Goal: Task Accomplishment & Management: Manage account settings

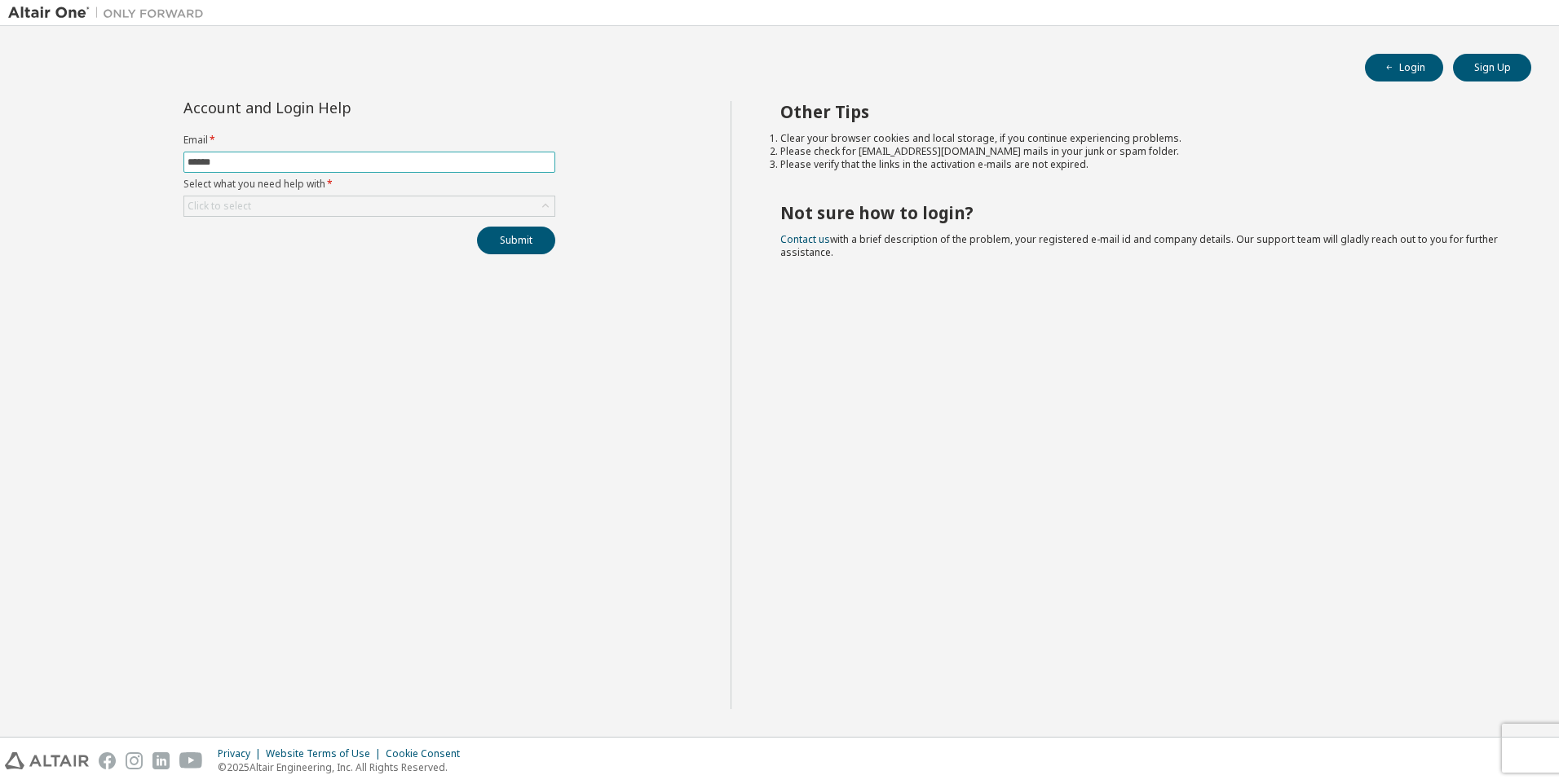
click at [332, 165] on input "******" at bounding box center [369, 162] width 363 height 13
type input "**********"
click at [292, 204] on div "Click to select" at bounding box center [369, 206] width 370 height 20
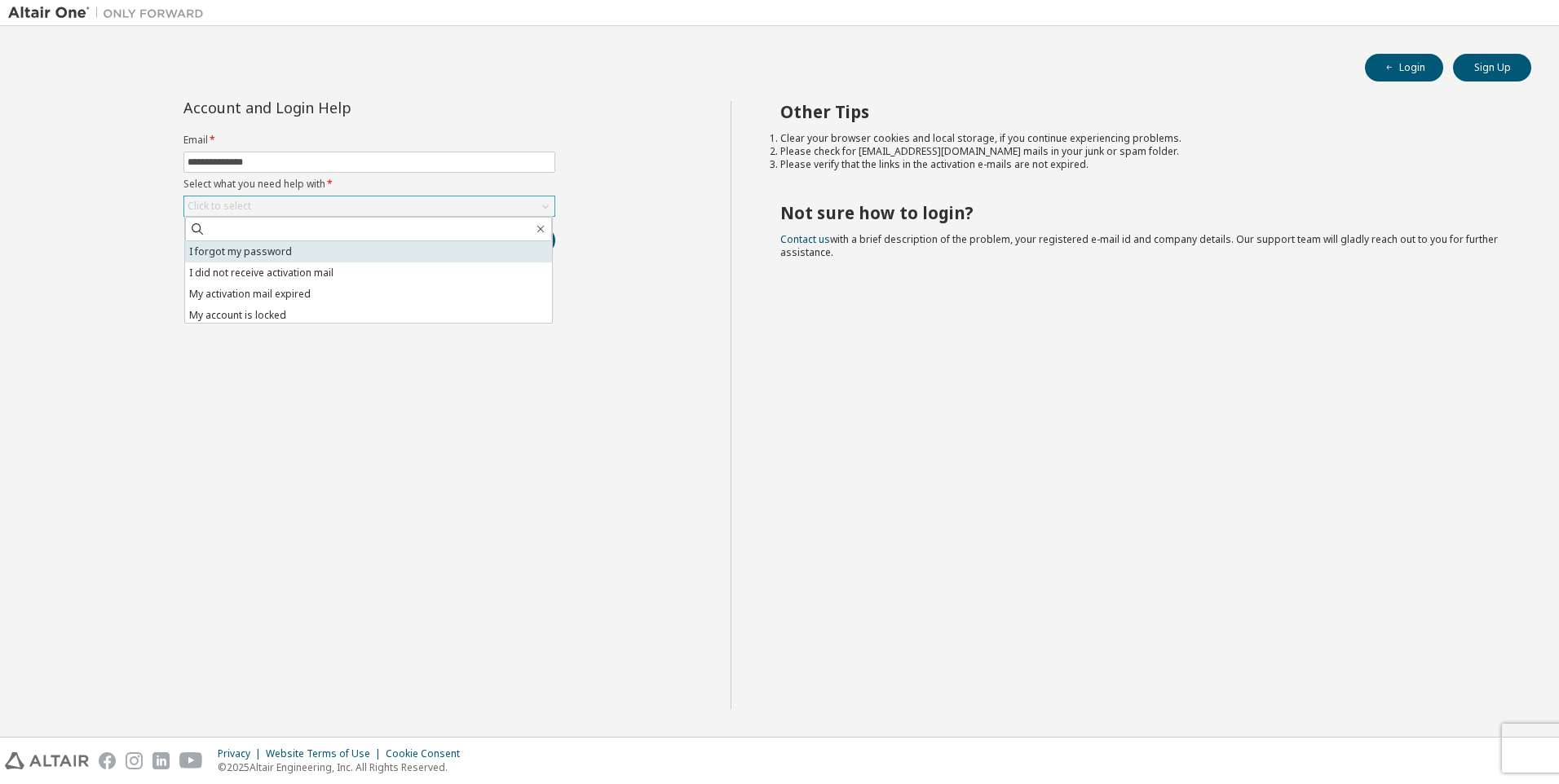
click at [287, 254] on li "I forgot my password" at bounding box center [368, 252] width 367 height 21
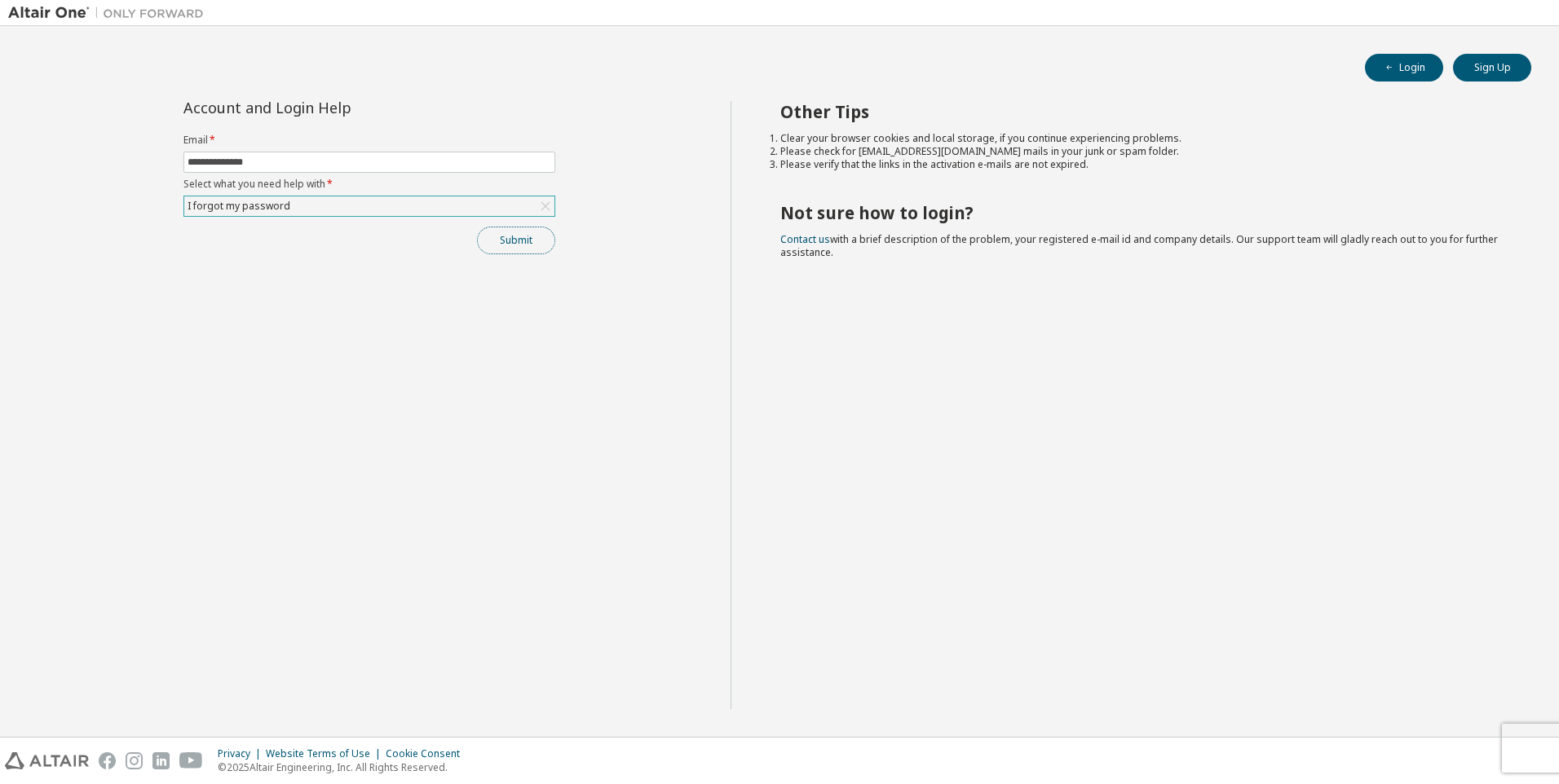
click at [513, 245] on button "Submit" at bounding box center [516, 240] width 78 height 28
click at [385, 517] on div "**********" at bounding box center [369, 405] width 723 height 608
click at [505, 241] on button "Submit" at bounding box center [516, 240] width 78 height 28
click at [1429, 738] on link "Altair support" at bounding box center [1440, 740] width 65 height 14
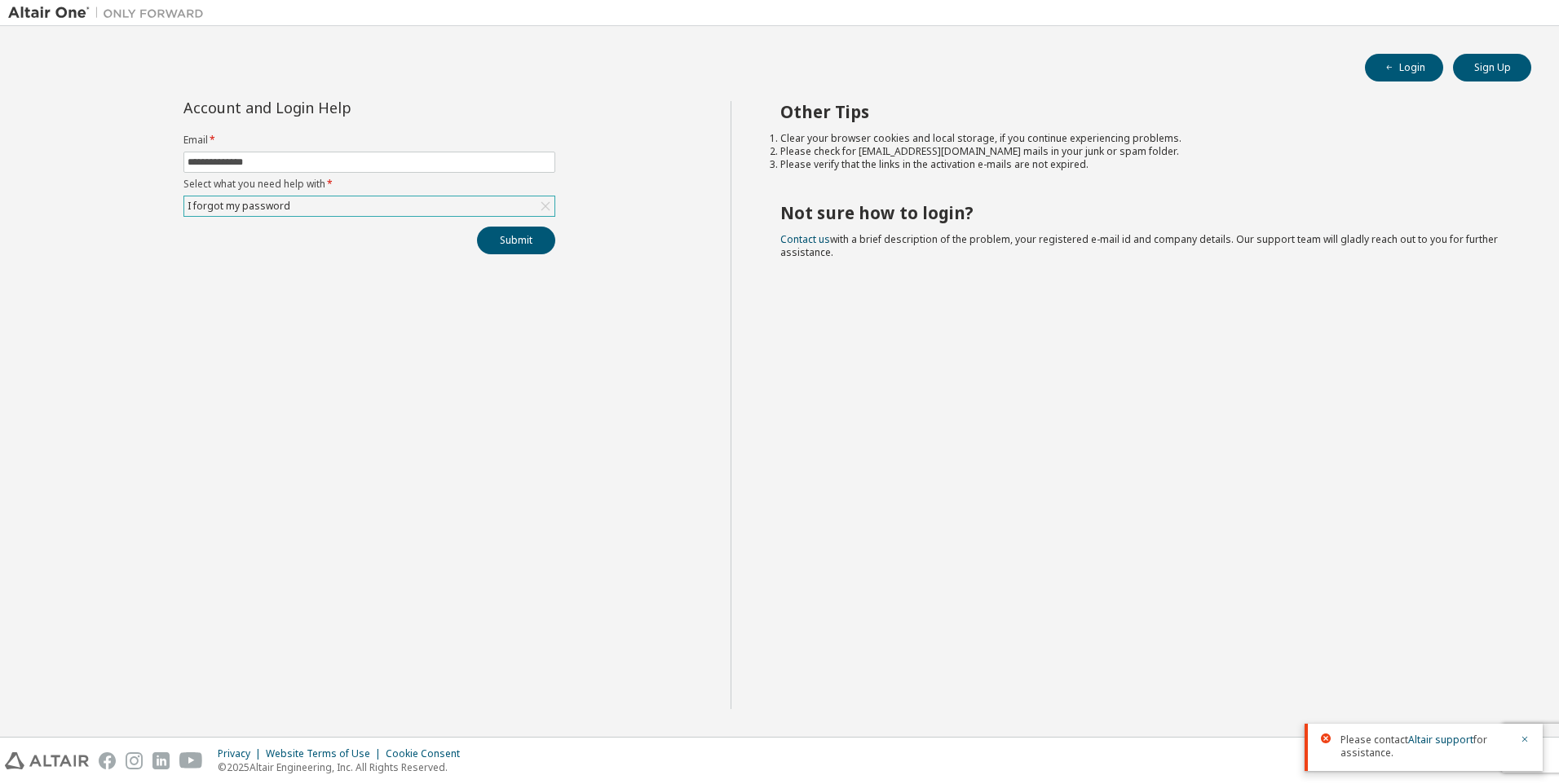
click at [503, 563] on div "**********" at bounding box center [369, 405] width 723 height 608
drag, startPoint x: 1090, startPoint y: 330, endPoint x: 877, endPoint y: 301, distance: 215.0
click at [1089, 331] on div "Other Tips Clear your browser cookies and local storage, if you continue experi…" at bounding box center [1141, 405] width 821 height 608
click at [1523, 735] on icon "button" at bounding box center [1524, 740] width 10 height 10
drag, startPoint x: 1217, startPoint y: 505, endPoint x: 1080, endPoint y: 457, distance: 145.2
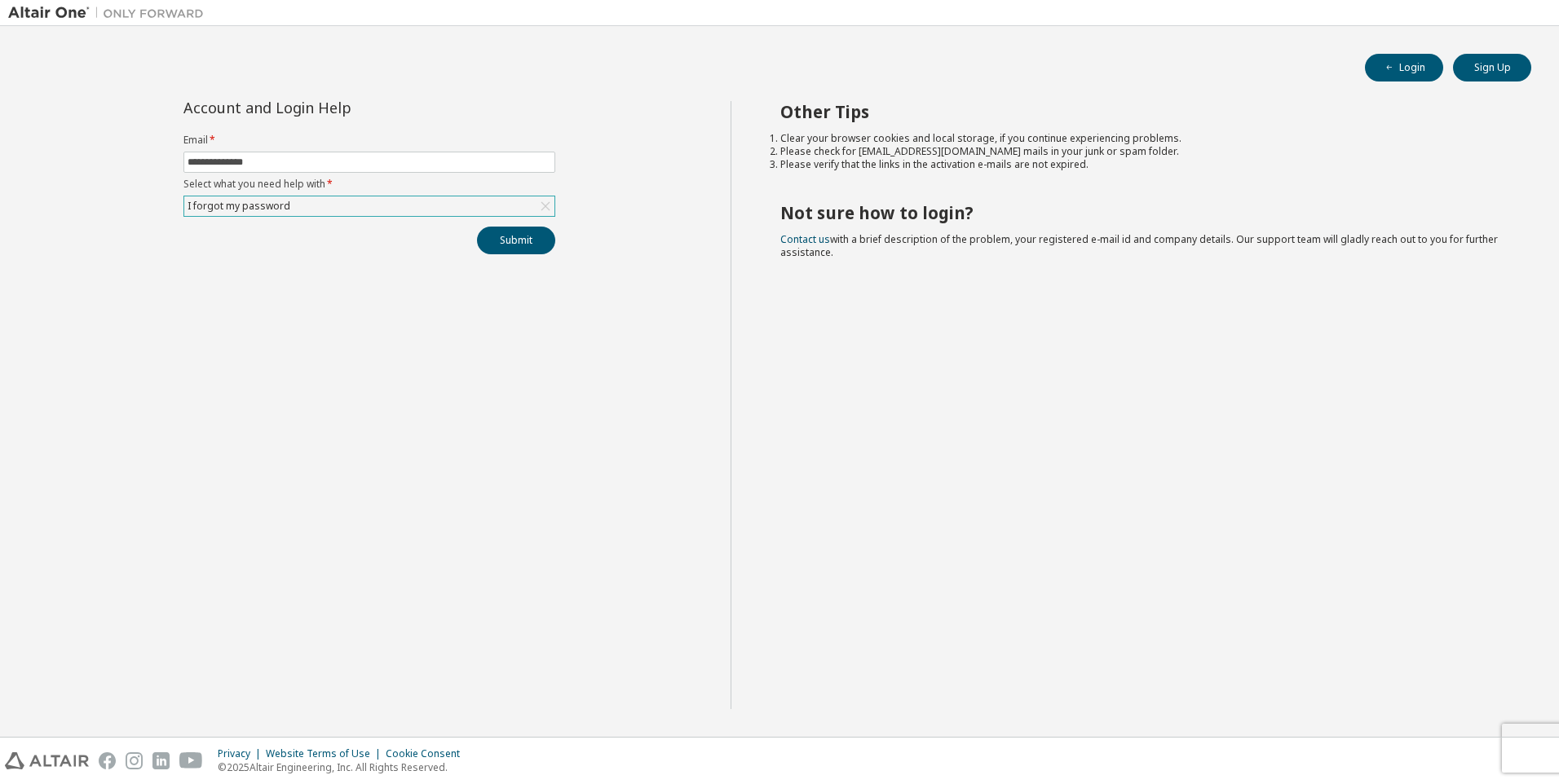
click at [1213, 505] on div "Other Tips Clear your browser cookies and local storage, if you continue experi…" at bounding box center [1141, 405] width 821 height 608
click at [1415, 62] on button "Login" at bounding box center [1403, 68] width 78 height 28
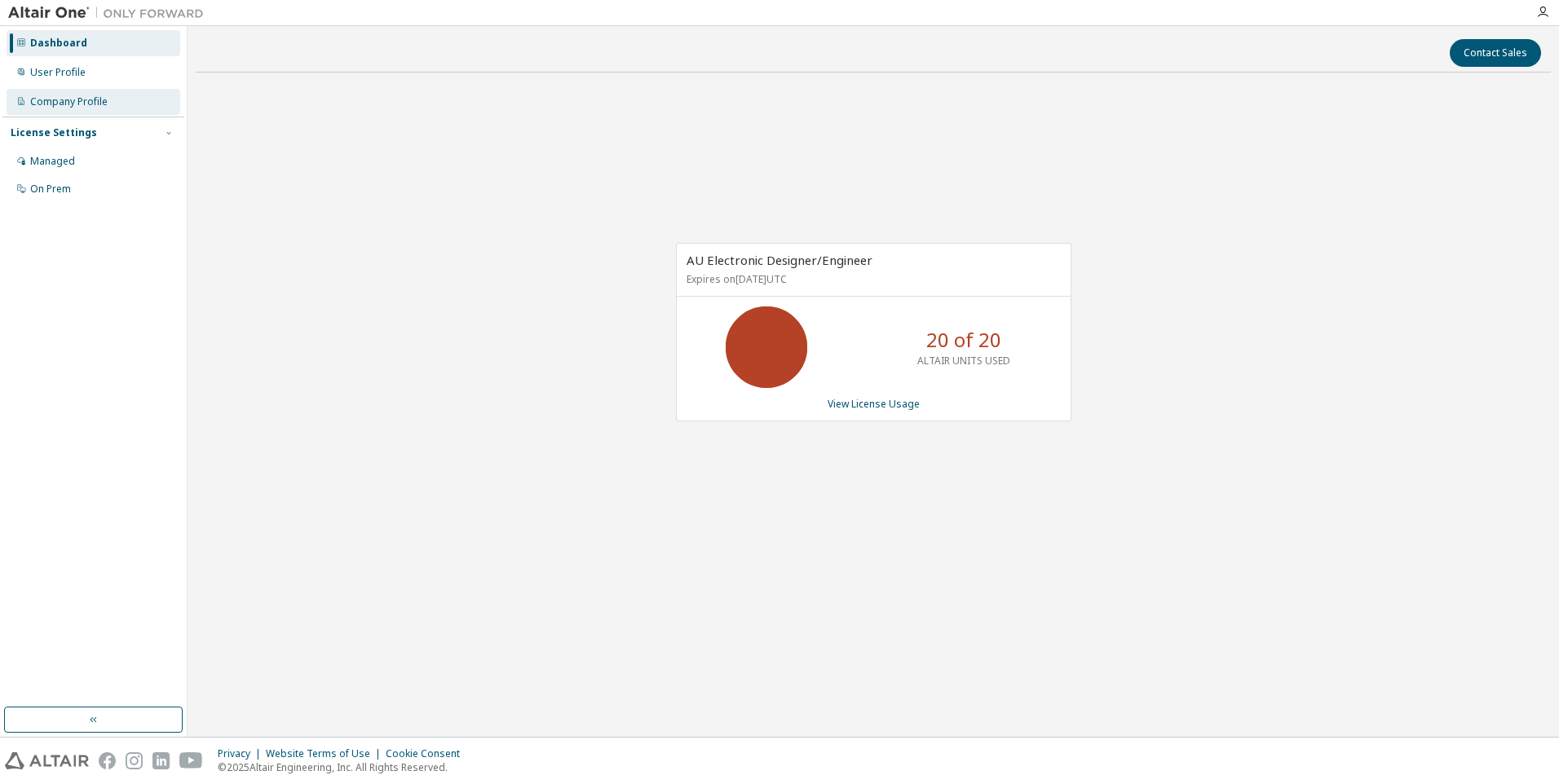
click at [64, 105] on div "Company Profile" at bounding box center [69, 102] width 77 height 13
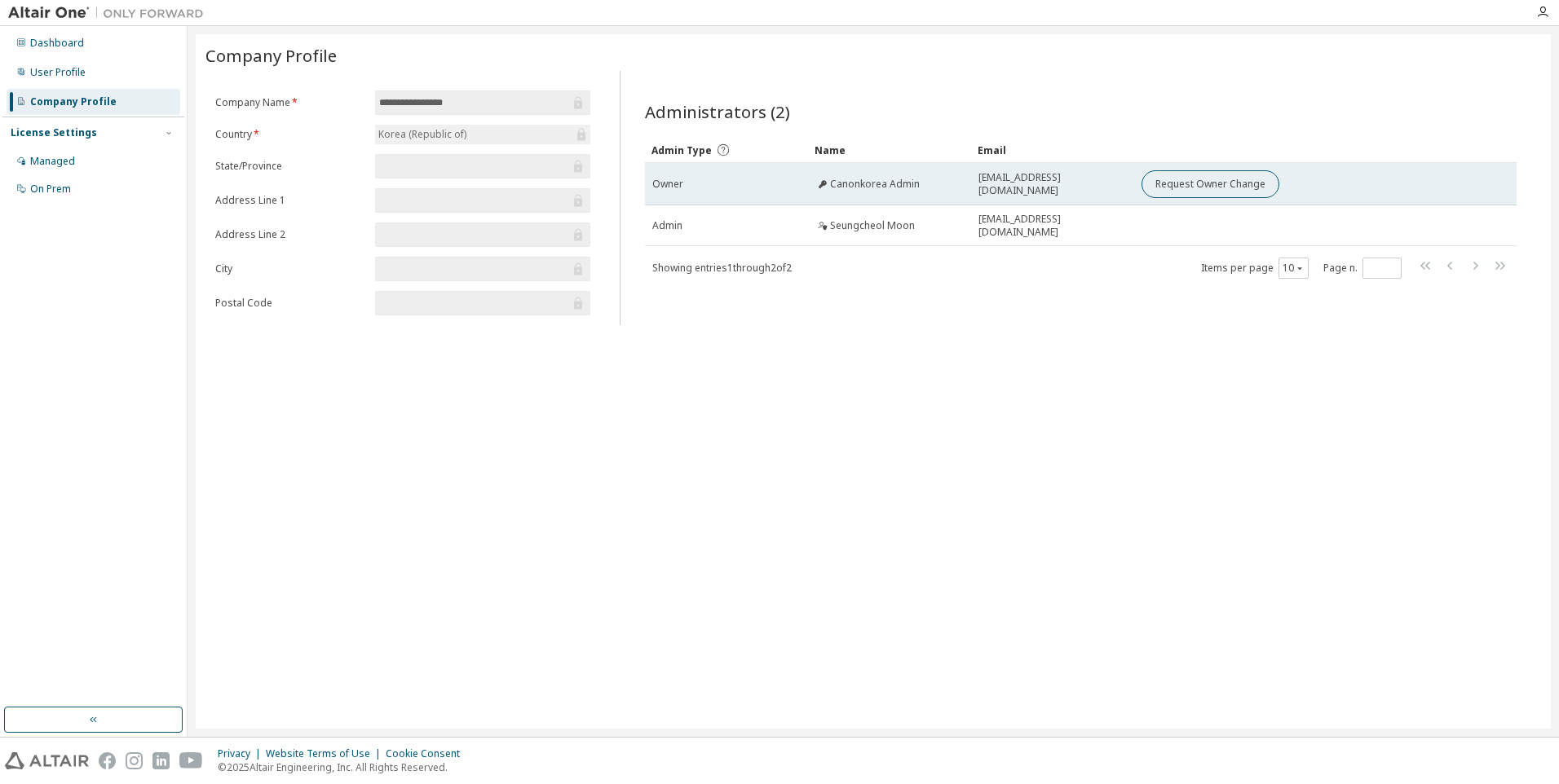
click at [929, 184] on div "Canonkorea Admin" at bounding box center [889, 184] width 148 height 13
click at [902, 184] on span "Canonkorea Admin" at bounding box center [874, 184] width 90 height 13
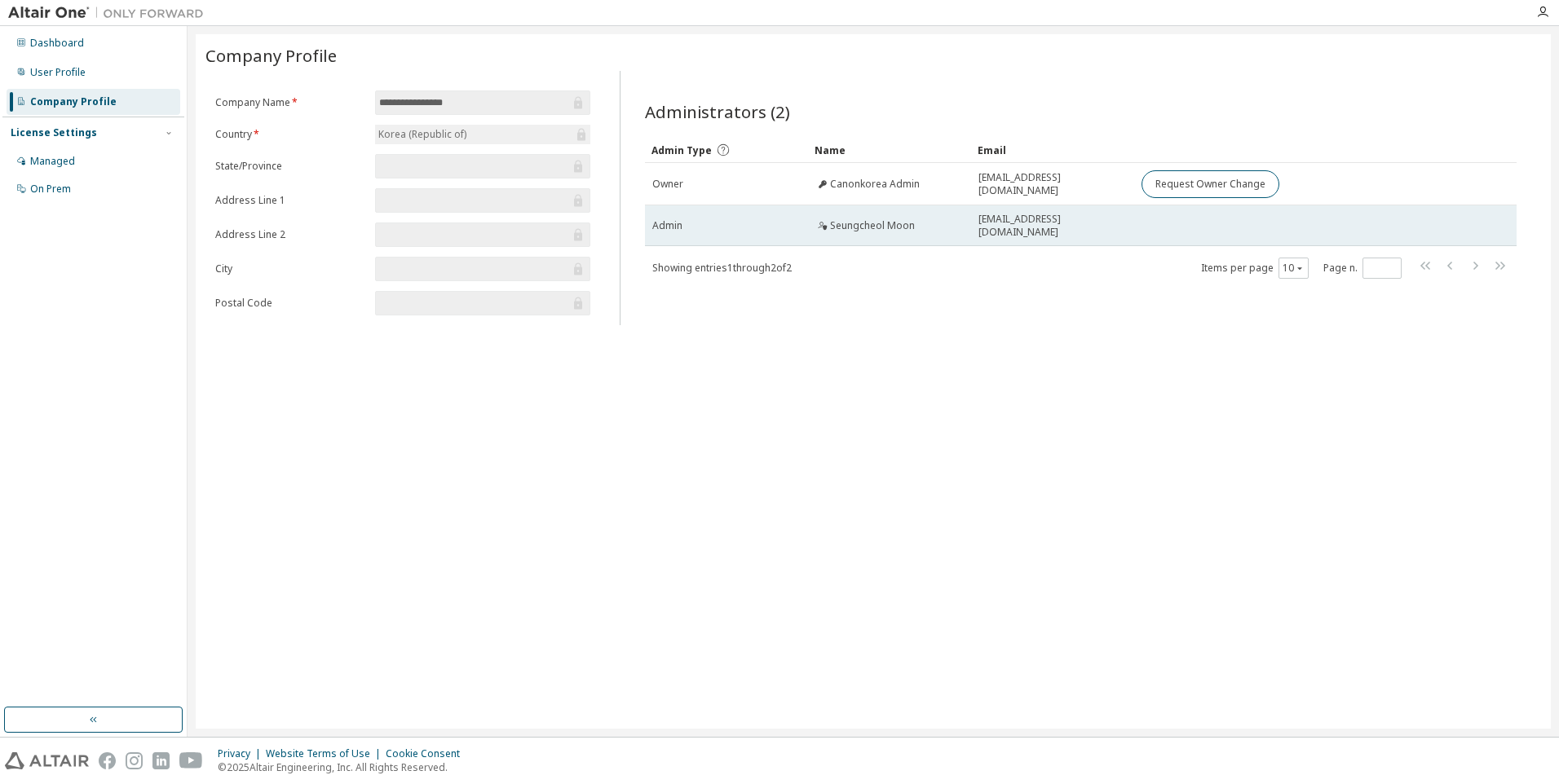
click at [901, 212] on td "Seungcheol Moon" at bounding box center [890, 225] width 163 height 40
click at [699, 224] on div "Admin" at bounding box center [727, 226] width 148 height 13
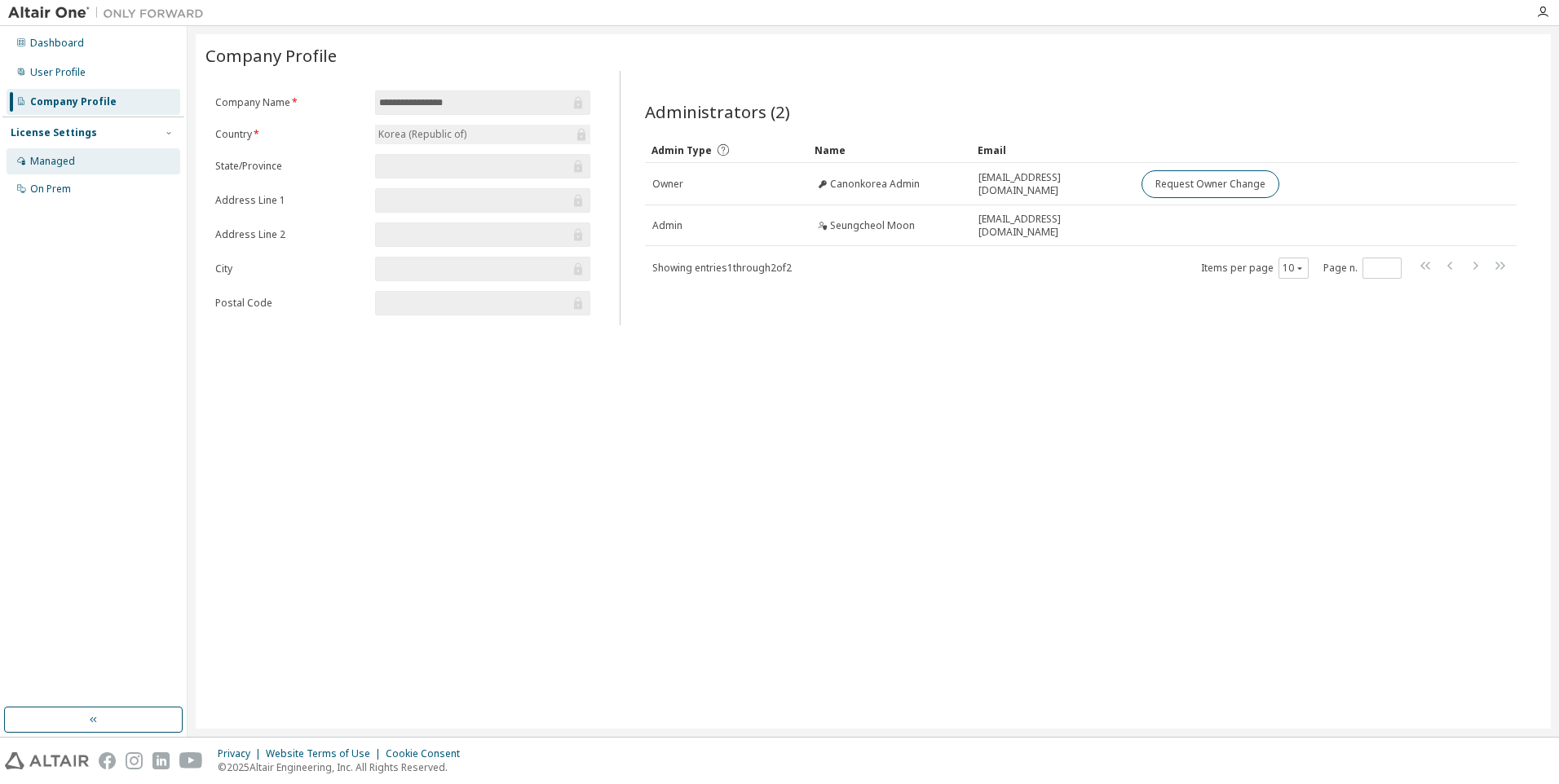
click at [68, 161] on div "Managed" at bounding box center [53, 161] width 44 height 13
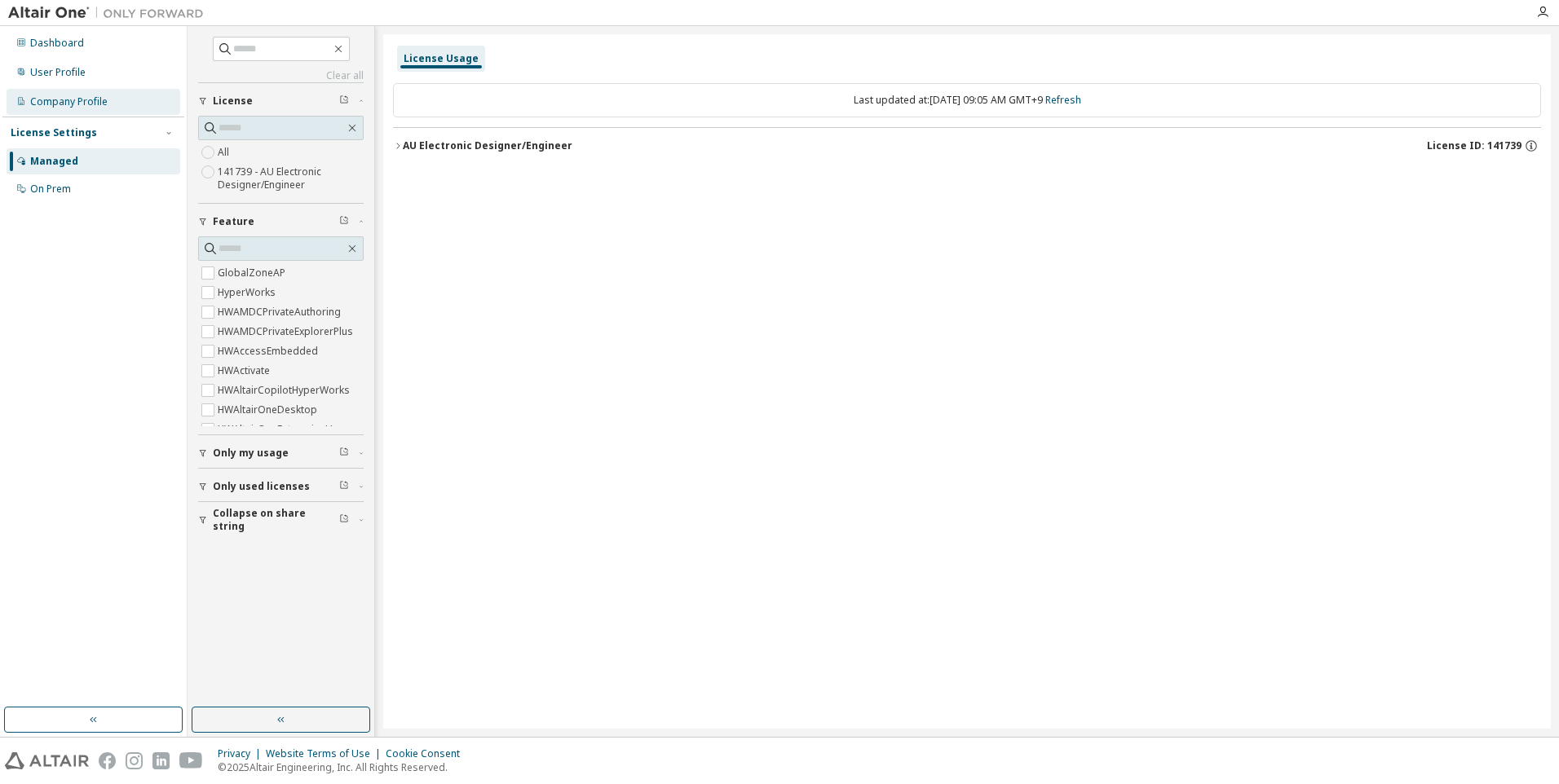
click at [83, 106] on div "Company Profile" at bounding box center [69, 102] width 77 height 13
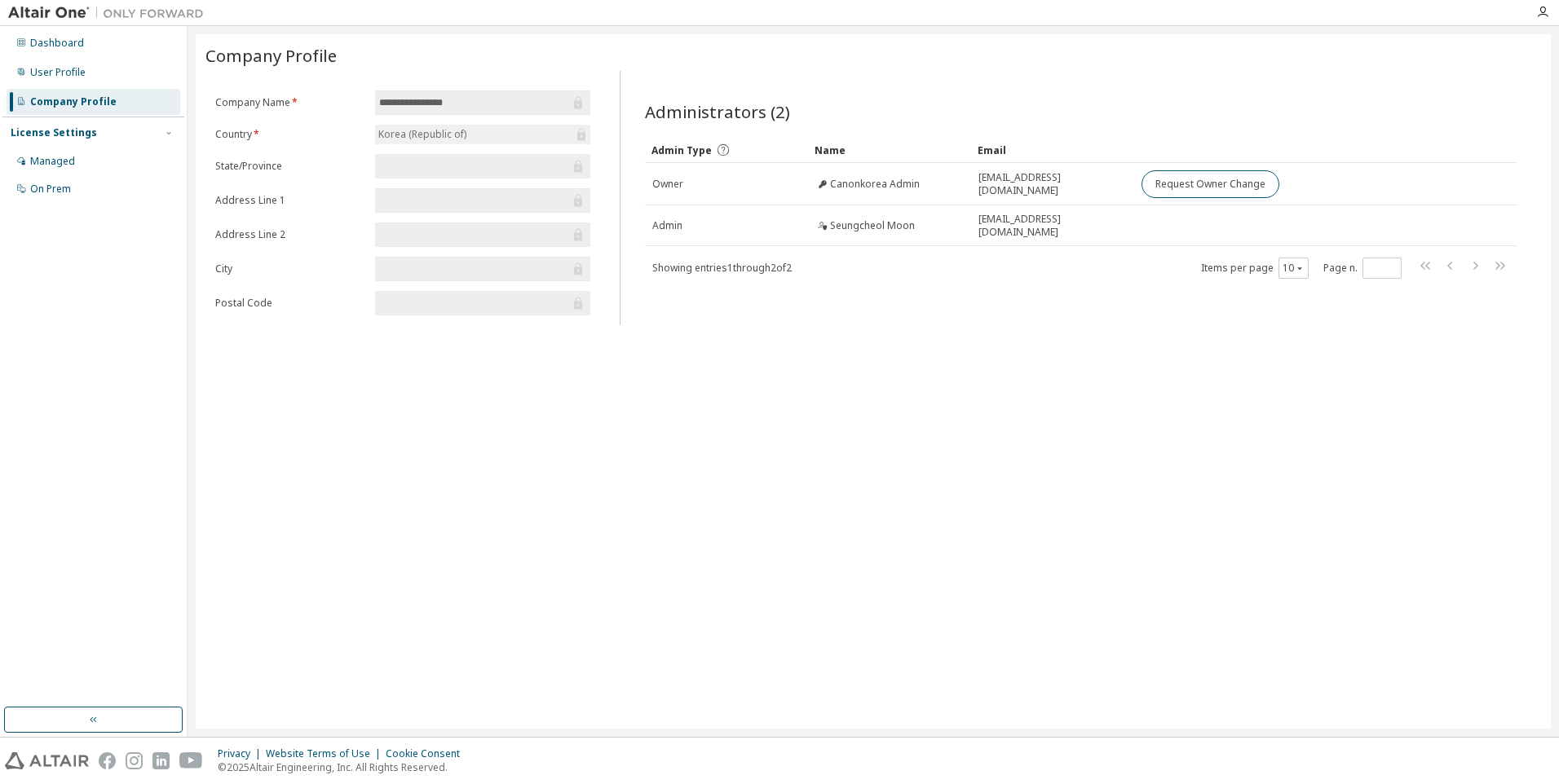
click at [775, 264] on span "Showing entries 1 through 2 of 2" at bounding box center [722, 268] width 139 height 14
click at [1540, 11] on icon "button" at bounding box center [1543, 12] width 13 height 13
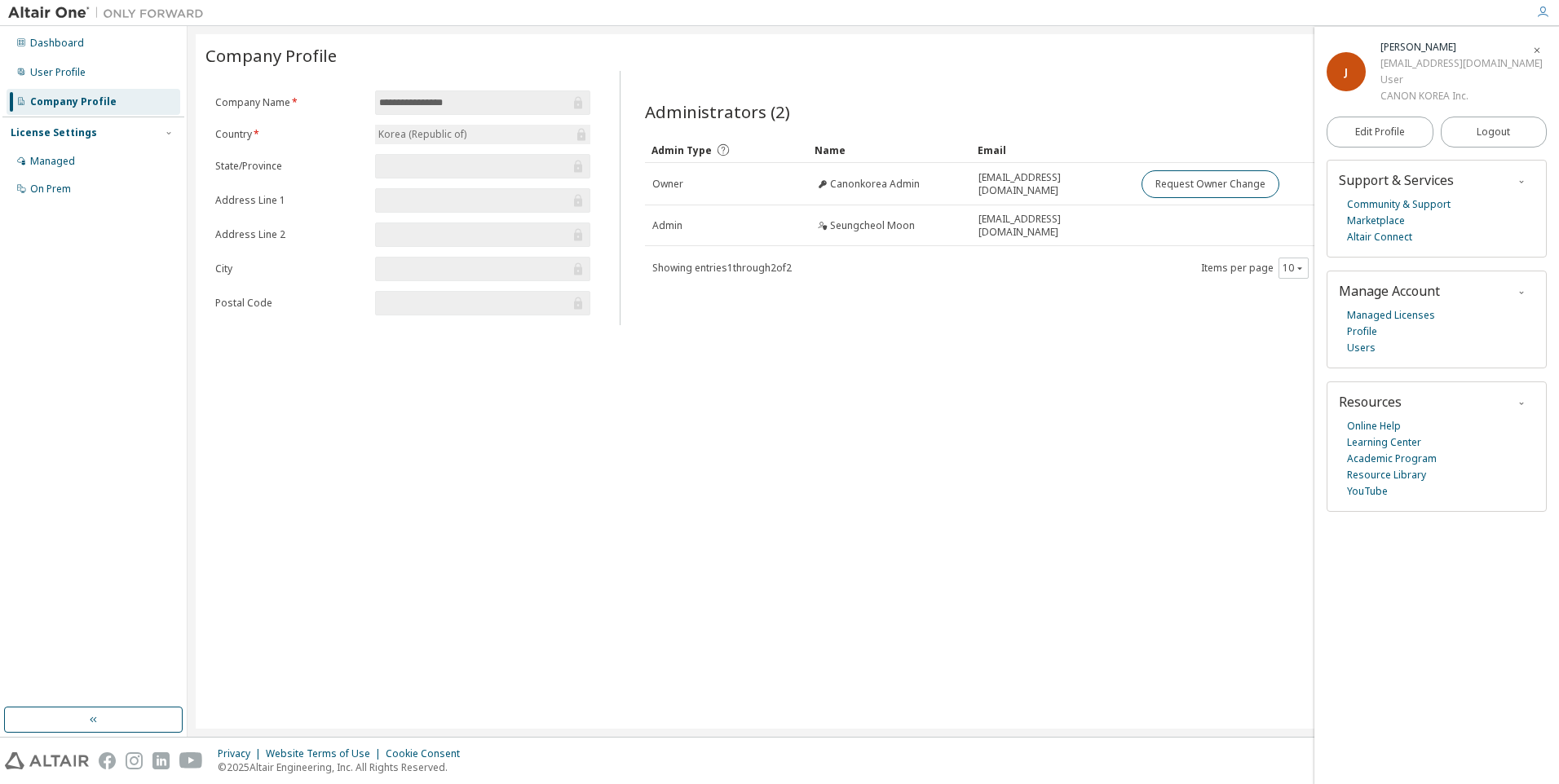
click at [1540, 11] on icon "button" at bounding box center [1543, 12] width 13 height 13
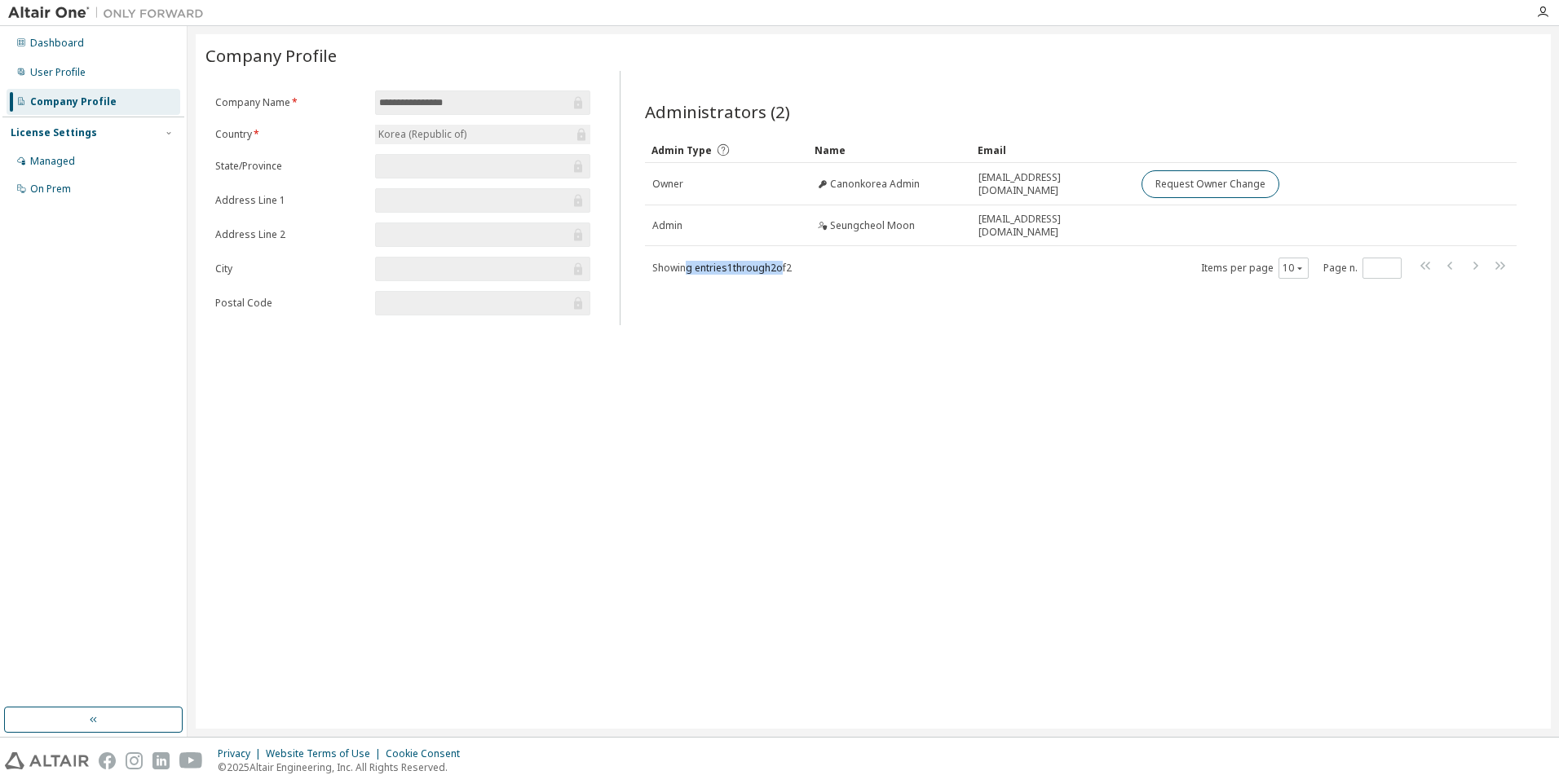
drag, startPoint x: 687, startPoint y: 268, endPoint x: 788, endPoint y: 264, distance: 101.1
click at [788, 264] on span "Showing entries 1 through 2 of 2" at bounding box center [722, 268] width 139 height 14
drag, startPoint x: 788, startPoint y: 264, endPoint x: 768, endPoint y: 280, distance: 25.6
click at [768, 280] on div "Administrators (2) Clear Load Save Save As Field Operator Value Select filter S…" at bounding box center [1080, 203] width 911 height 245
click at [431, 120] on form "**********" at bounding box center [402, 203] width 375 height 225
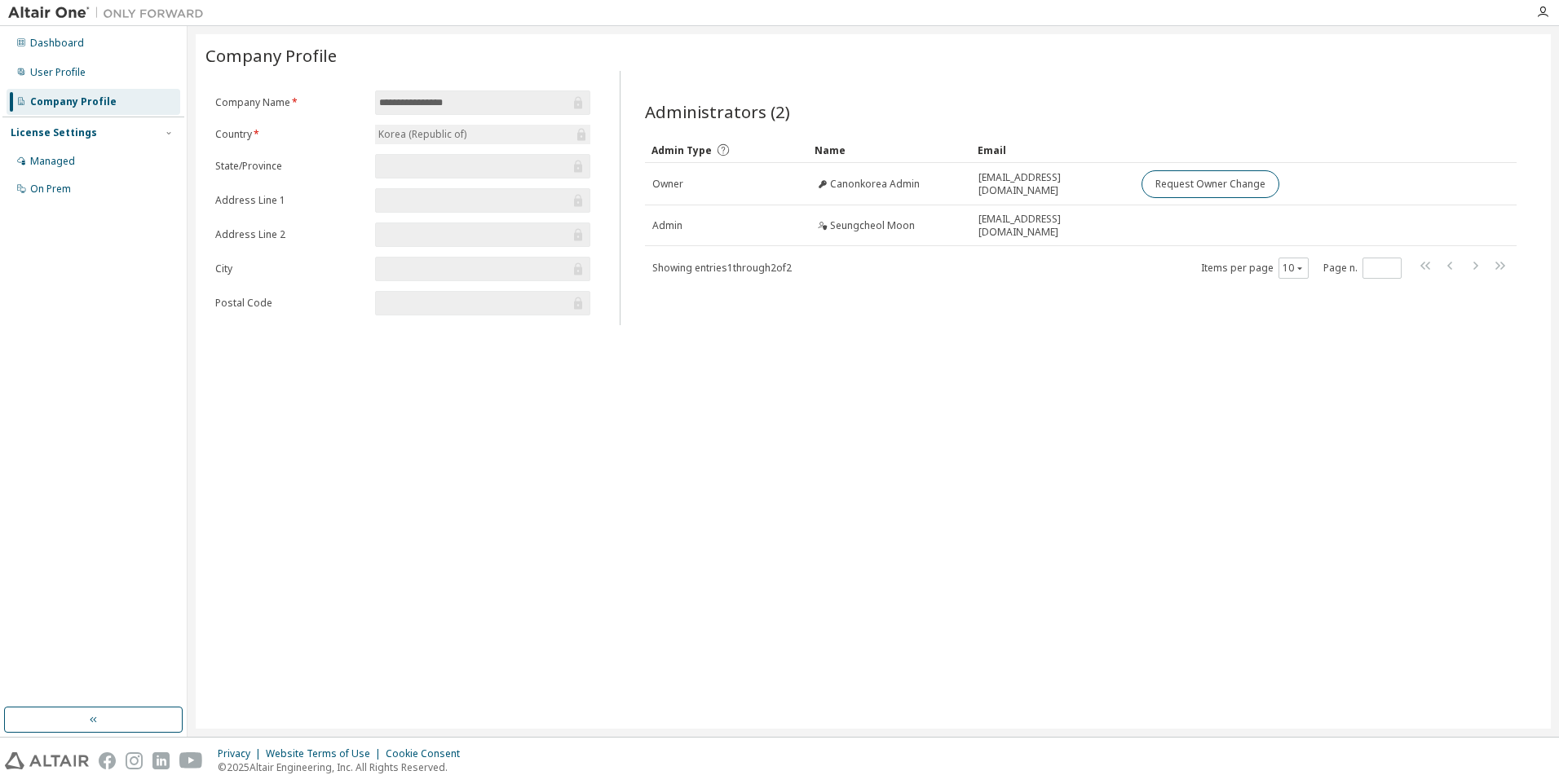
drag, startPoint x: 431, startPoint y: 120, endPoint x: 419, endPoint y: 139, distance: 22.5
click at [419, 139] on div "Korea (Republic of)" at bounding box center [422, 134] width 93 height 18
drag, startPoint x: 419, startPoint y: 139, endPoint x: 205, endPoint y: 123, distance: 214.6
click at [304, 156] on form "**********" at bounding box center [402, 203] width 375 height 225
click at [50, 61] on div "User Profile" at bounding box center [93, 72] width 174 height 26
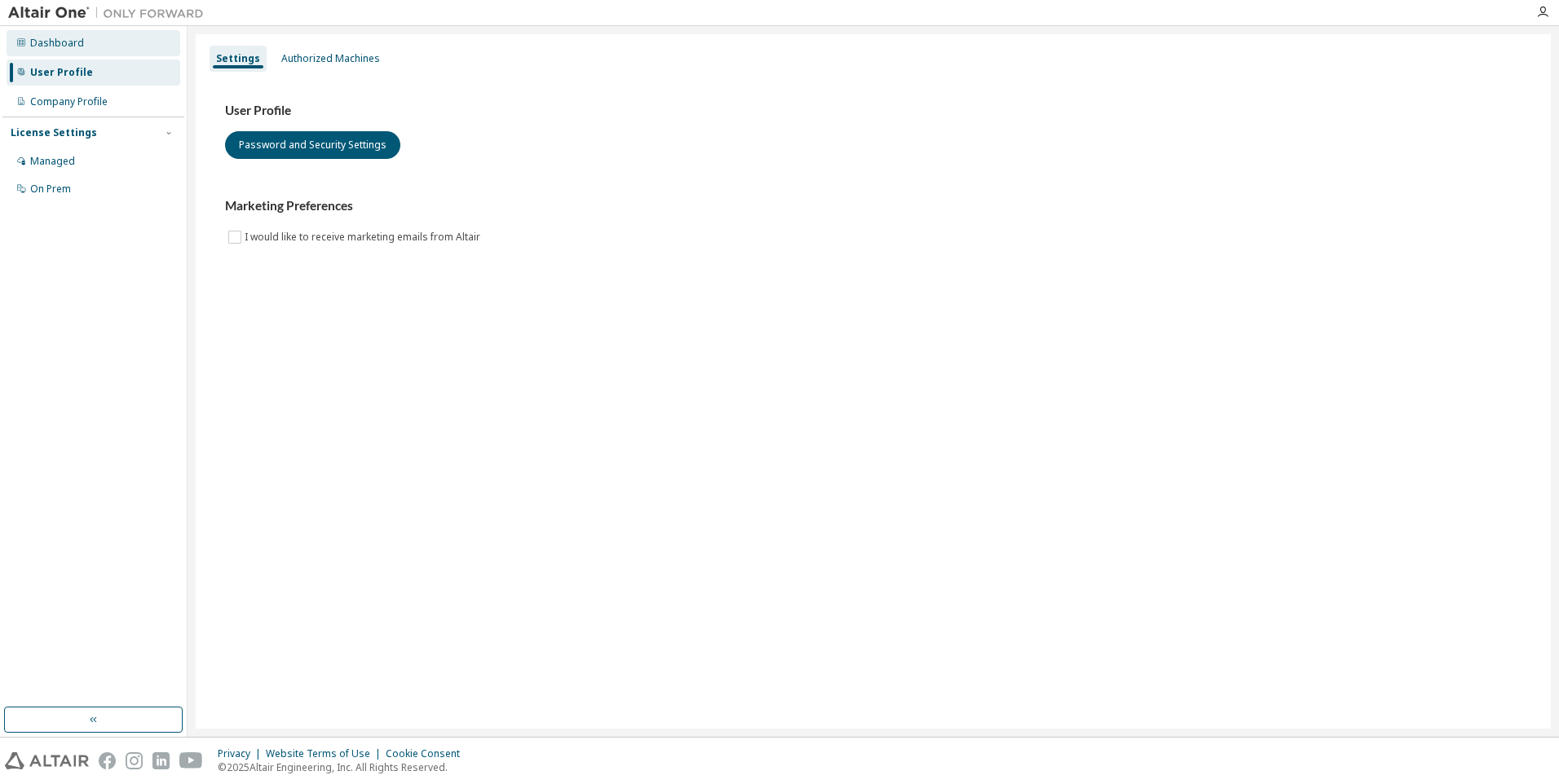
click at [91, 38] on div "Dashboard" at bounding box center [93, 44] width 174 height 26
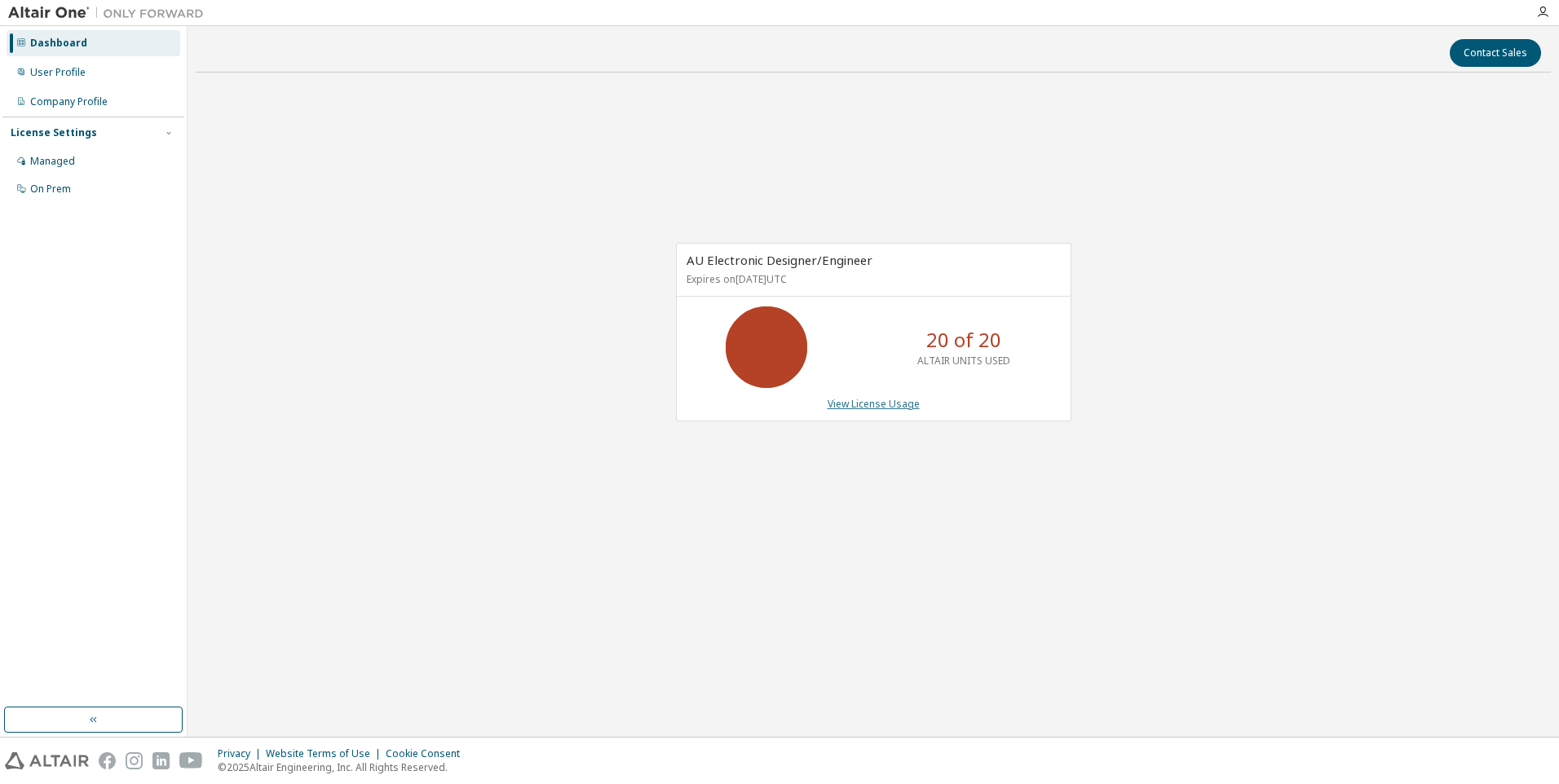
click at [862, 402] on link "View License Usage" at bounding box center [873, 404] width 92 height 14
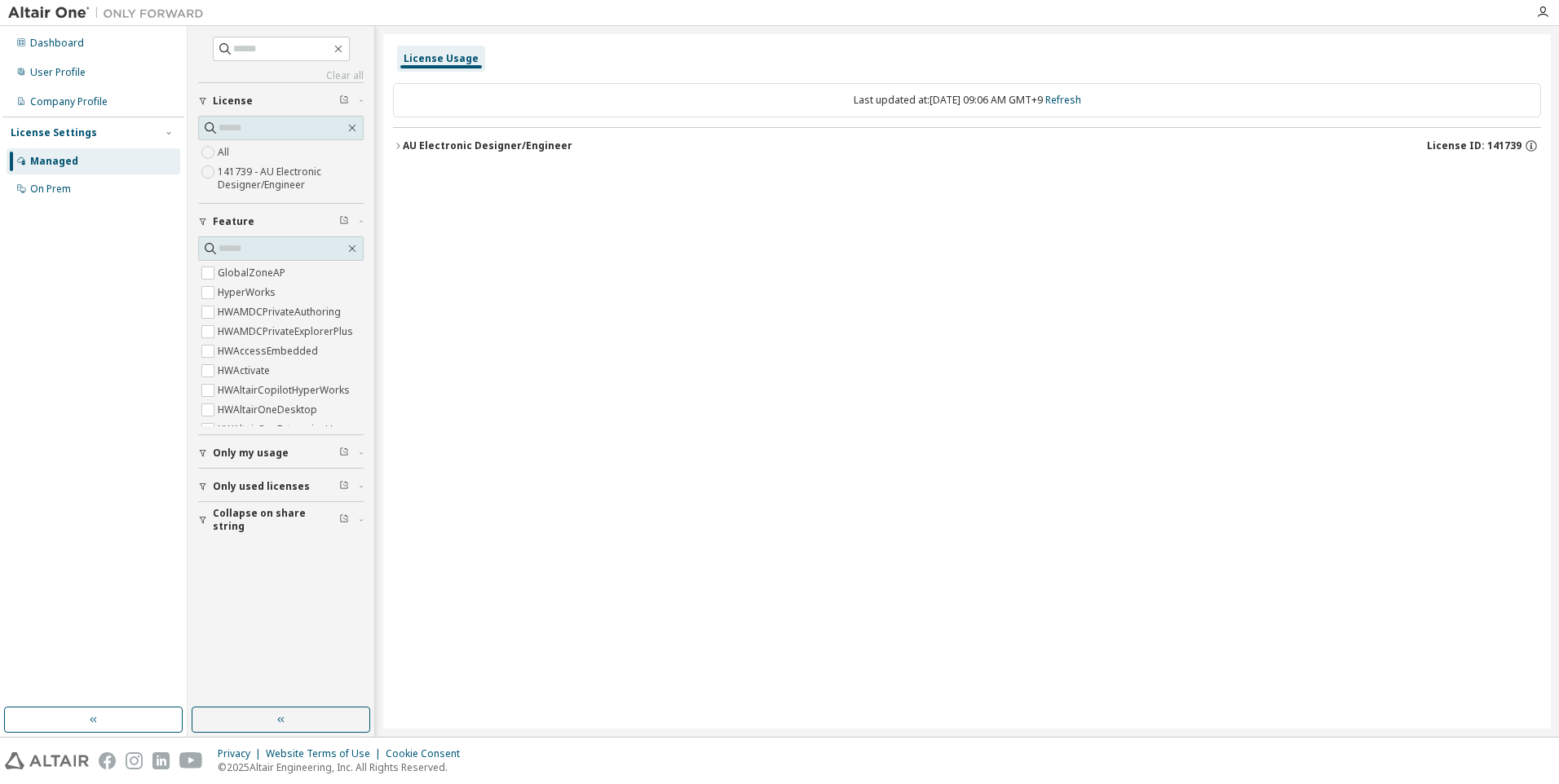
click at [261, 161] on div "All 141739 - AU Electronic Designer/Engineer" at bounding box center [280, 168] width 166 height 52
click at [499, 145] on div "AU Electronic Designer/Engineer" at bounding box center [488, 146] width 170 height 13
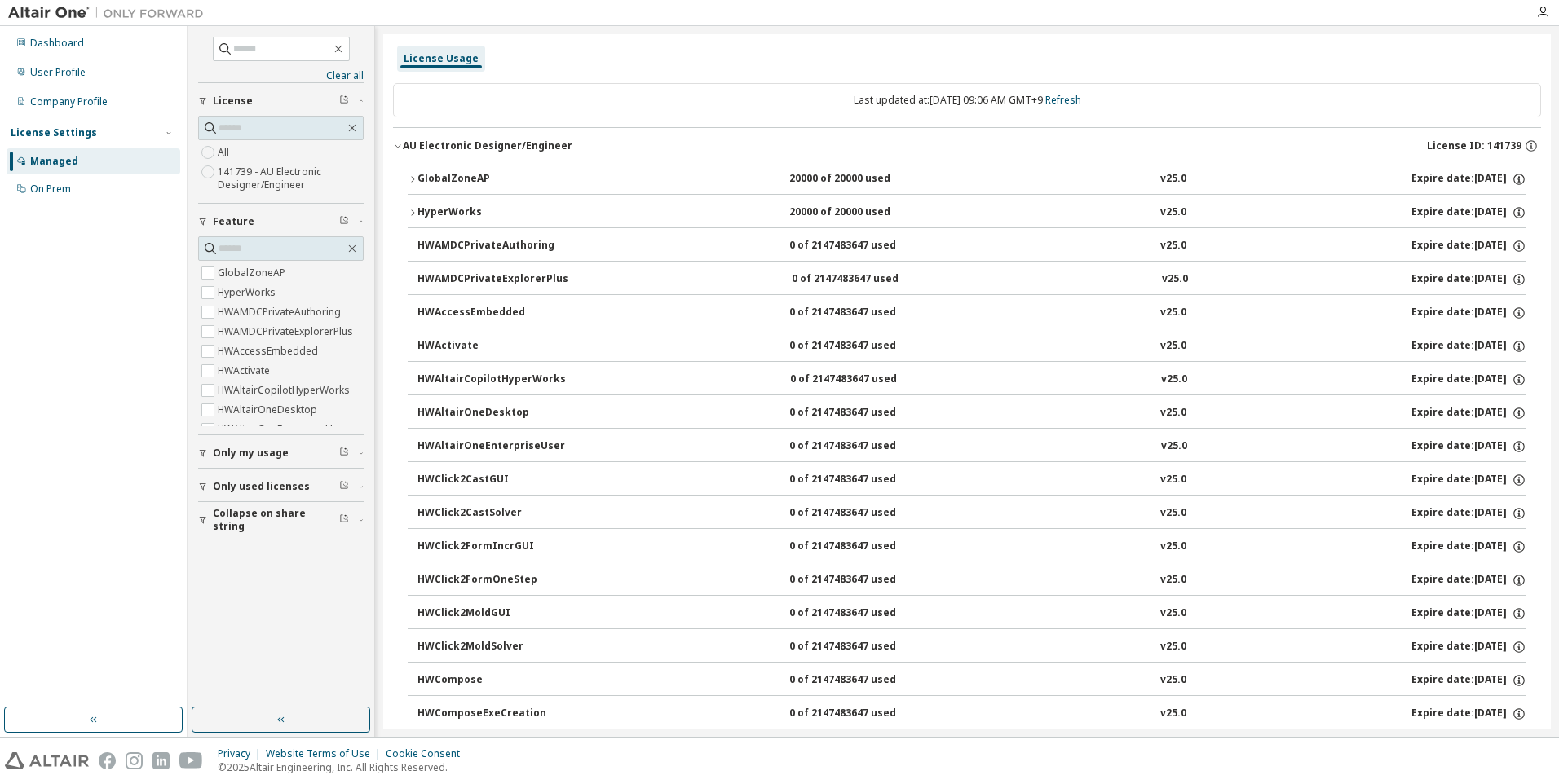
click at [413, 144] on div "AU Electronic Designer/Engineer" at bounding box center [488, 146] width 170 height 13
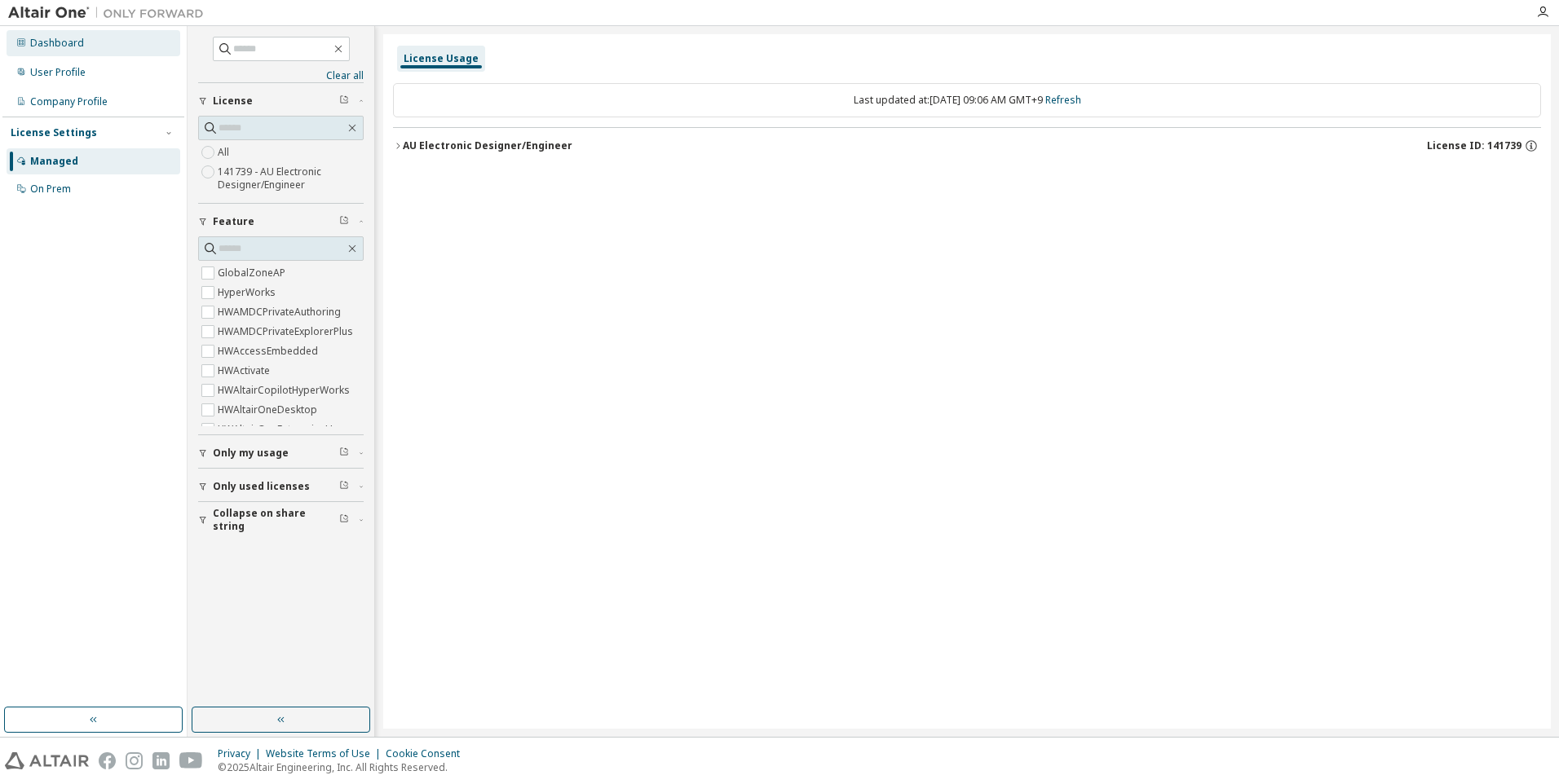
click at [45, 39] on div "Dashboard" at bounding box center [57, 44] width 54 height 13
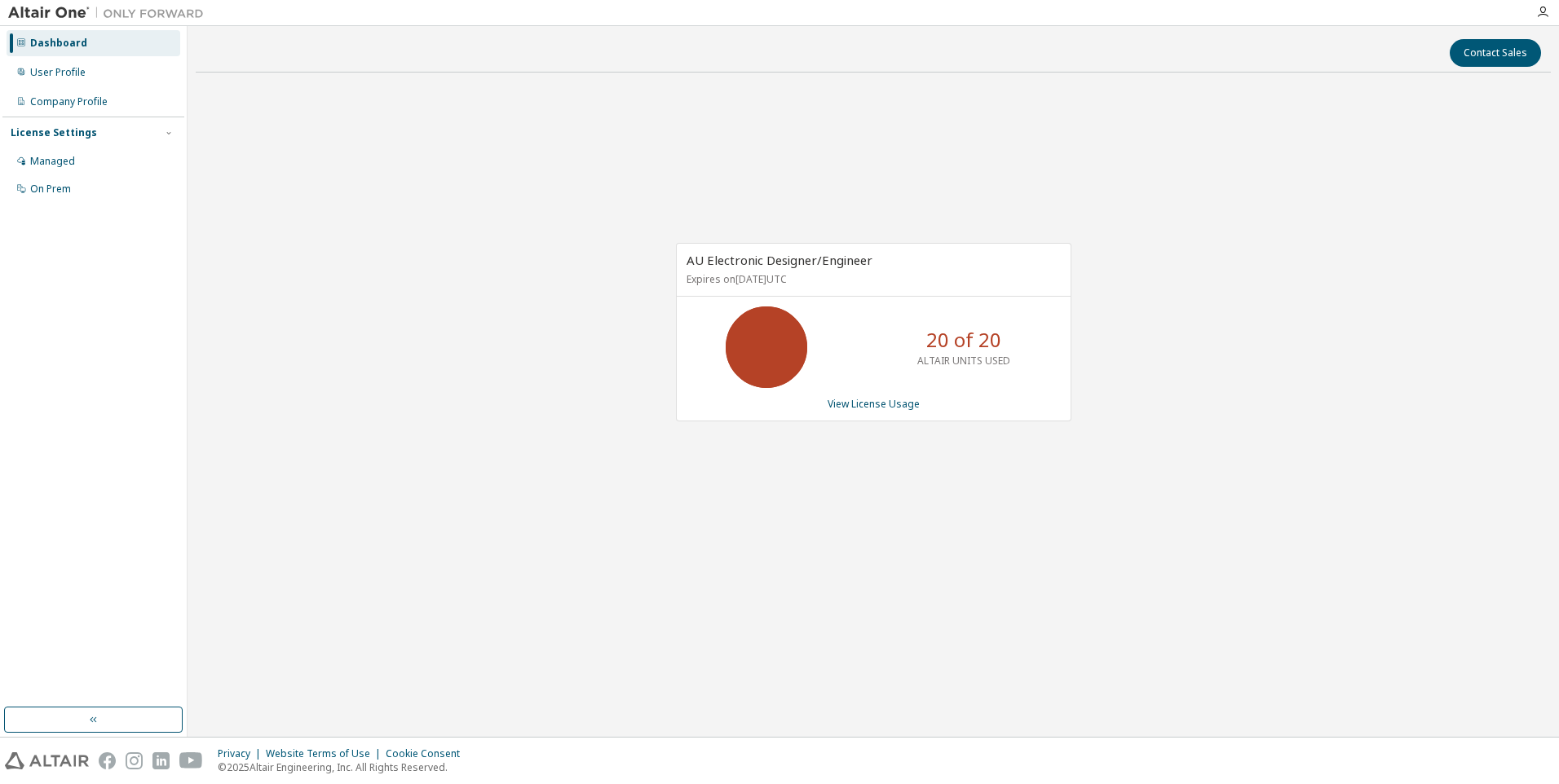
click at [880, 345] on div "20 of 20 ALTAIR UNITS USED" at bounding box center [873, 347] width 394 height 82
click at [975, 350] on p "20 of 20" at bounding box center [963, 340] width 75 height 28
click at [909, 400] on link "View License Usage" at bounding box center [873, 404] width 92 height 14
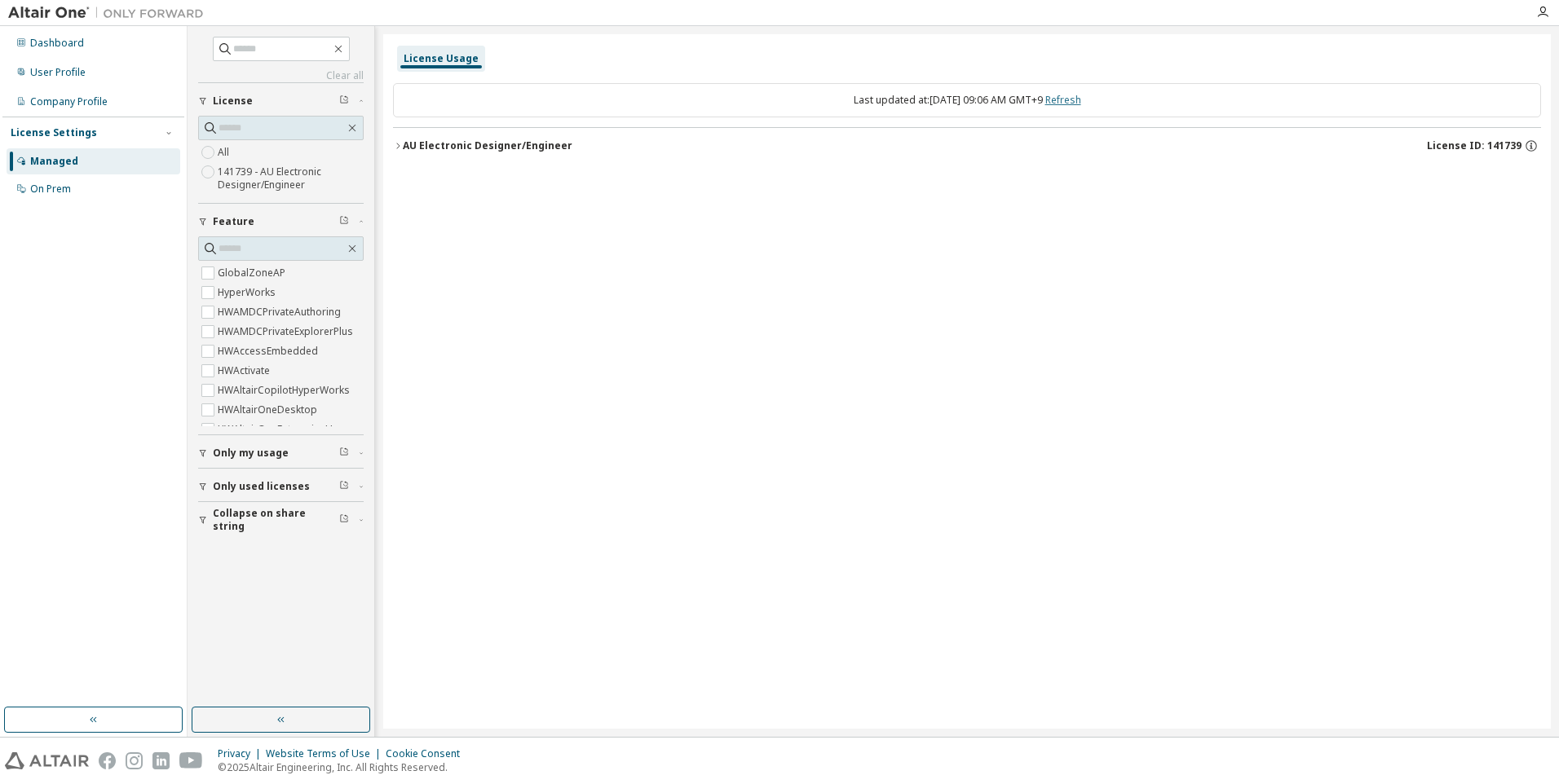
click at [1079, 103] on link "Refresh" at bounding box center [1063, 100] width 36 height 14
click at [398, 145] on icon "button" at bounding box center [398, 146] width 10 height 10
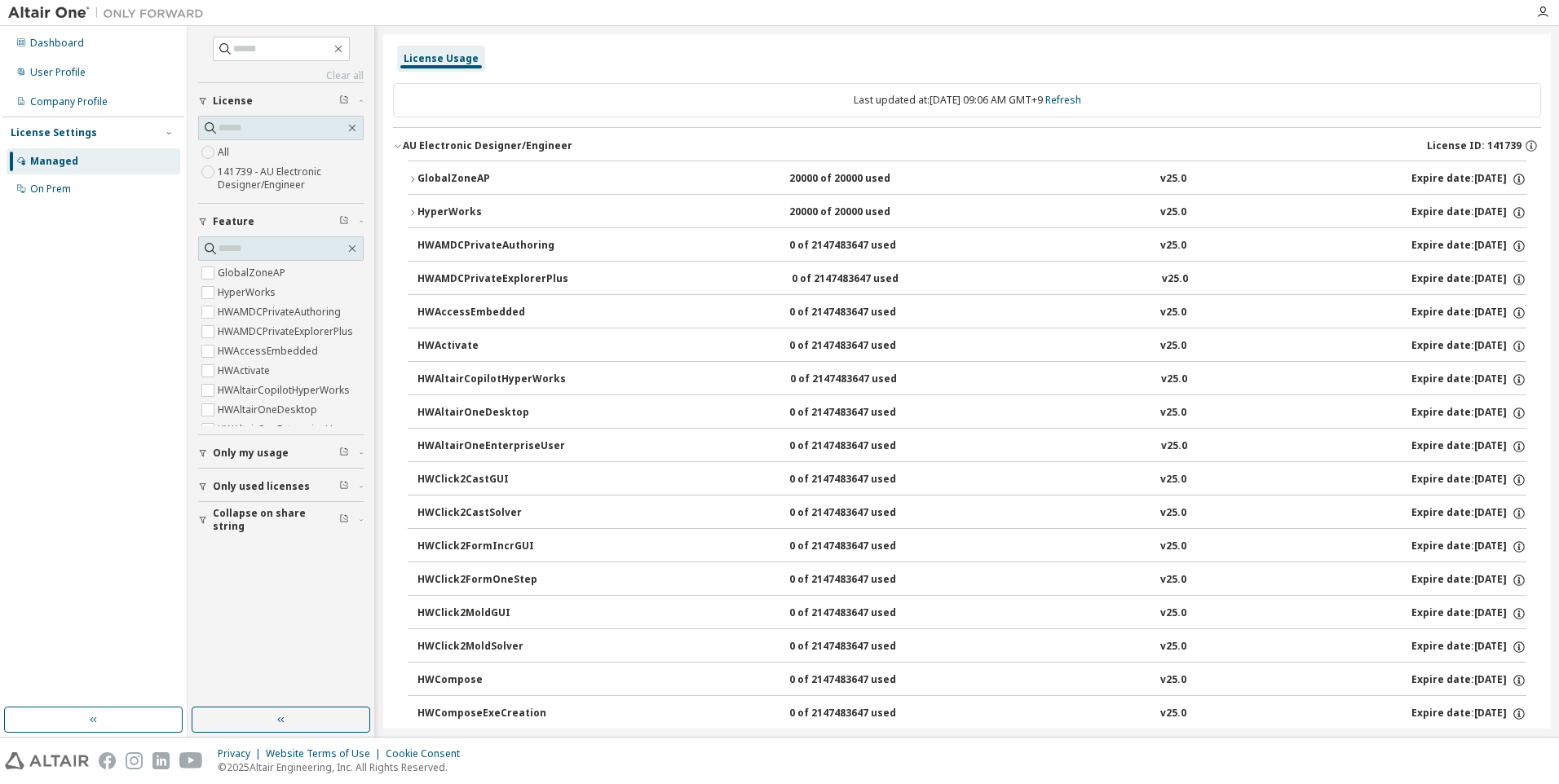
click at [413, 175] on icon "button" at bounding box center [413, 180] width 10 height 10
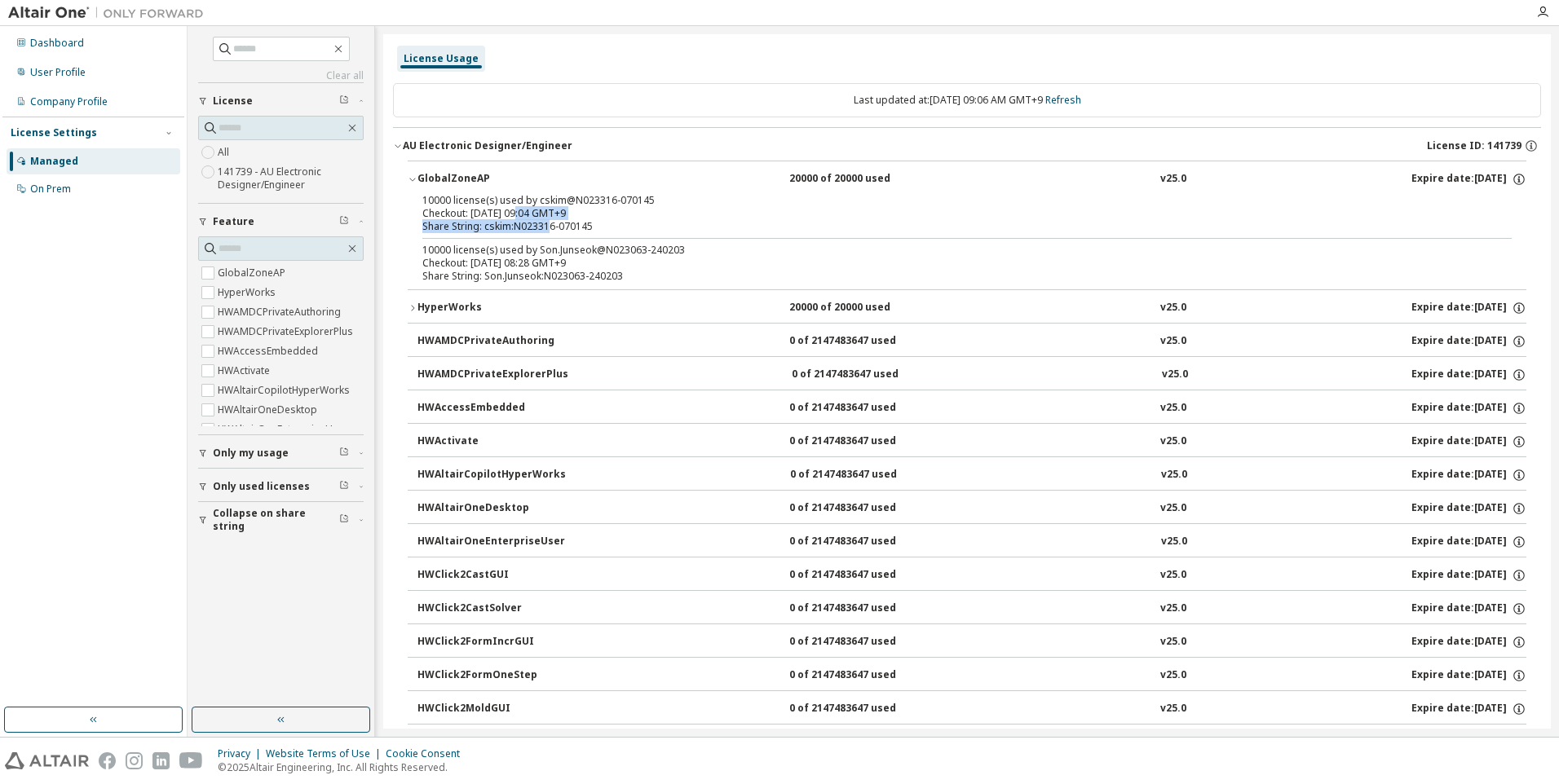
drag, startPoint x: 550, startPoint y: 225, endPoint x: 513, endPoint y: 217, distance: 37.9
click at [513, 217] on div "10000 license(s) used by cskim@N023316-070145 Checkout: [DATE] 09:04 GMT+9 Shar…" at bounding box center [948, 212] width 1050 height 39
drag, startPoint x: 513, startPoint y: 217, endPoint x: 496, endPoint y: 268, distance: 53.8
click at [496, 268] on div "10000 license(s) used by Son.Junseok@N023063-240203 Checkout: [DATE] 08:28 GMT+…" at bounding box center [948, 263] width 1050 height 39
click at [688, 169] on button "GlobalZoneAP 20000 of 20000 used v25.0 Expire date: [DATE]" at bounding box center [967, 180] width 1119 height 36
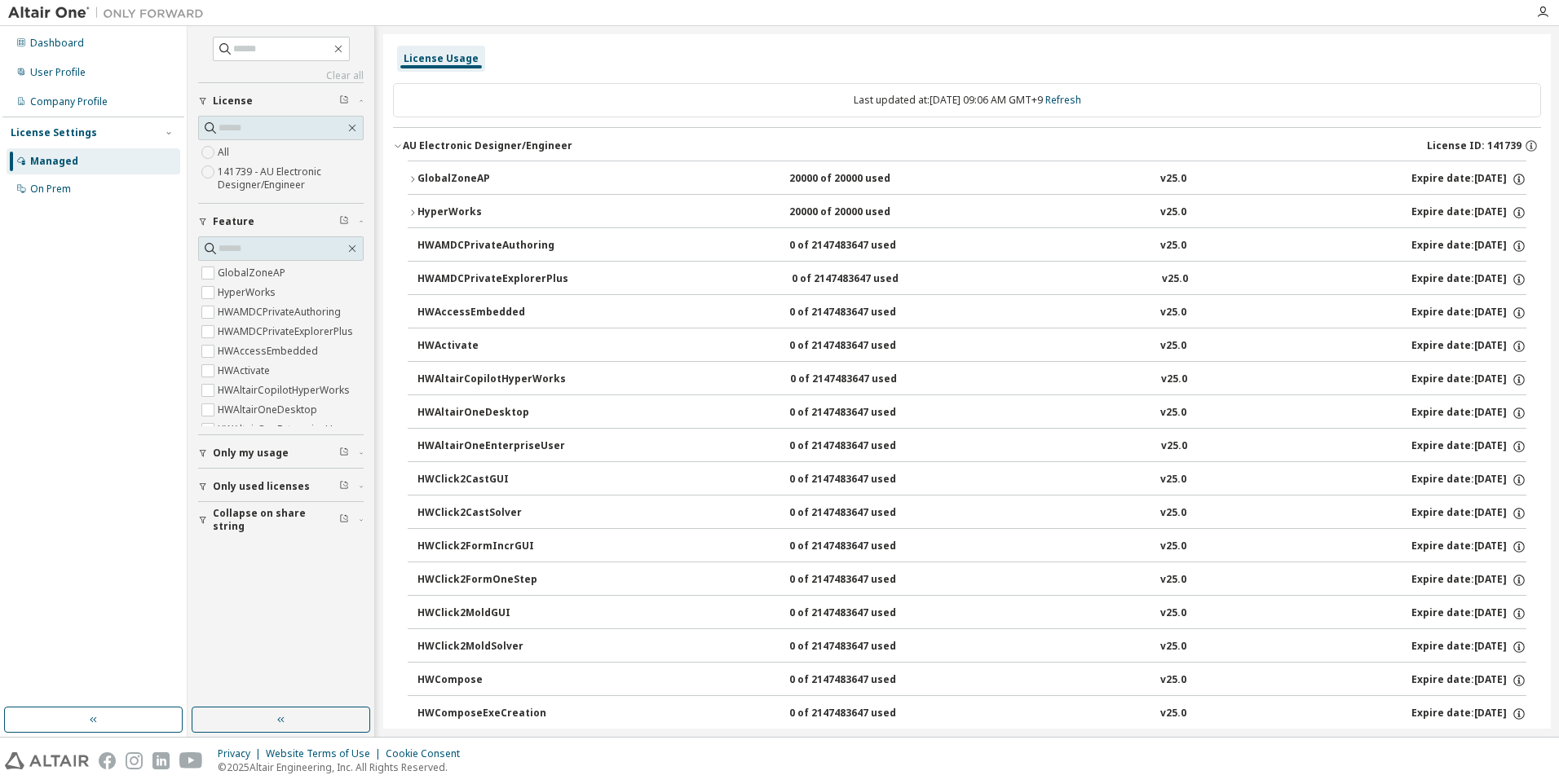
click at [53, 161] on div "Managed" at bounding box center [54, 161] width 48 height 13
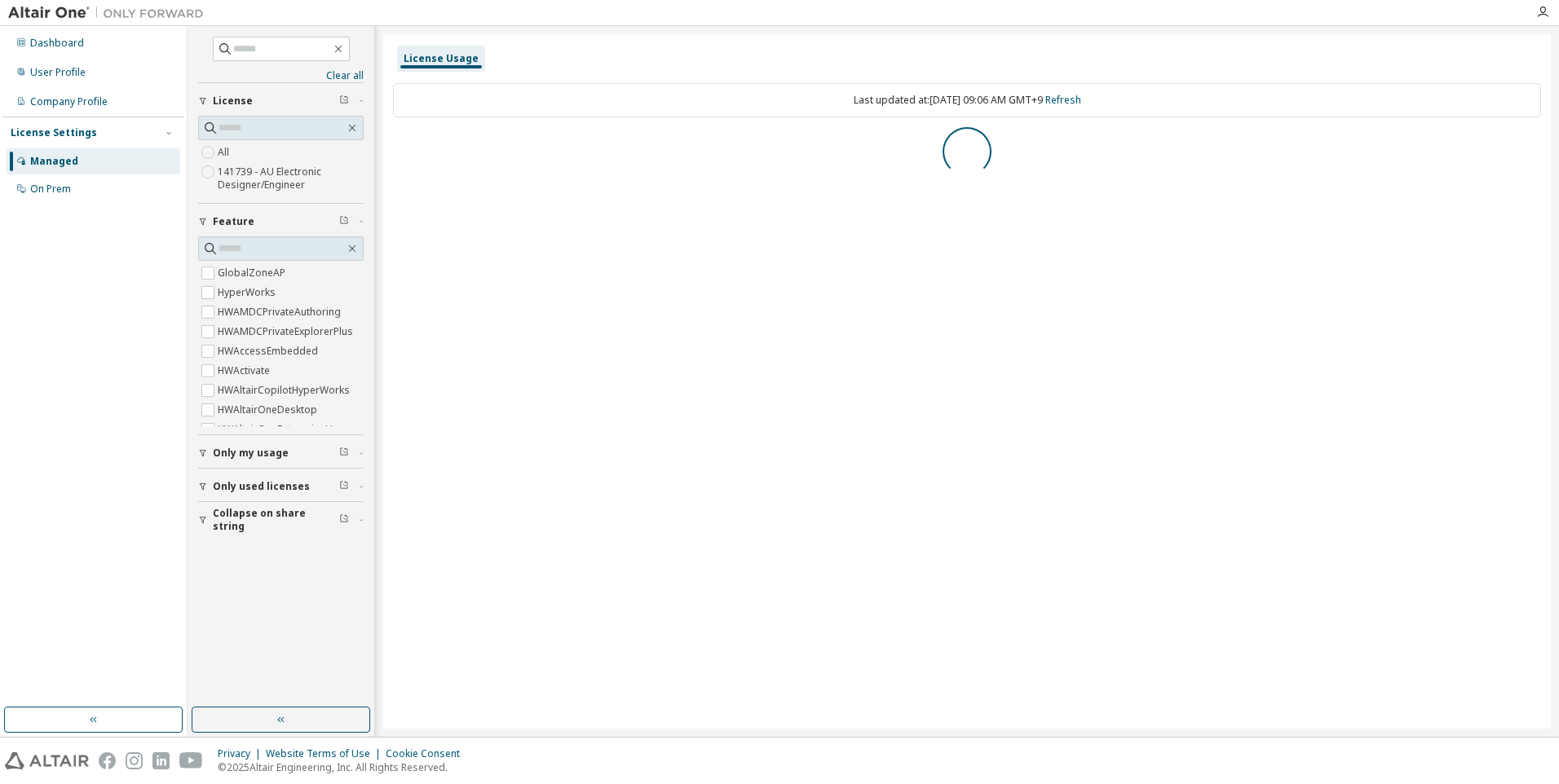
click at [265, 450] on span "Only my usage" at bounding box center [250, 453] width 76 height 13
click at [262, 488] on span "Only used licenses" at bounding box center [261, 487] width 97 height 13
click at [274, 490] on span "Only used licenses" at bounding box center [261, 487] width 97 height 13
click at [58, 100] on div "Company Profile" at bounding box center [69, 102] width 77 height 13
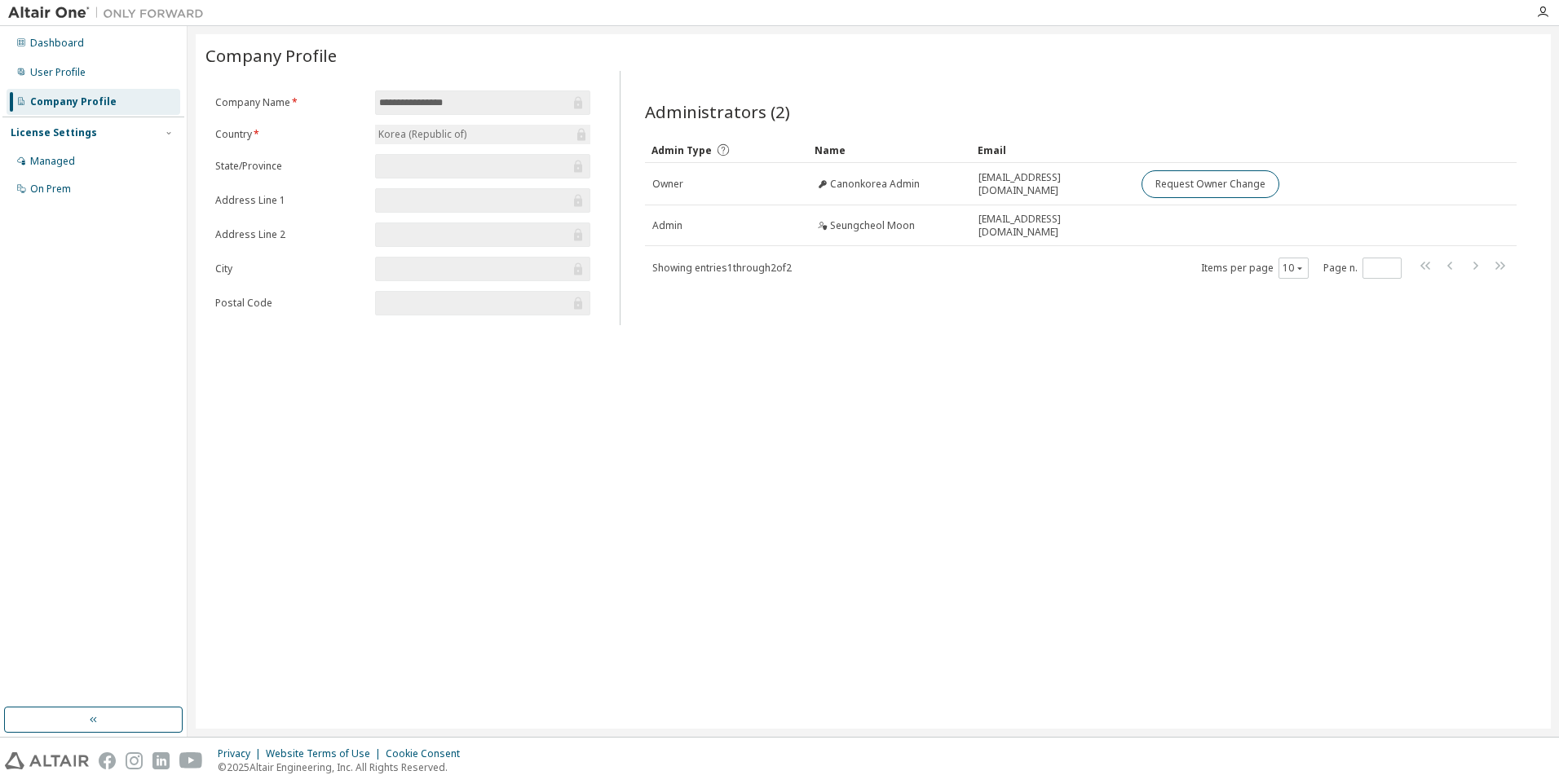
click at [1126, 323] on div "Administrators (2) Clear Load Save Save As Field Operator Value Select filter S…" at bounding box center [1080, 203] width 911 height 245
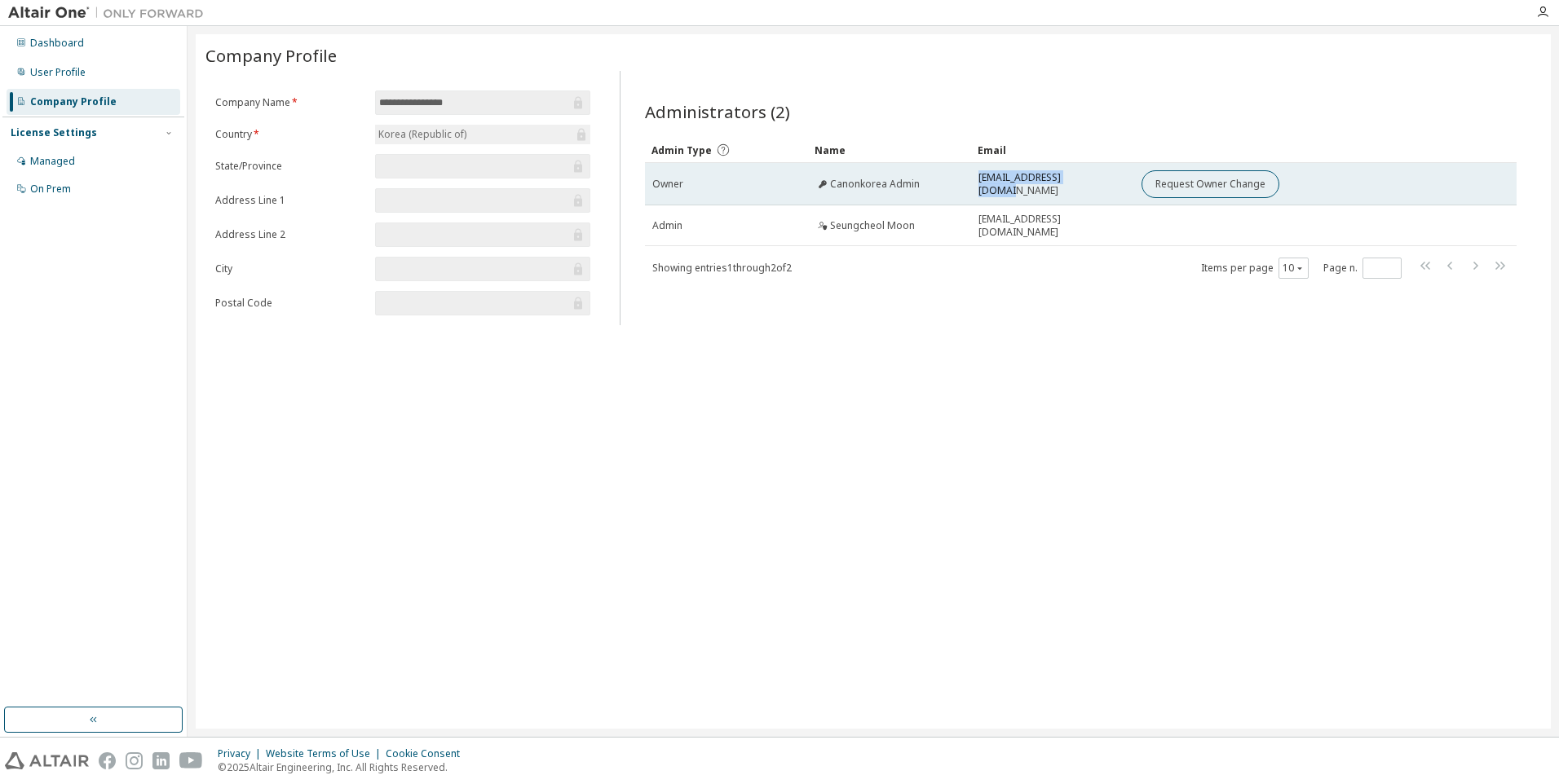
drag, startPoint x: 980, startPoint y: 182, endPoint x: 1088, endPoint y: 181, distance: 108.0
click at [1088, 181] on span "[EMAIL_ADDRESS][DOMAIN_NAME]" at bounding box center [1052, 184] width 148 height 26
drag, startPoint x: 1088, startPoint y: 181, endPoint x: 915, endPoint y: 184, distance: 173.0
click at [915, 184] on span "Canonkorea Admin" at bounding box center [874, 184] width 90 height 13
click at [869, 179] on span "Canonkorea Admin" at bounding box center [874, 184] width 90 height 13
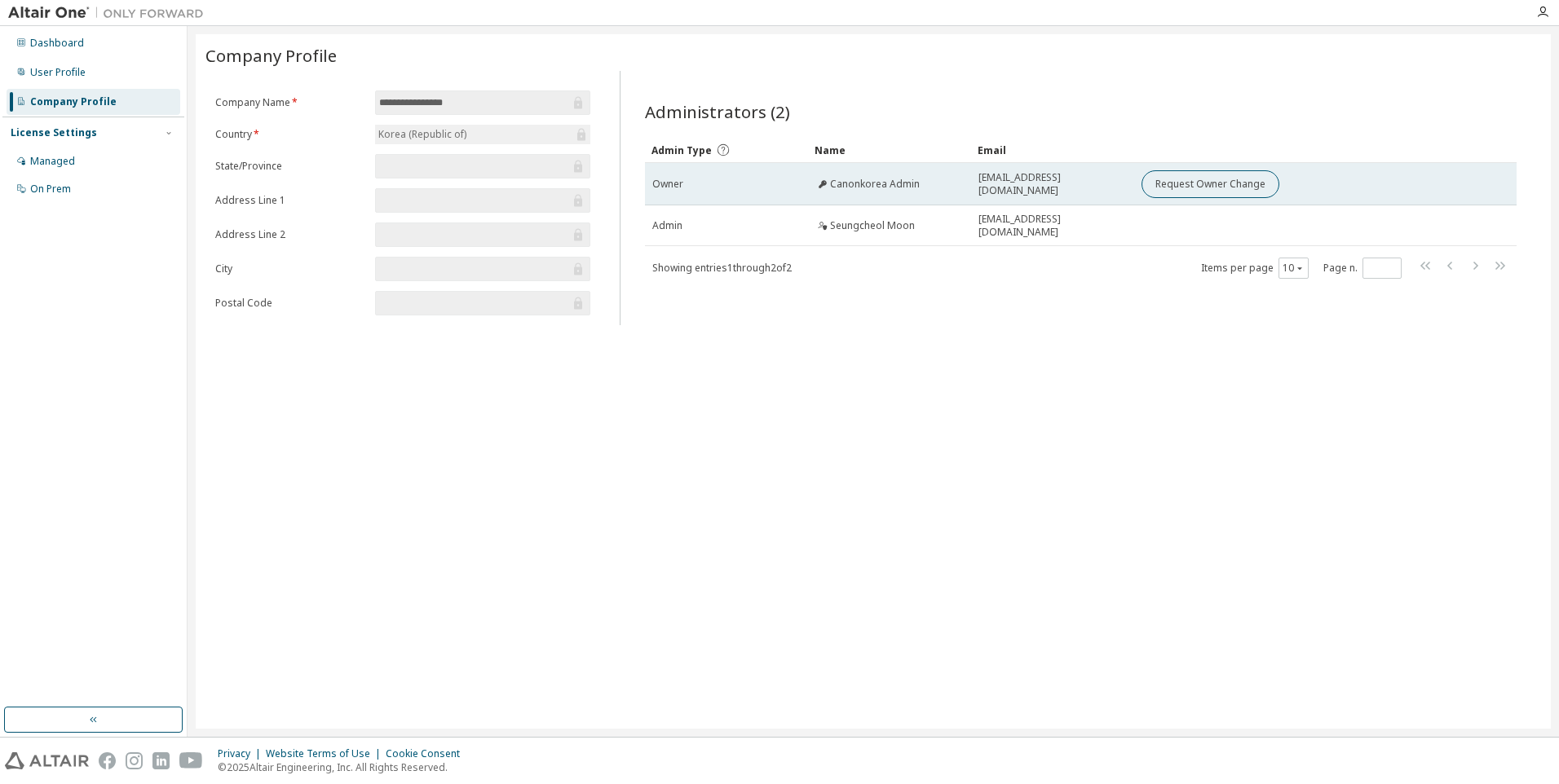
click at [838, 183] on span "Canonkorea Admin" at bounding box center [874, 184] width 90 height 13
drag, startPoint x: 838, startPoint y: 183, endPoint x: 822, endPoint y: 184, distance: 16.0
click at [822, 183] on icon at bounding box center [822, 184] width 8 height 8
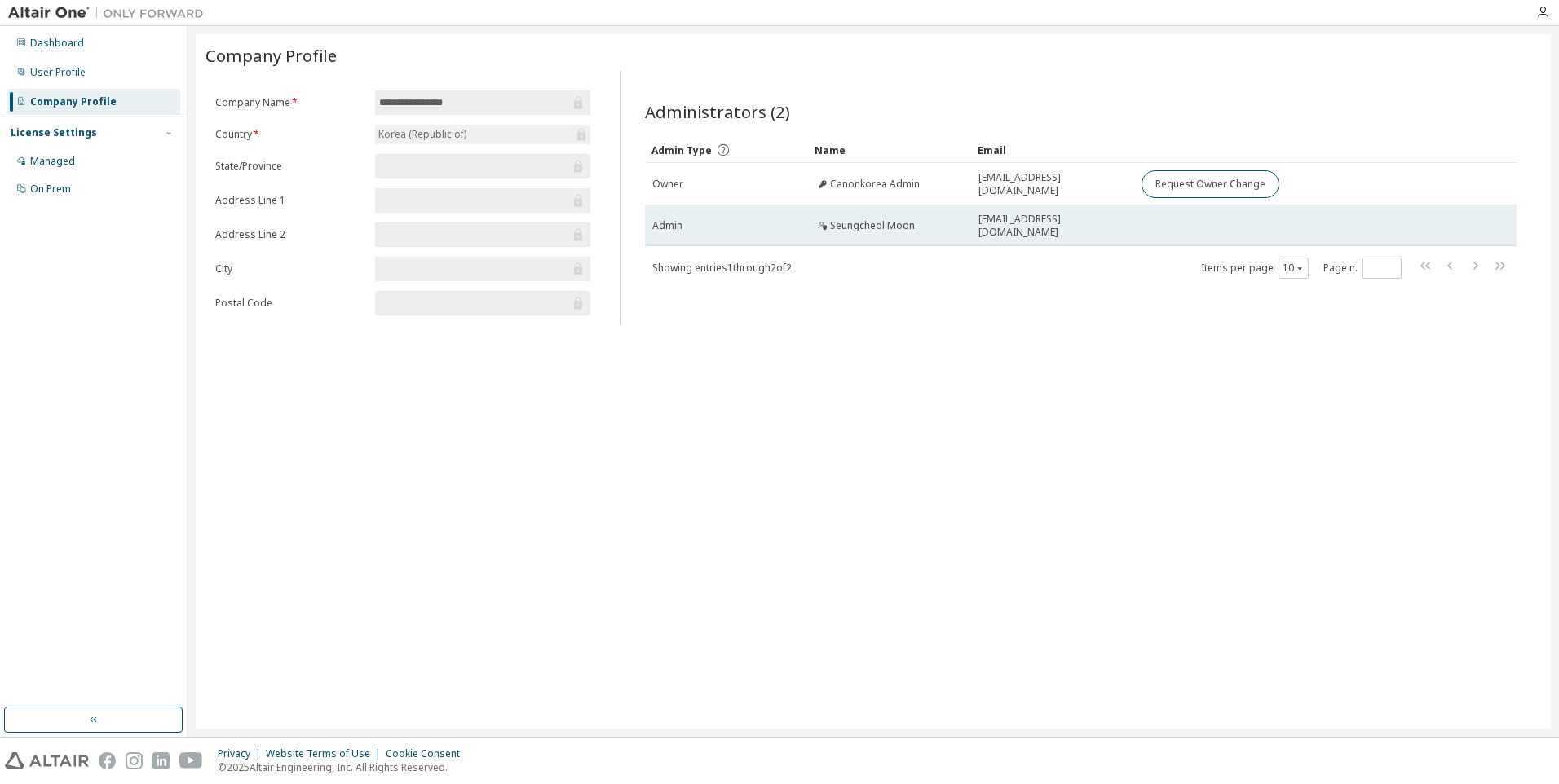
click at [819, 224] on icon at bounding box center [822, 226] width 10 height 10
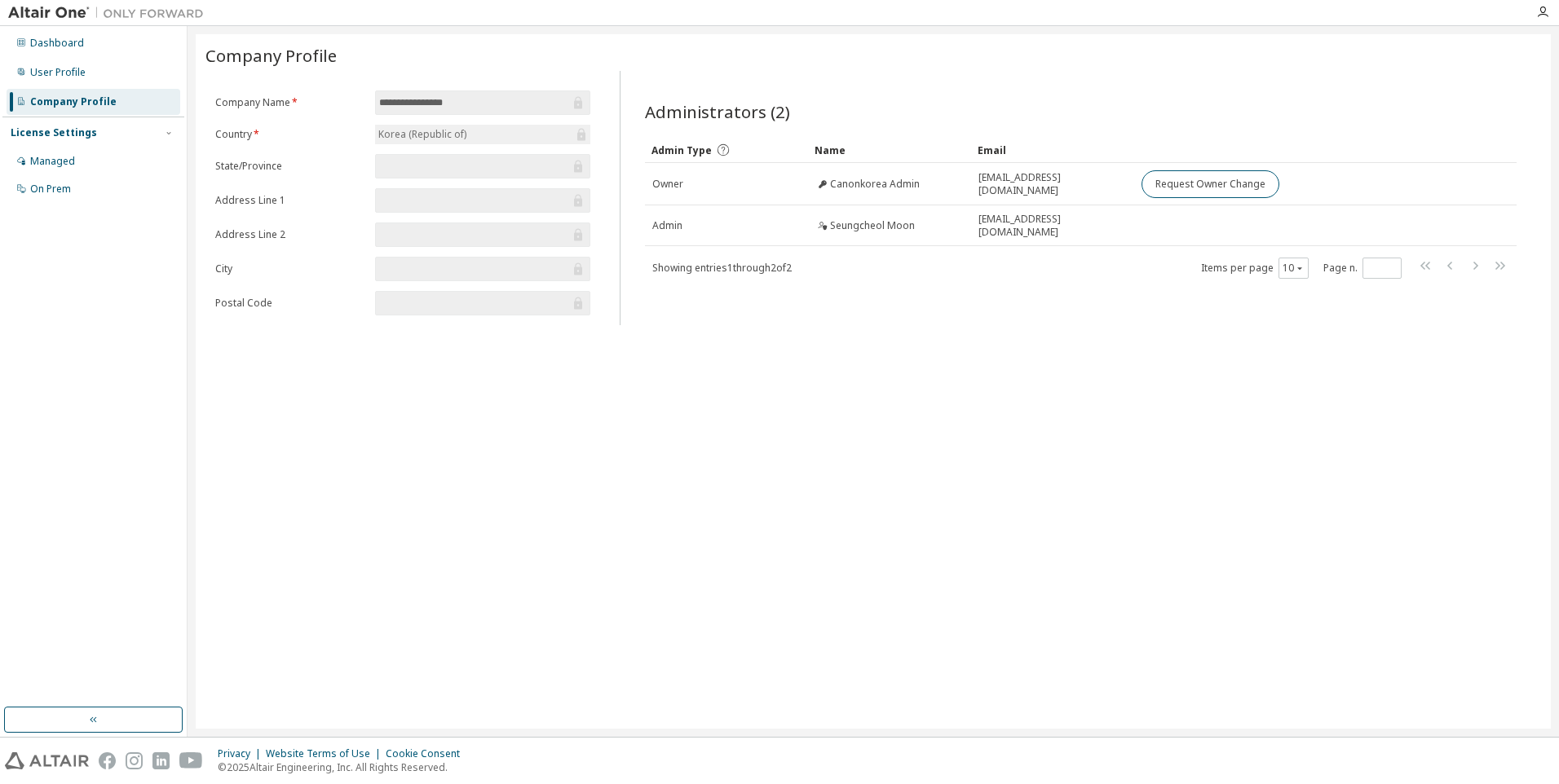
click at [812, 256] on div "Showing entries 1 through 2 of 2 Items per page 10 Page n. *" at bounding box center [1081, 268] width 872 height 24
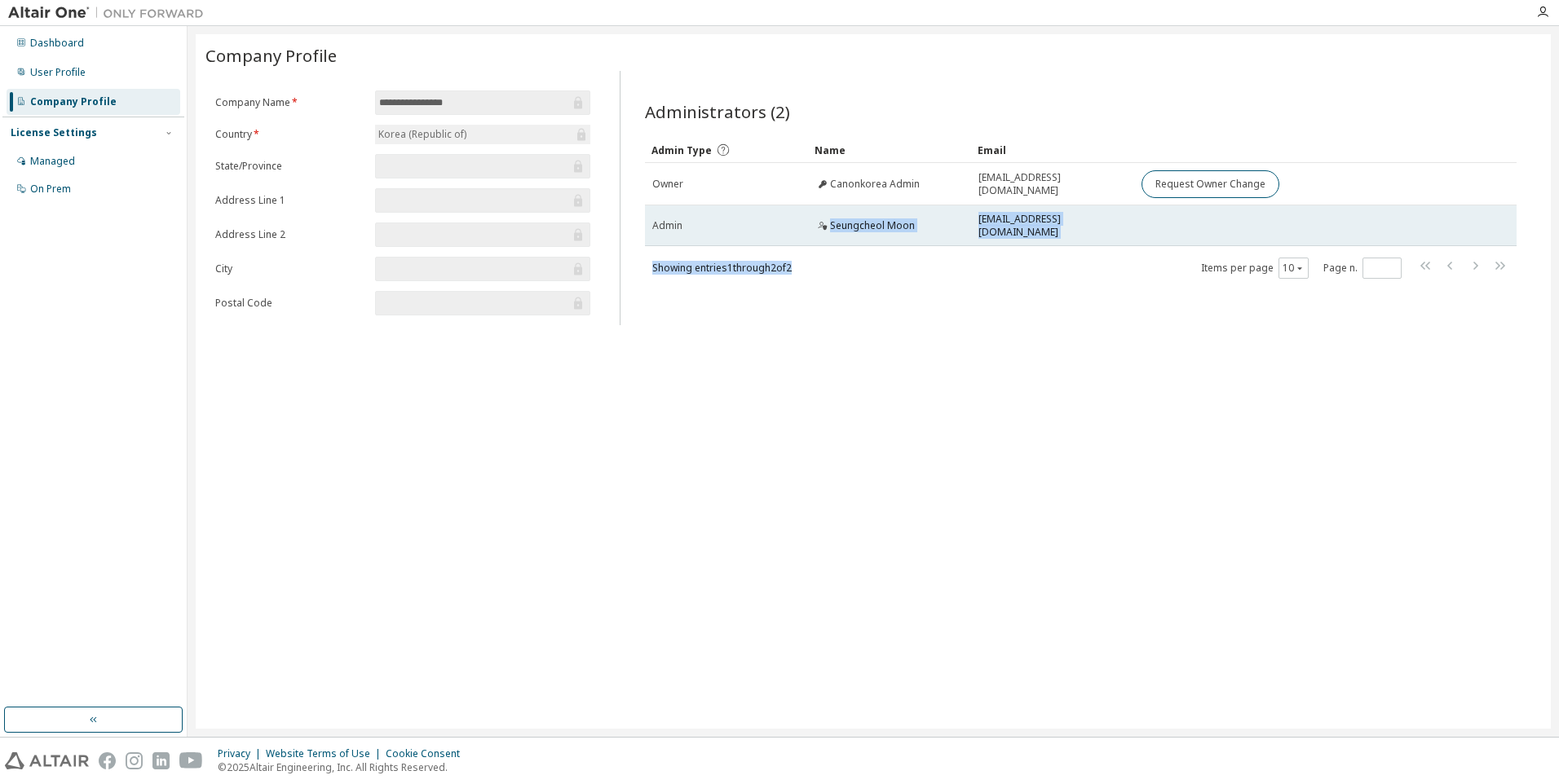
drag, startPoint x: 964, startPoint y: 251, endPoint x: 692, endPoint y: 217, distance: 274.1
click at [692, 217] on div "Admin Type Name Email Owner Canonkorea Admin [EMAIL_ADDRESS][DOMAIN_NAME] Reque…" at bounding box center [1081, 208] width 872 height 142
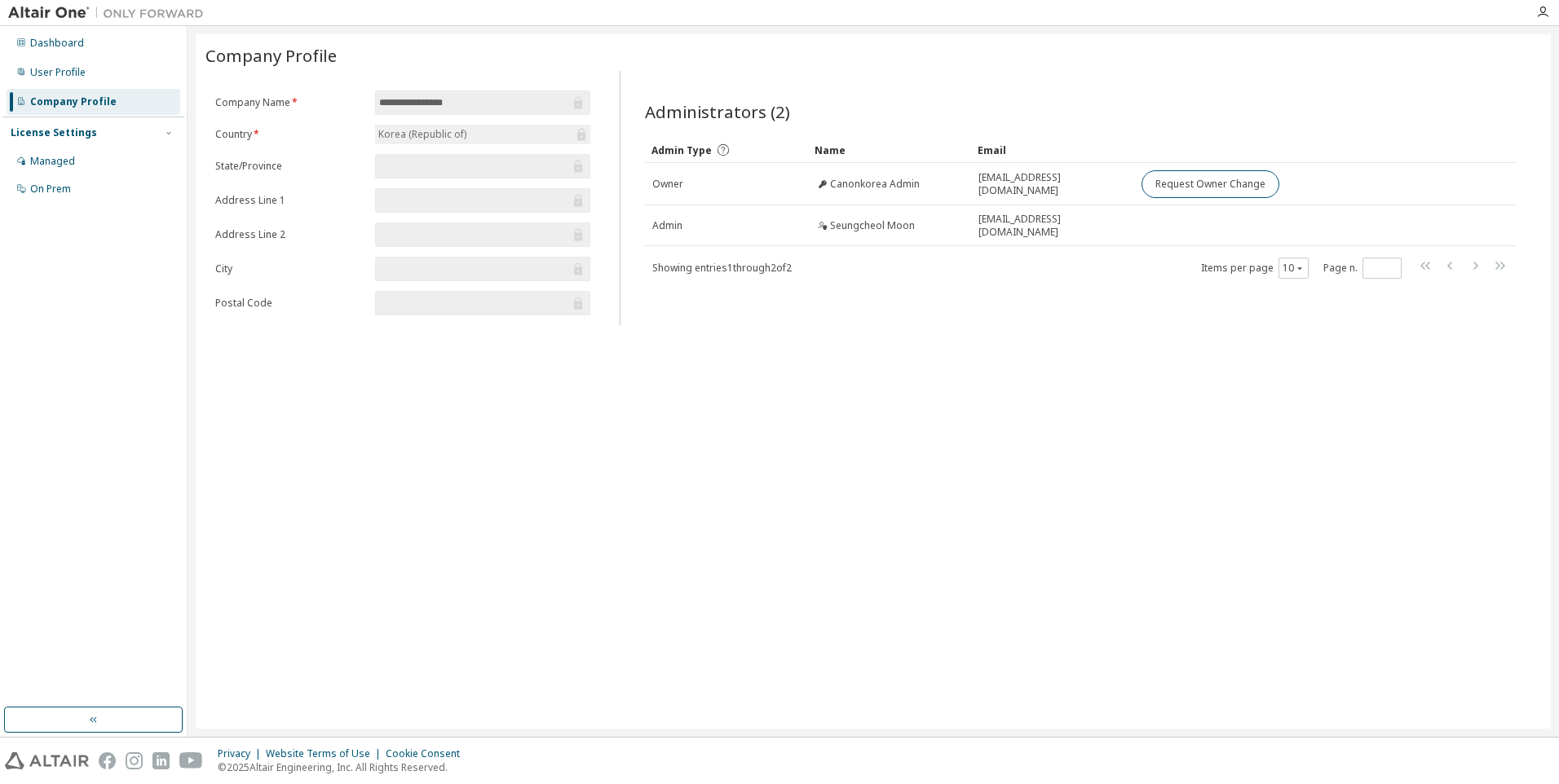
drag, startPoint x: 692, startPoint y: 217, endPoint x: 662, endPoint y: 162, distance: 62.6
click at [664, 168] on td "Owner" at bounding box center [727, 184] width 163 height 42
click at [718, 147] on icon at bounding box center [723, 150] width 15 height 15
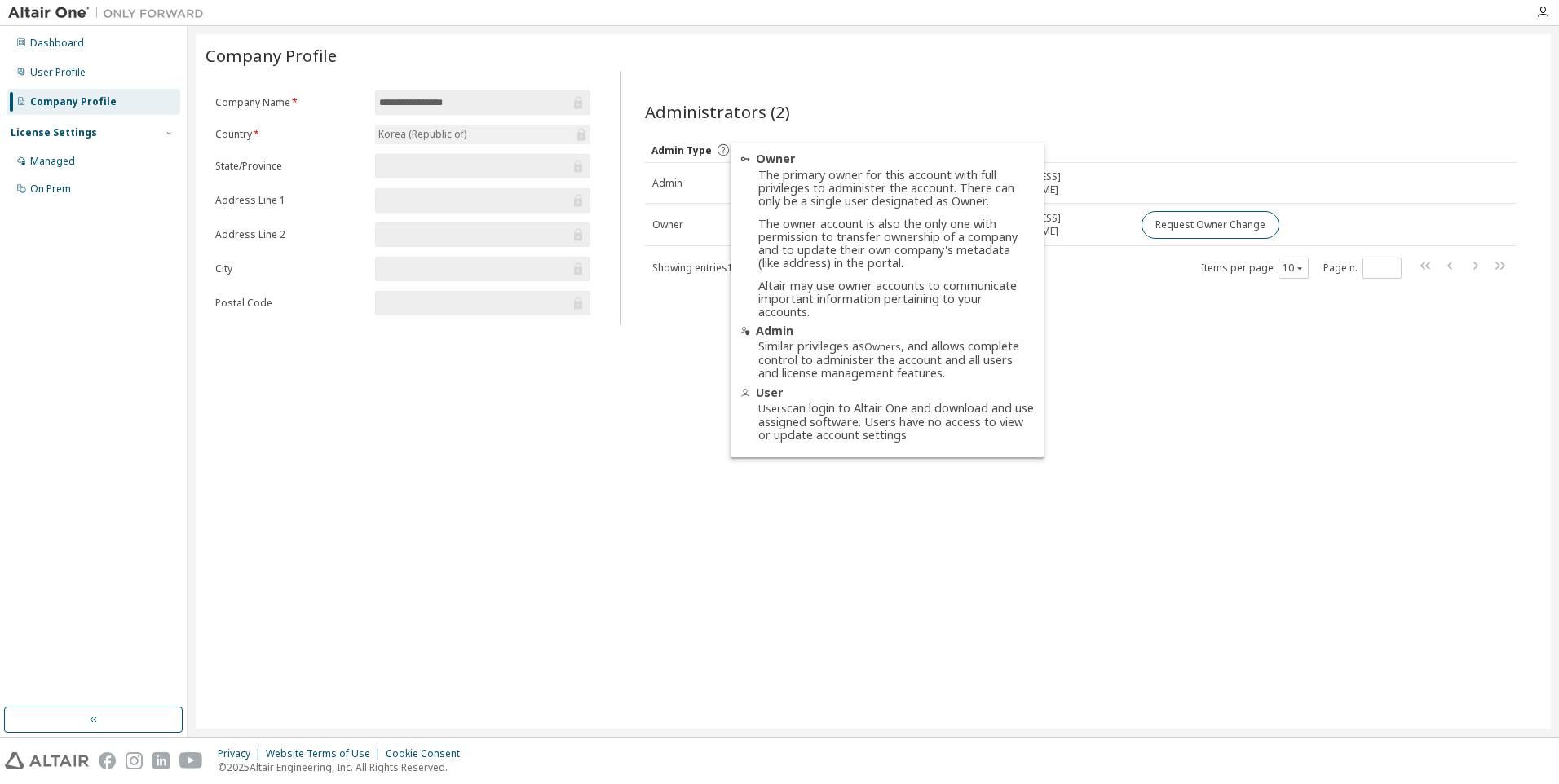
click at [716, 146] on icon at bounding box center [723, 150] width 15 height 15
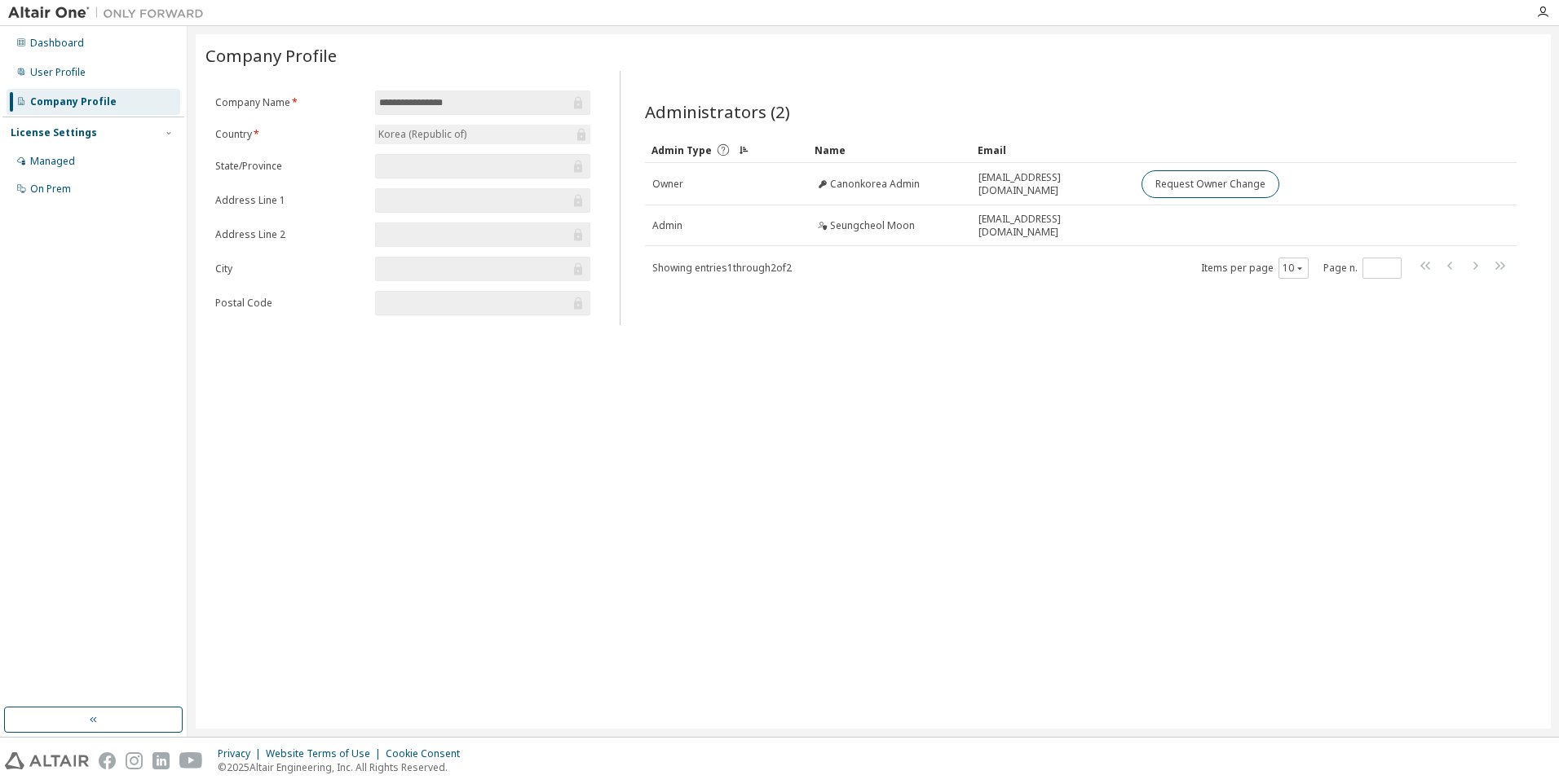
click at [723, 152] on icon at bounding box center [723, 150] width 15 height 15
click at [723, 152] on icon at bounding box center [723, 150] width 15 height 15
drag, startPoint x: 747, startPoint y: 265, endPoint x: 922, endPoint y: 273, distance: 175.2
click at [920, 273] on div "Showing entries 1 through 2 of 2 Items per page 10 Page n. *" at bounding box center [1081, 268] width 872 height 24
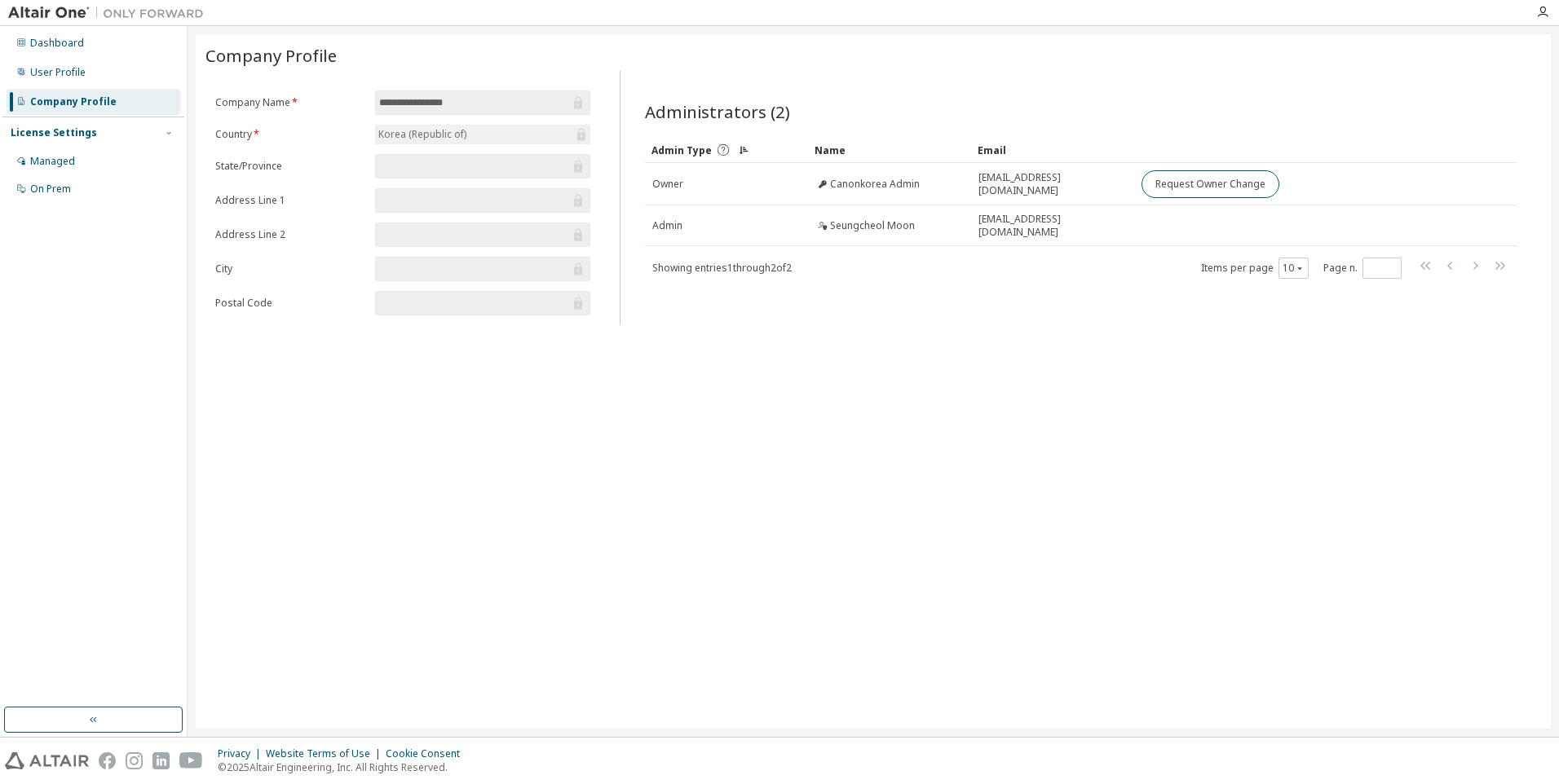
drag, startPoint x: 922, startPoint y: 273, endPoint x: 1071, endPoint y: 278, distance: 149.1
click at [1071, 278] on div "Administrators (2) Clear Load Save Save As Field Operator Value Select filter S…" at bounding box center [1080, 203] width 911 height 245
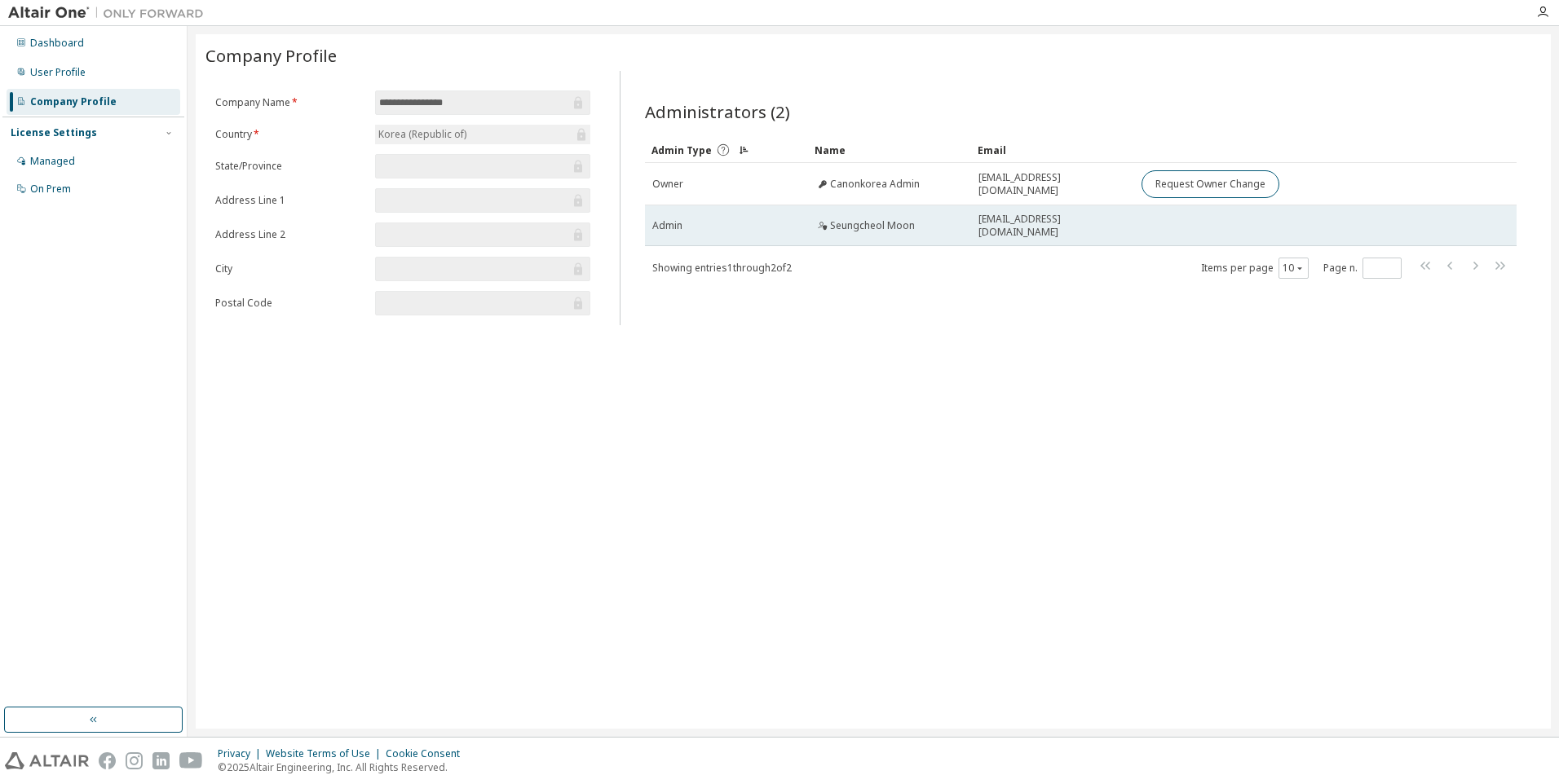
click at [1026, 226] on span "[EMAIL_ADDRESS][DOMAIN_NAME]" at bounding box center [1052, 226] width 148 height 26
drag, startPoint x: 1026, startPoint y: 226, endPoint x: 823, endPoint y: 222, distance: 203.0
click at [823, 222] on div "Seungcheol Moon" at bounding box center [864, 226] width 100 height 13
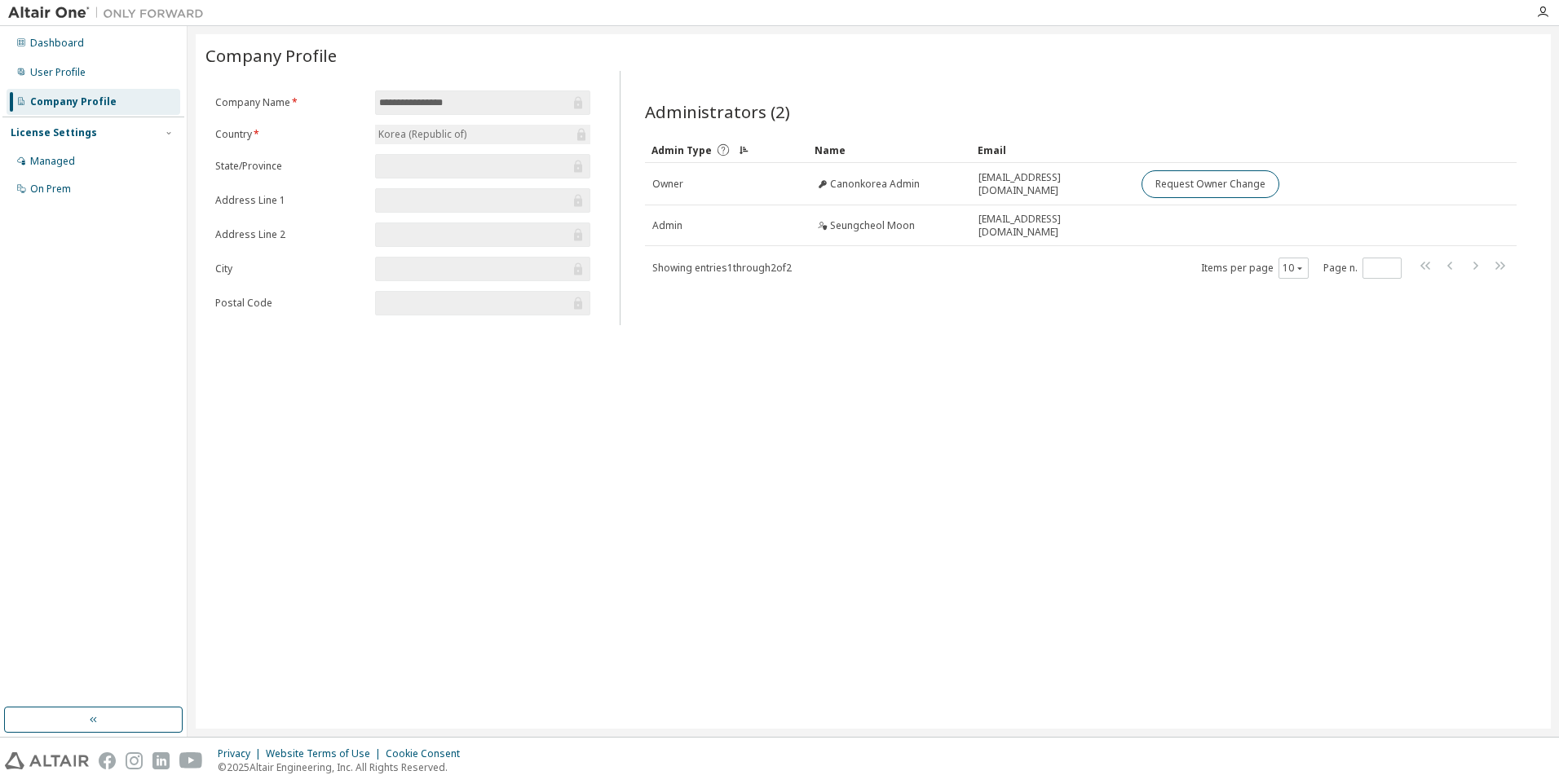
drag, startPoint x: 823, startPoint y: 222, endPoint x: 850, endPoint y: 264, distance: 49.9
click at [850, 264] on div "Showing entries 1 through 2 of 2 Items per page 10 Page n. *" at bounding box center [1081, 268] width 872 height 24
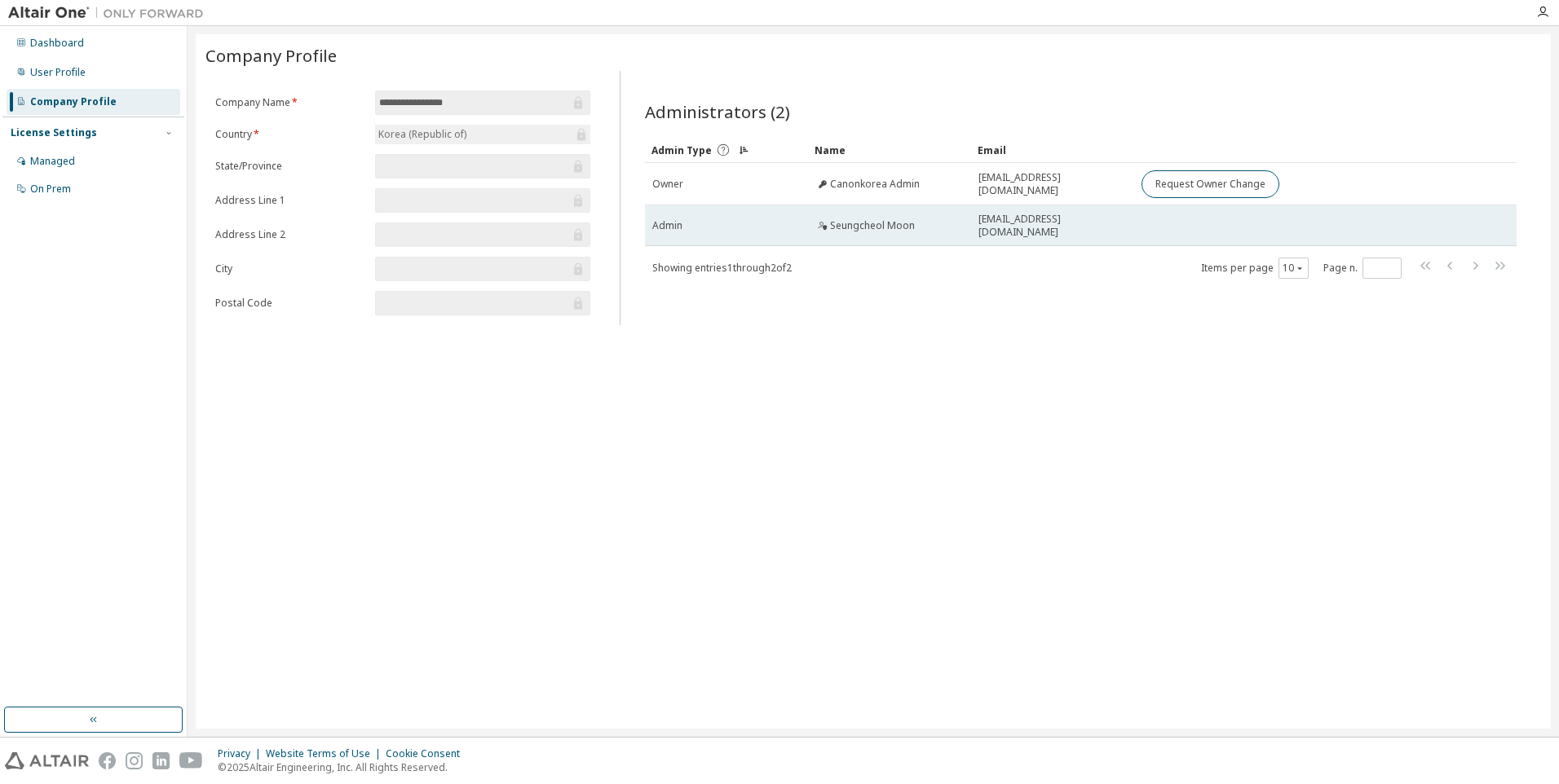
drag, startPoint x: 836, startPoint y: 203, endPoint x: 786, endPoint y: 217, distance: 51.9
click at [786, 217] on td "Admin" at bounding box center [727, 225] width 163 height 40
drag, startPoint x: 862, startPoint y: 223, endPoint x: 835, endPoint y: 219, distance: 27.3
click at [835, 219] on span "Seungcheol Moon" at bounding box center [872, 226] width 85 height 13
click at [834, 227] on span "Seungcheol Moon" at bounding box center [872, 226] width 85 height 13
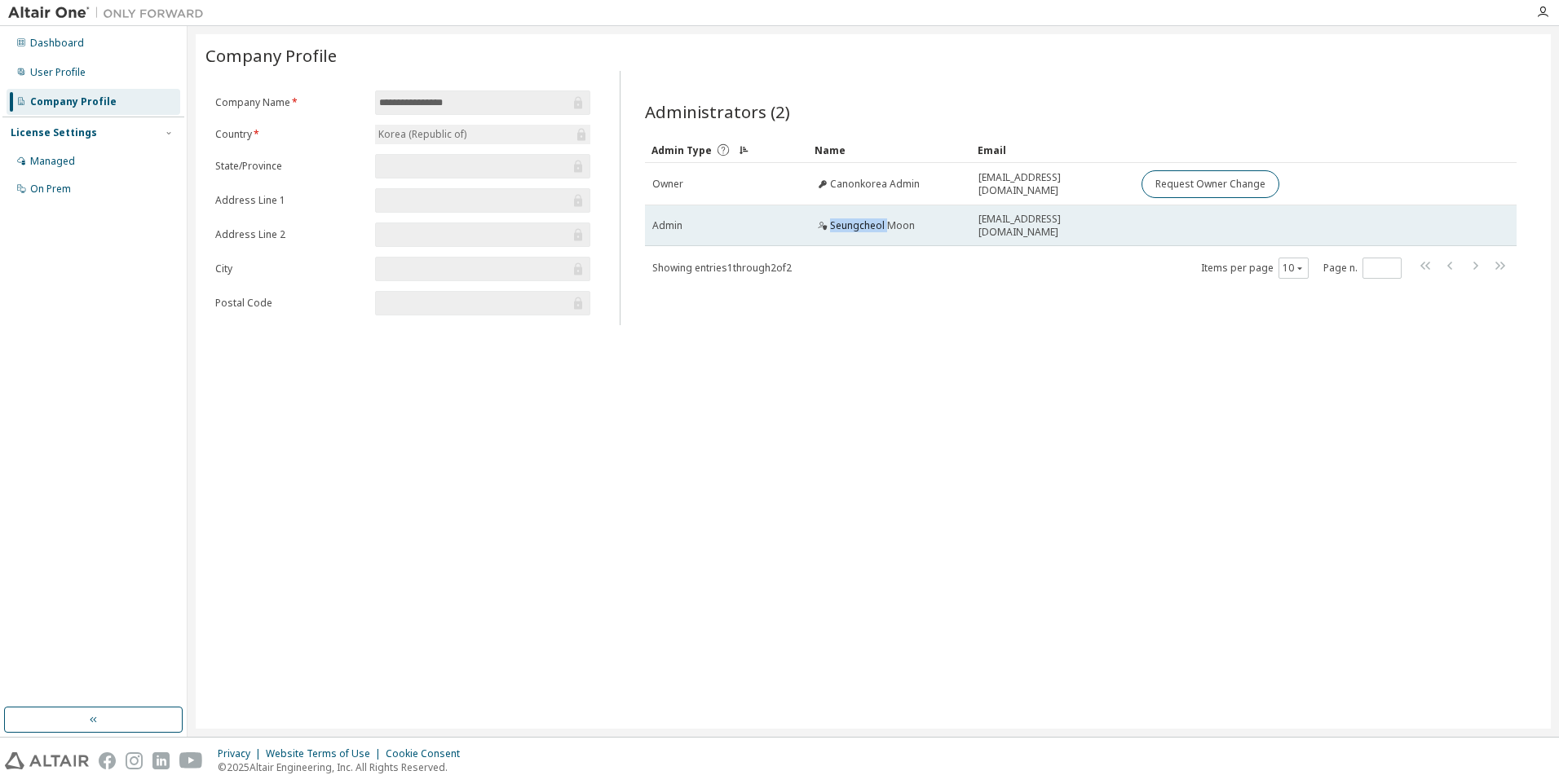
click at [833, 227] on span "Seungcheol Moon" at bounding box center [872, 226] width 85 height 13
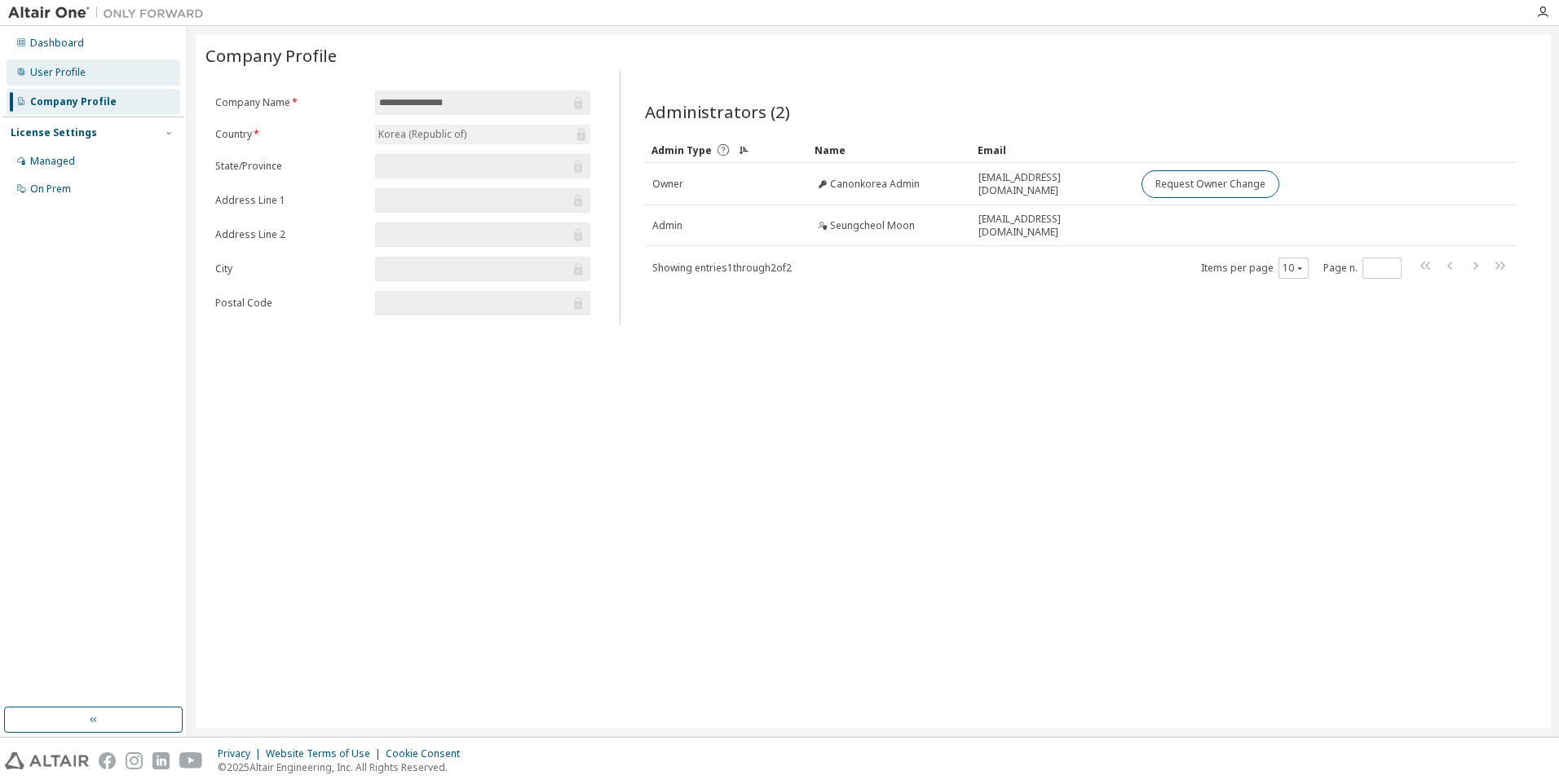
click at [59, 61] on div "User Profile" at bounding box center [93, 72] width 174 height 26
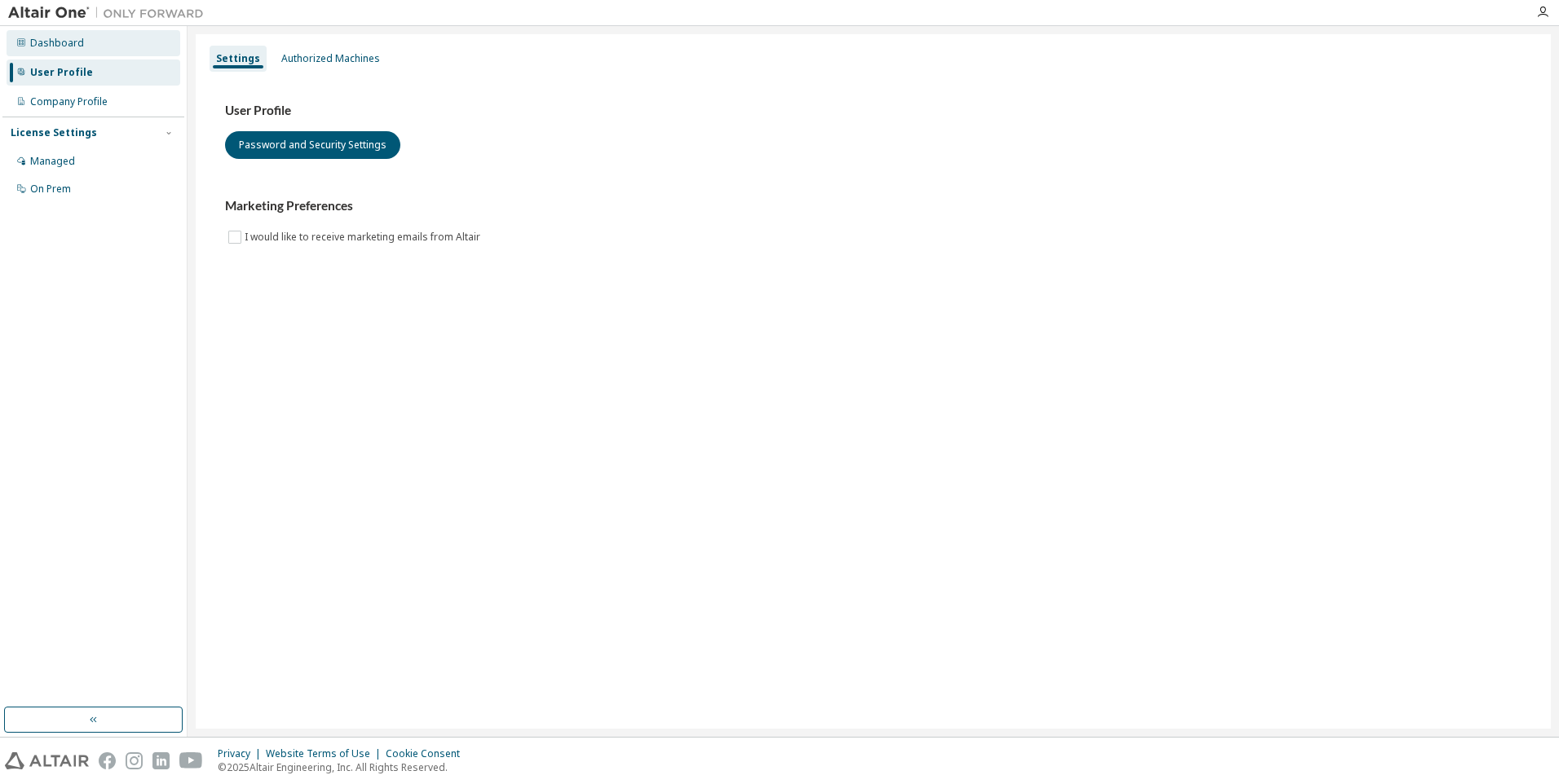
click at [69, 37] on div "Dashboard" at bounding box center [57, 44] width 54 height 13
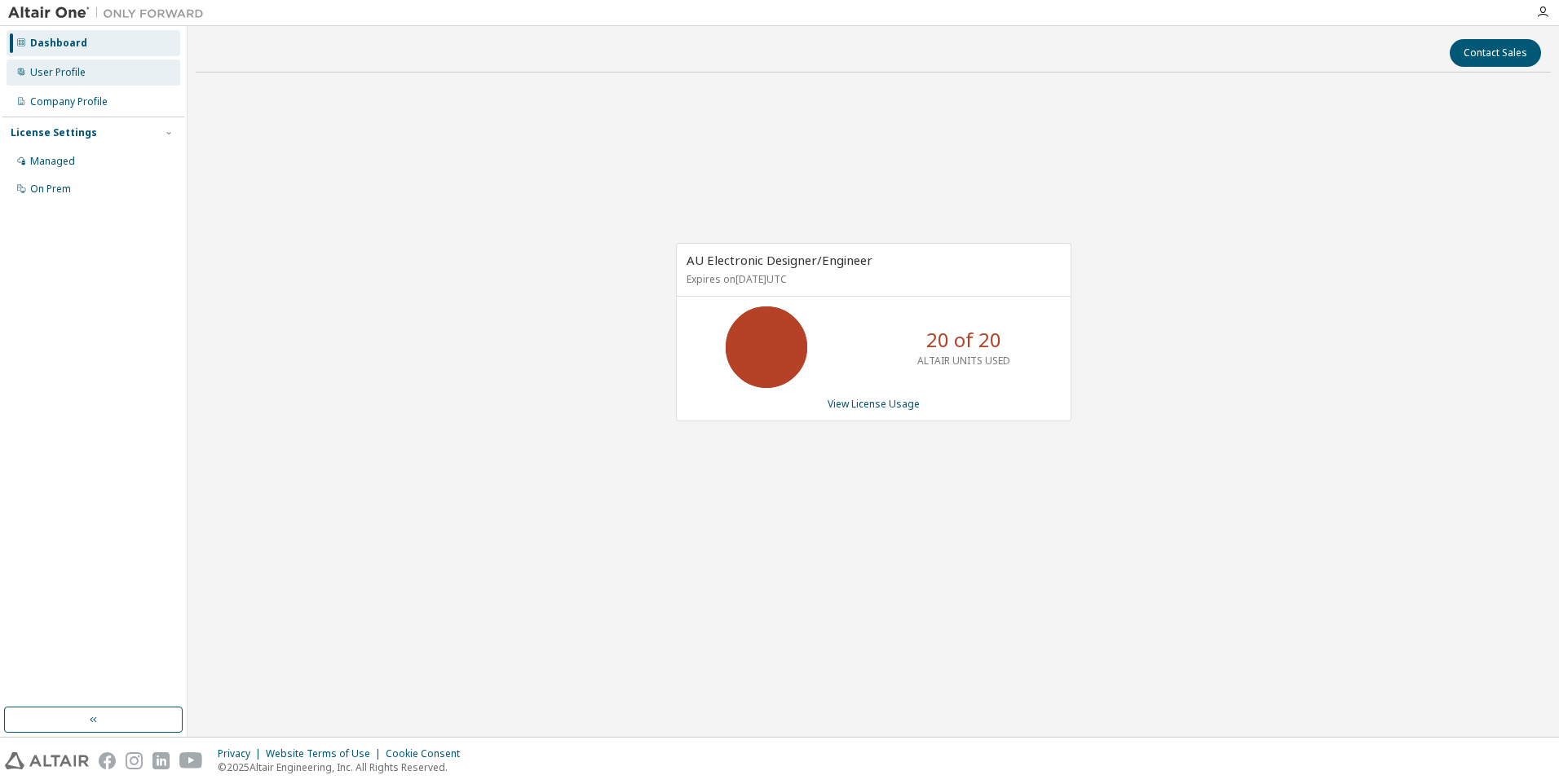
click at [70, 67] on div "User Profile" at bounding box center [58, 72] width 55 height 13
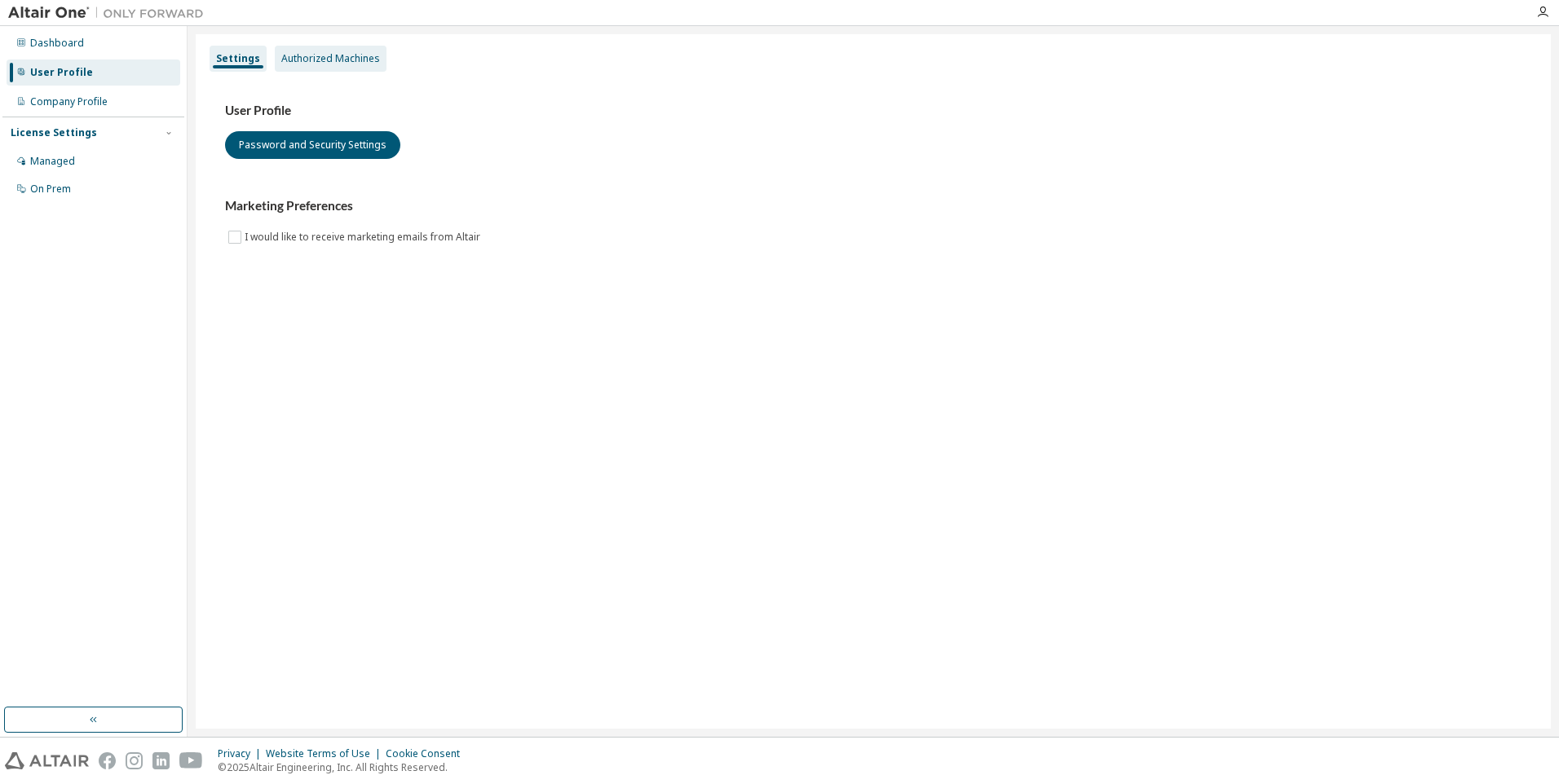
click at [316, 54] on div "Authorized Machines" at bounding box center [330, 58] width 99 height 13
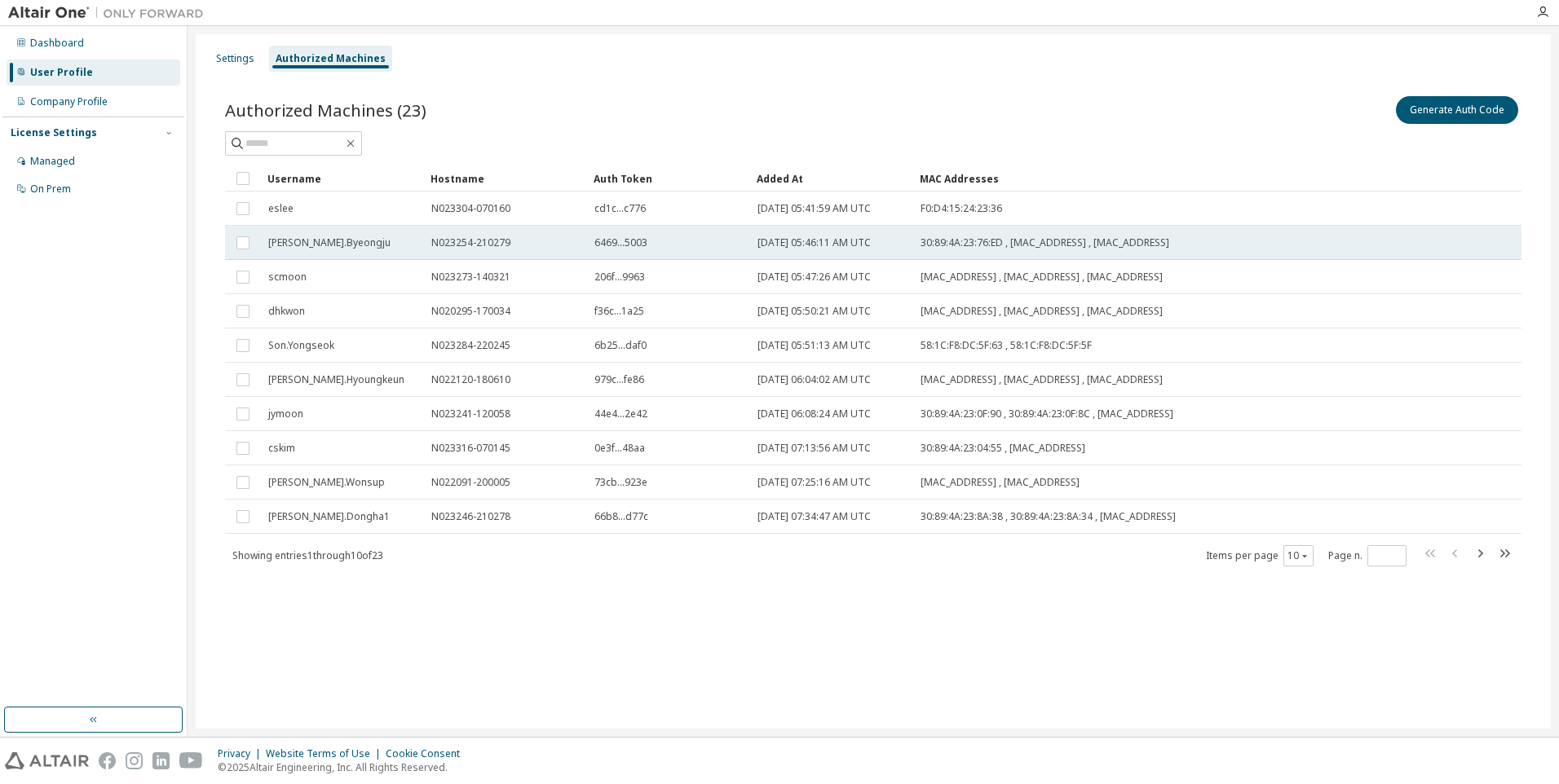
click at [581, 254] on td "N023254-210279" at bounding box center [506, 243] width 163 height 35
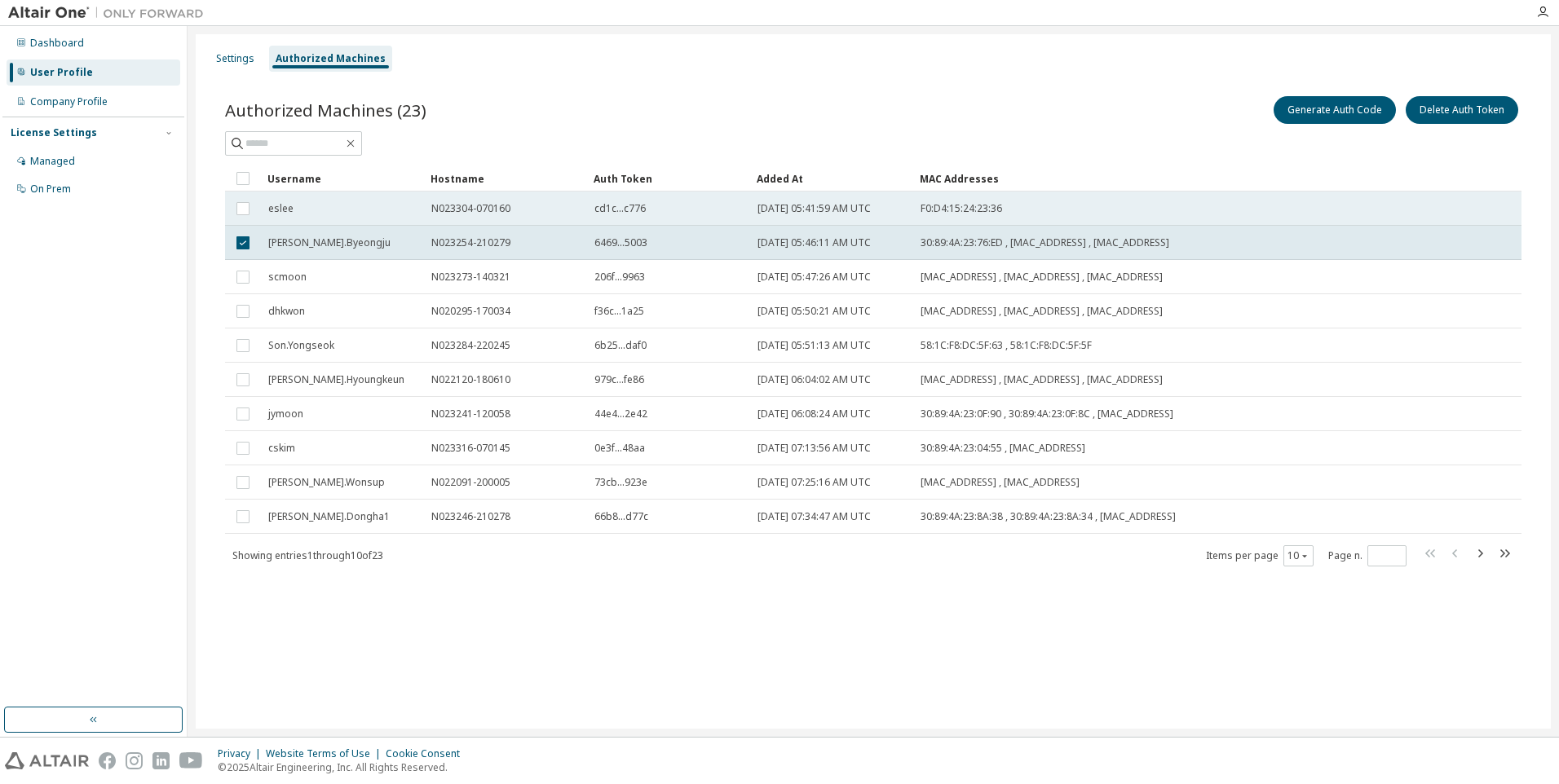
click at [632, 213] on span "cd1c...c776" at bounding box center [620, 208] width 51 height 13
click at [512, 249] on div "N023254-210279" at bounding box center [505, 243] width 148 height 13
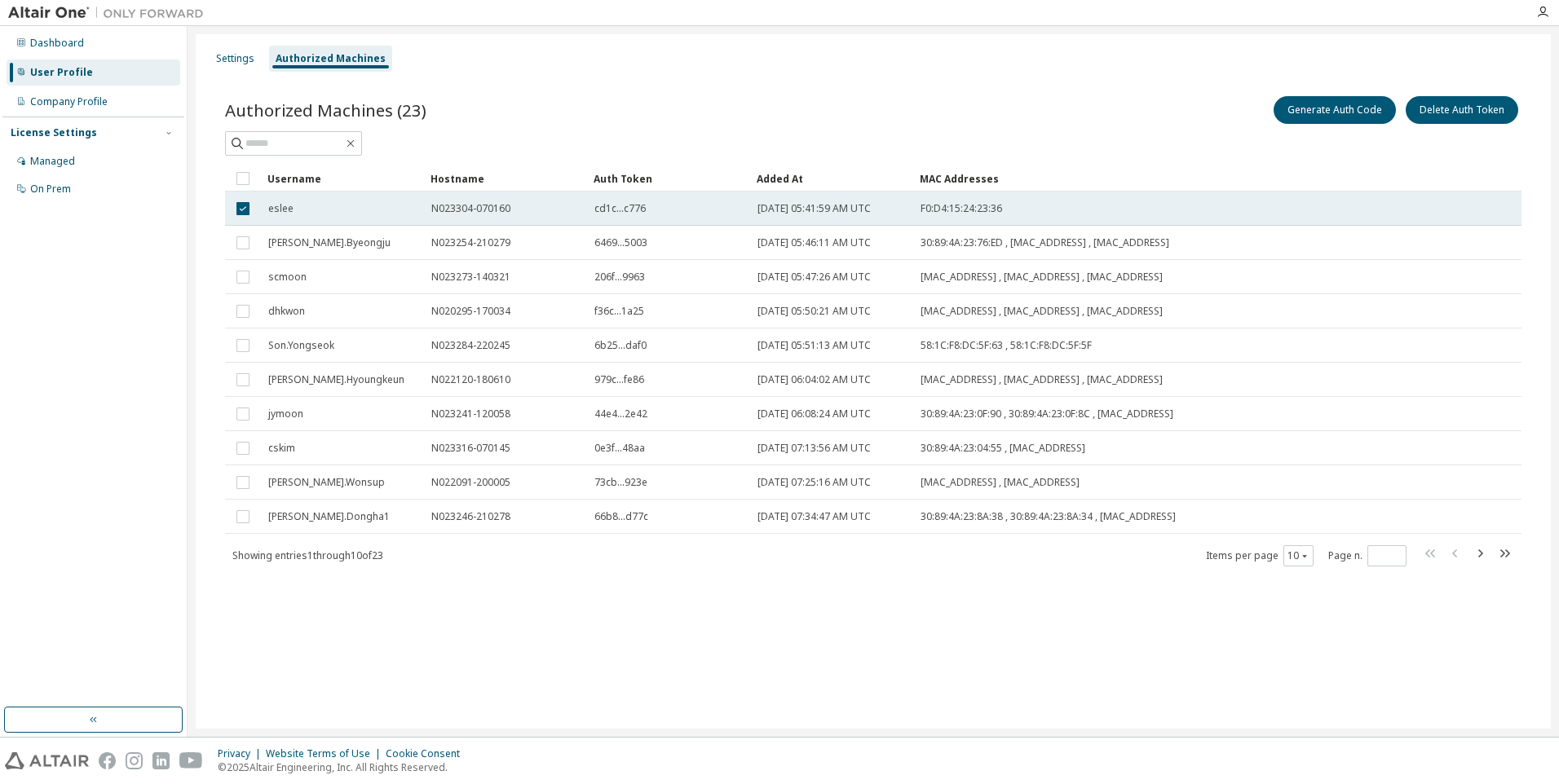
click at [480, 212] on span "N023304-070160" at bounding box center [471, 208] width 79 height 13
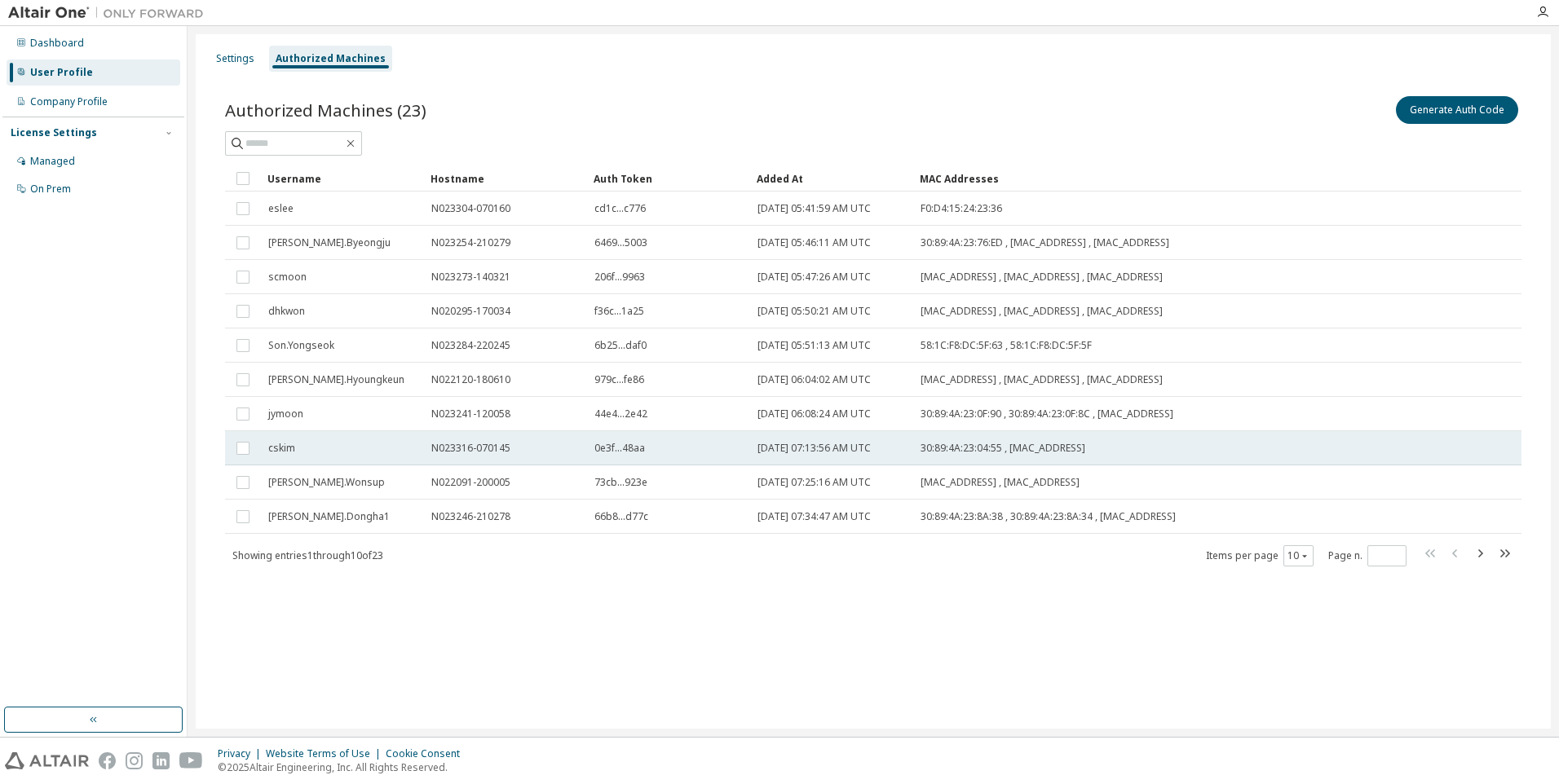
click at [329, 446] on div "cskim" at bounding box center [343, 448] width 148 height 13
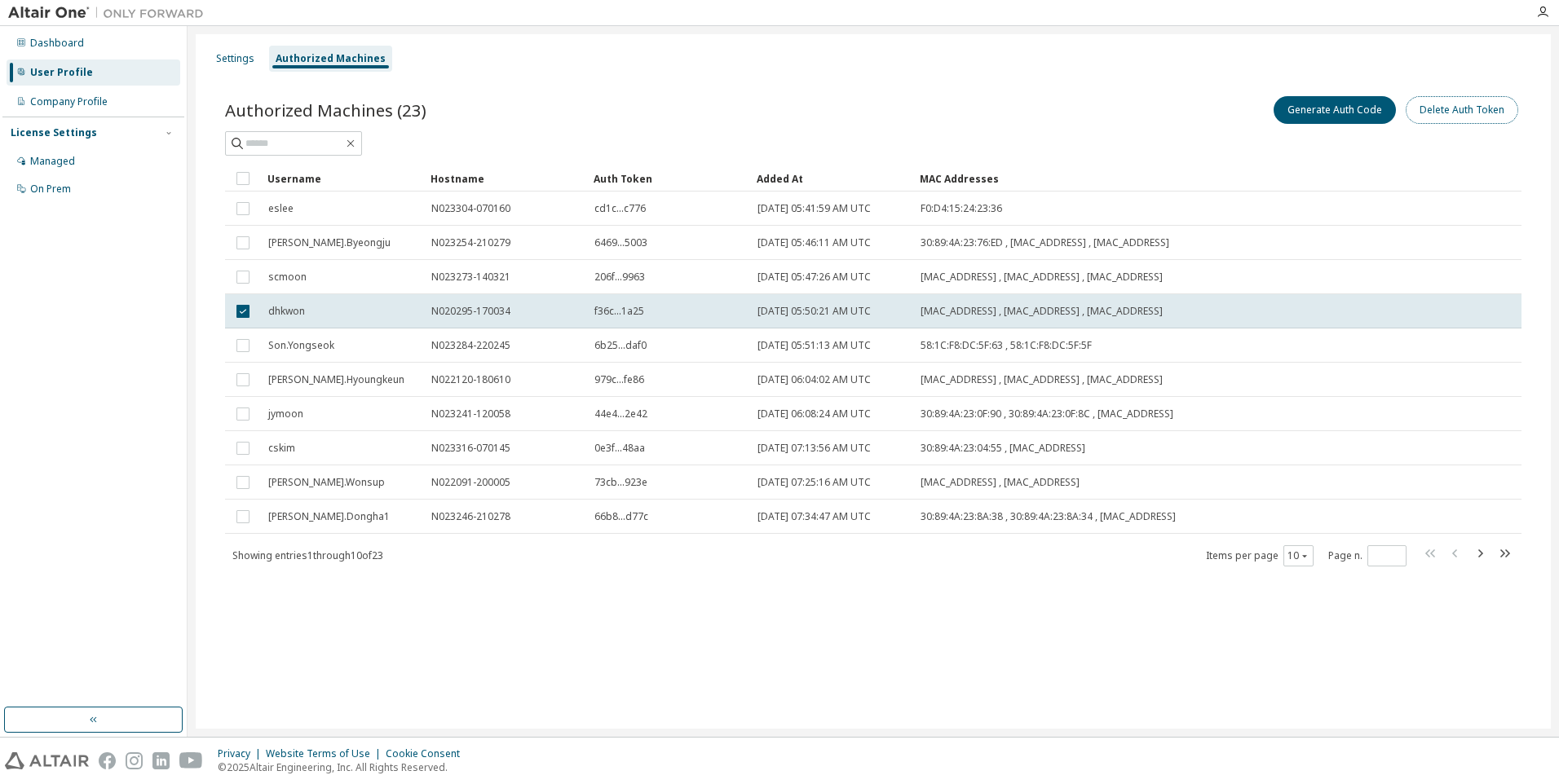
click at [1454, 105] on button "Delete Auth Token" at bounding box center [1462, 110] width 113 height 28
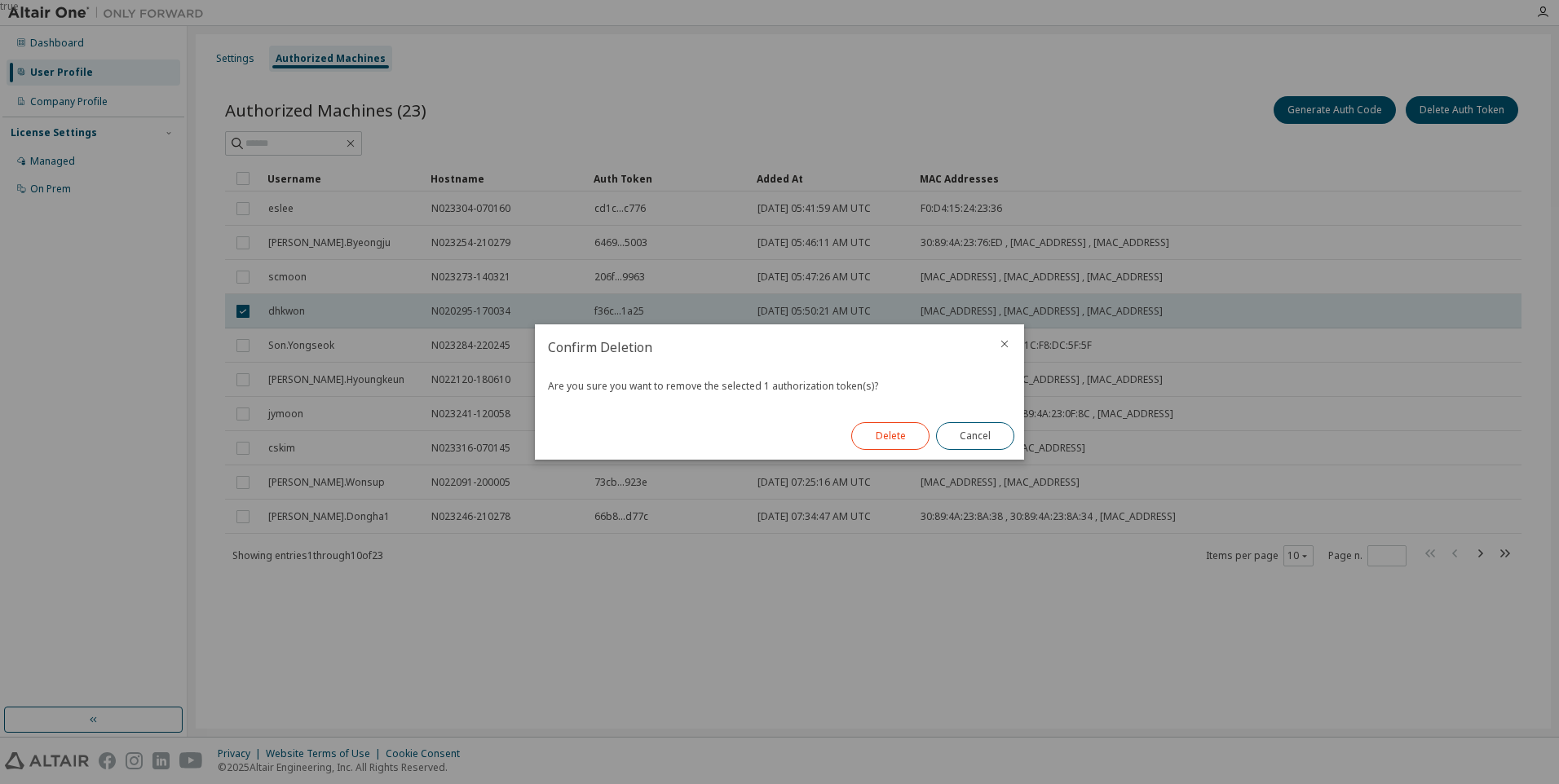
click at [902, 436] on button "Delete" at bounding box center [890, 436] width 78 height 28
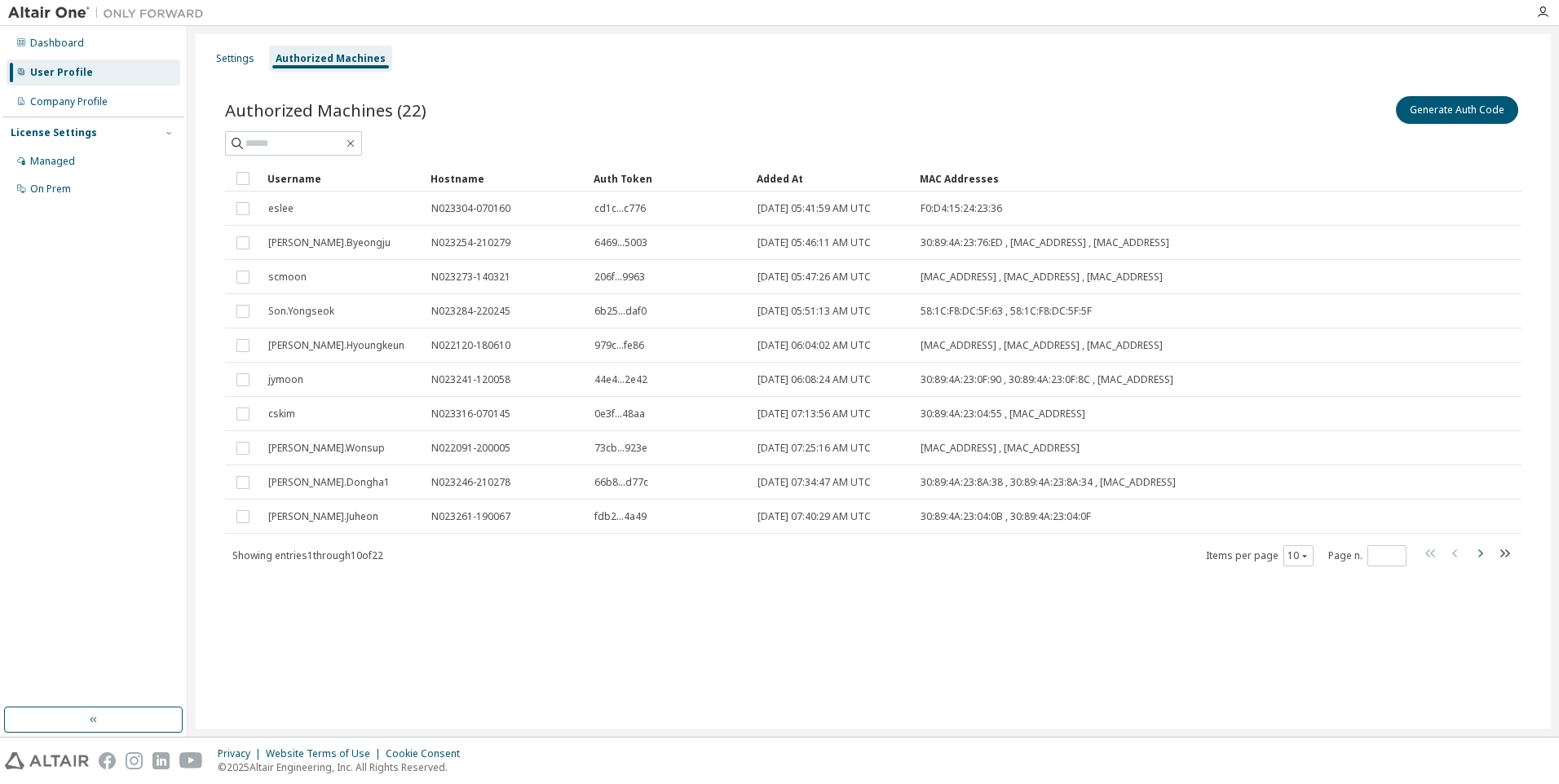
click at [1482, 555] on icon "button" at bounding box center [1480, 553] width 20 height 20
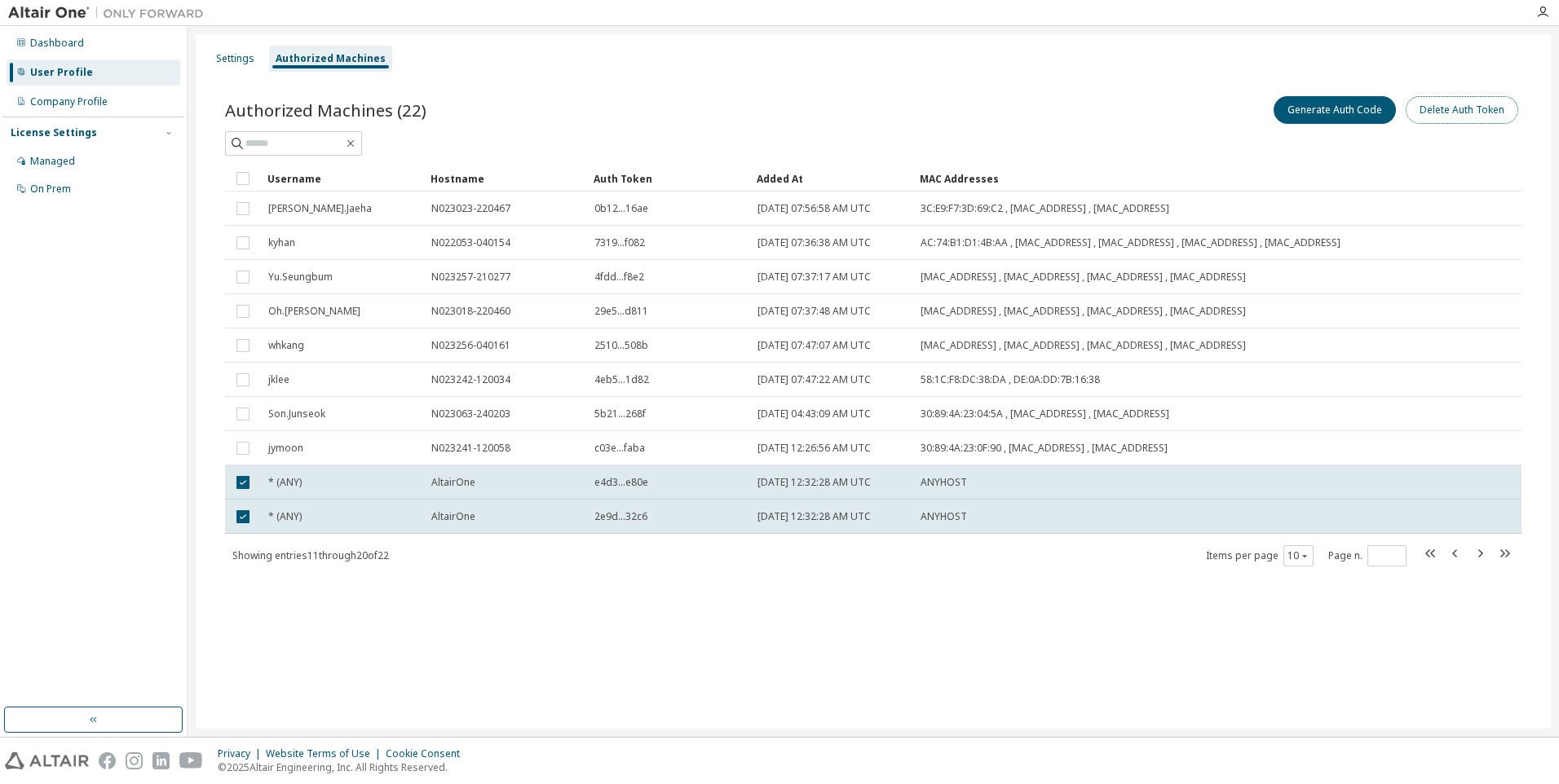
click at [1430, 105] on button "Delete Auth Token" at bounding box center [1462, 110] width 113 height 28
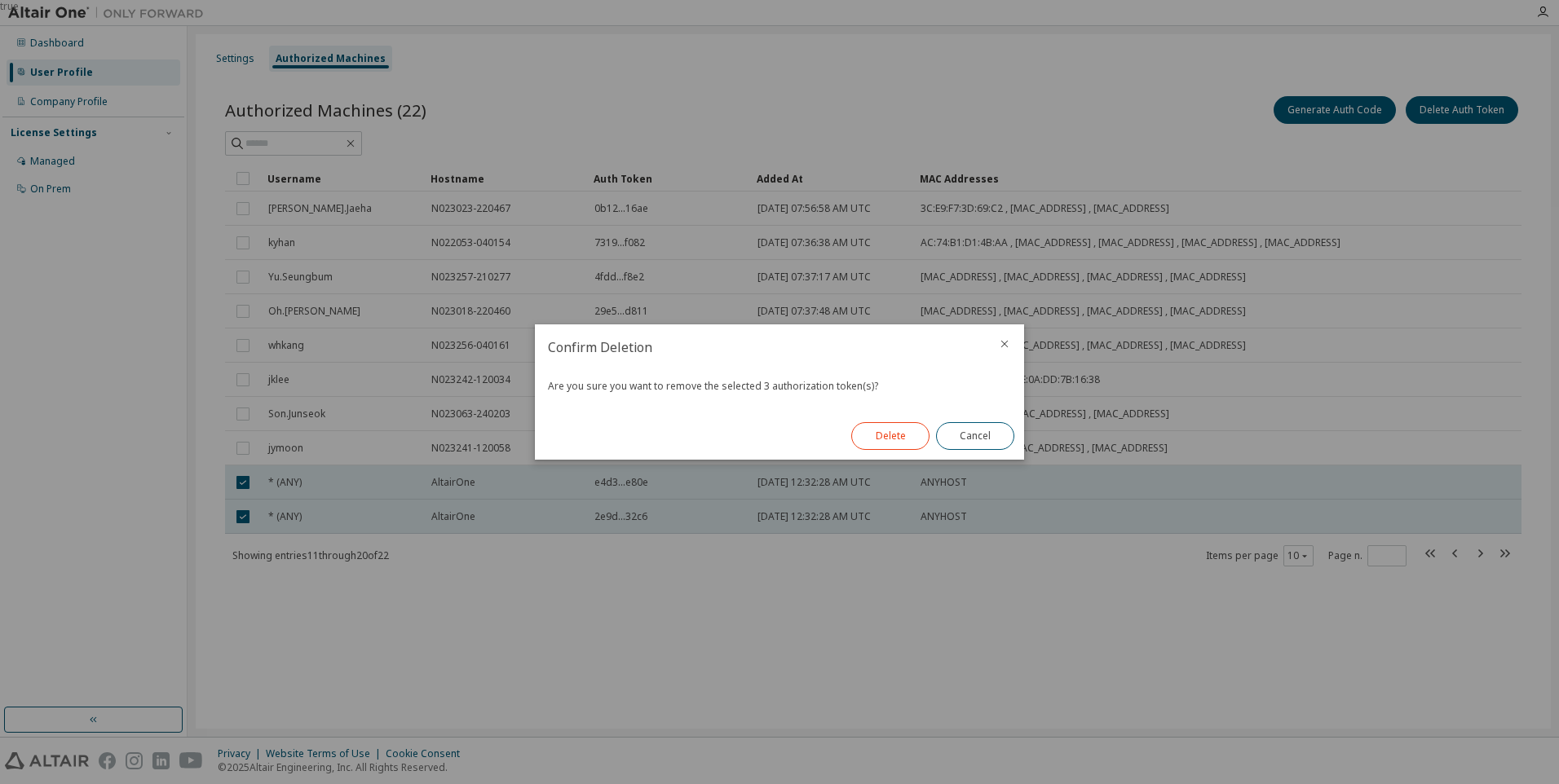
click at [888, 444] on button "Delete" at bounding box center [890, 436] width 78 height 28
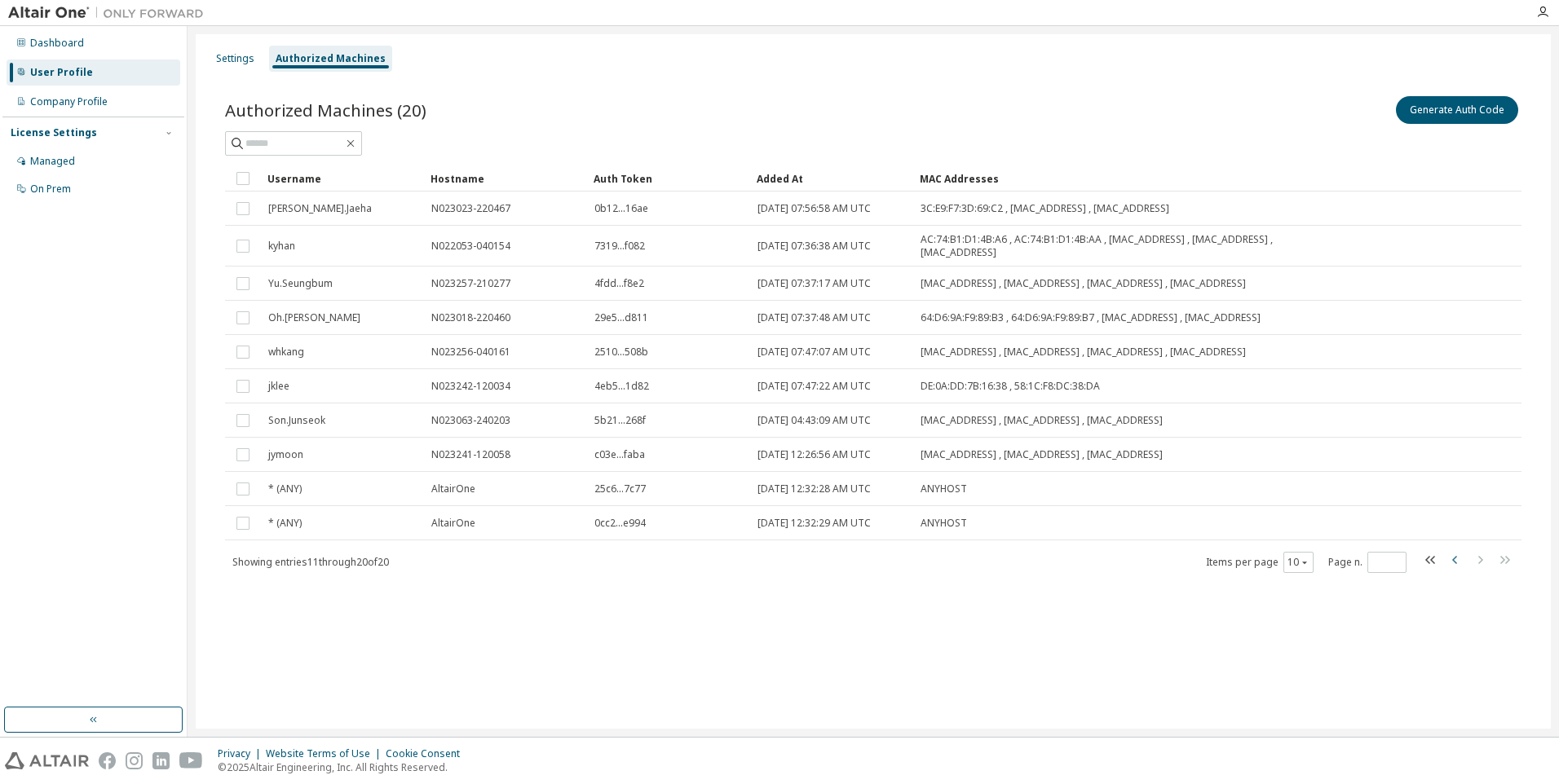
click at [1457, 564] on icon "button" at bounding box center [1455, 560] width 20 height 20
type input "*"
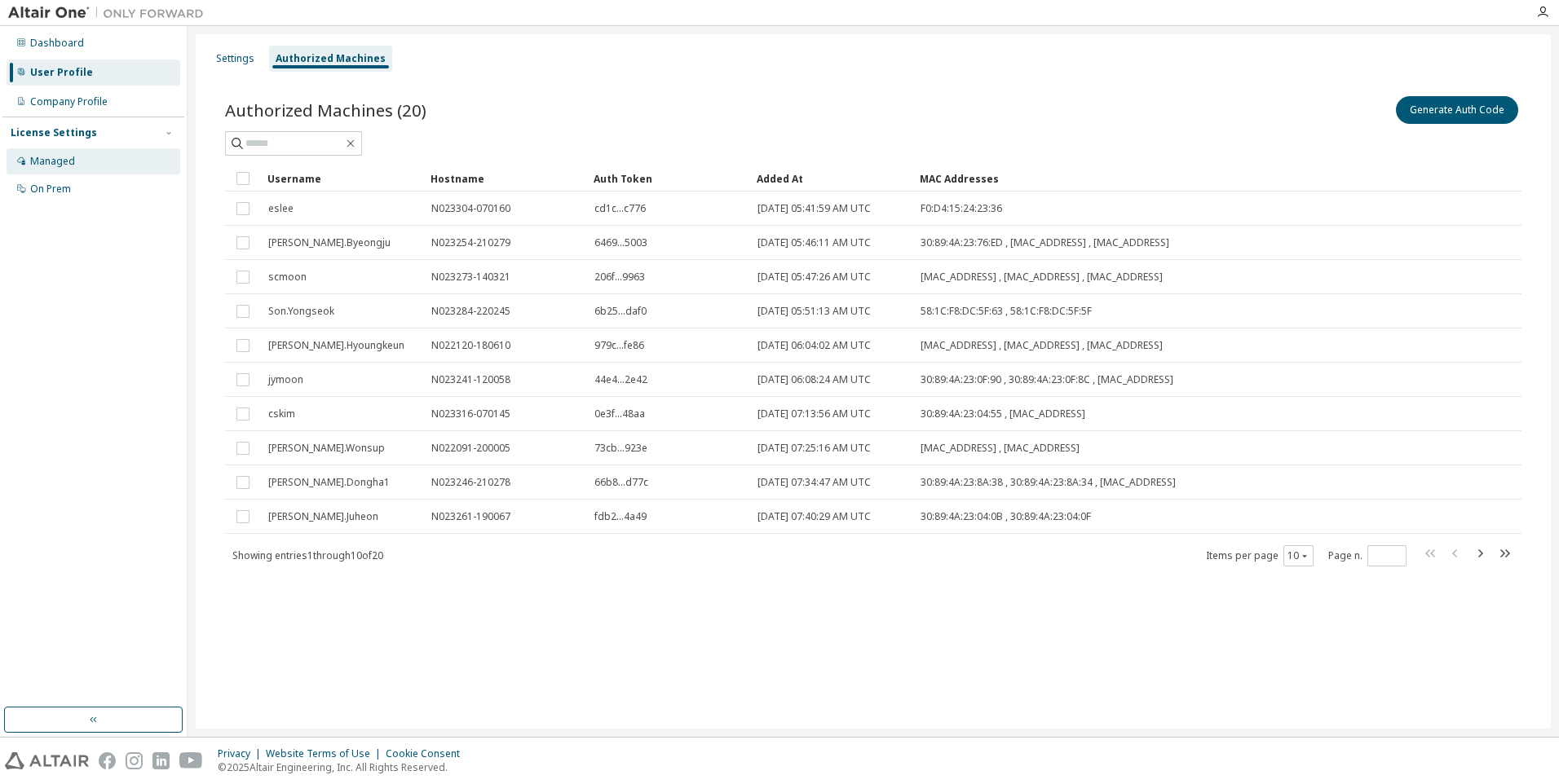
click at [78, 160] on div "Managed" at bounding box center [93, 161] width 174 height 26
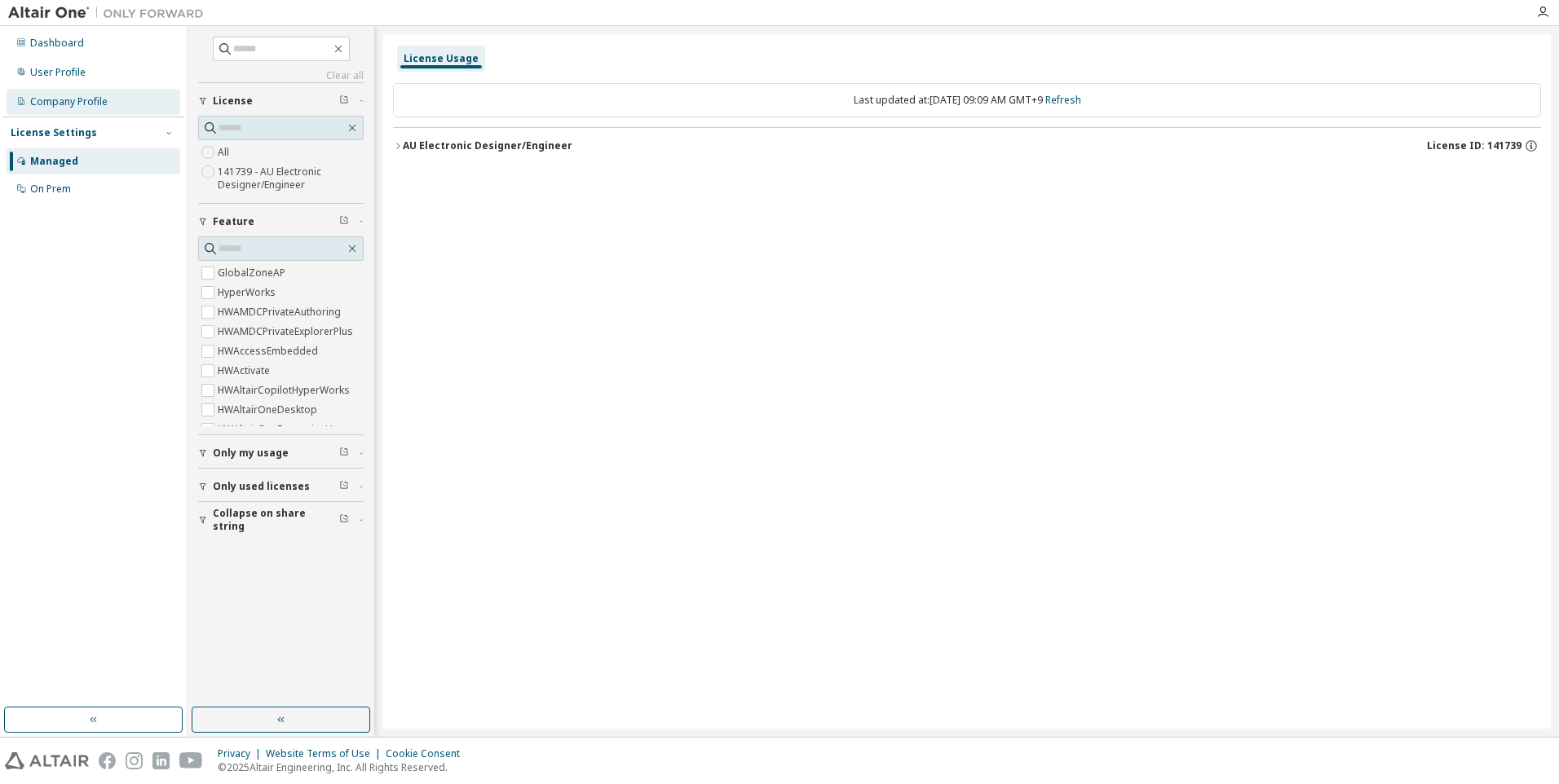
click at [35, 111] on div "Company Profile" at bounding box center [93, 102] width 174 height 26
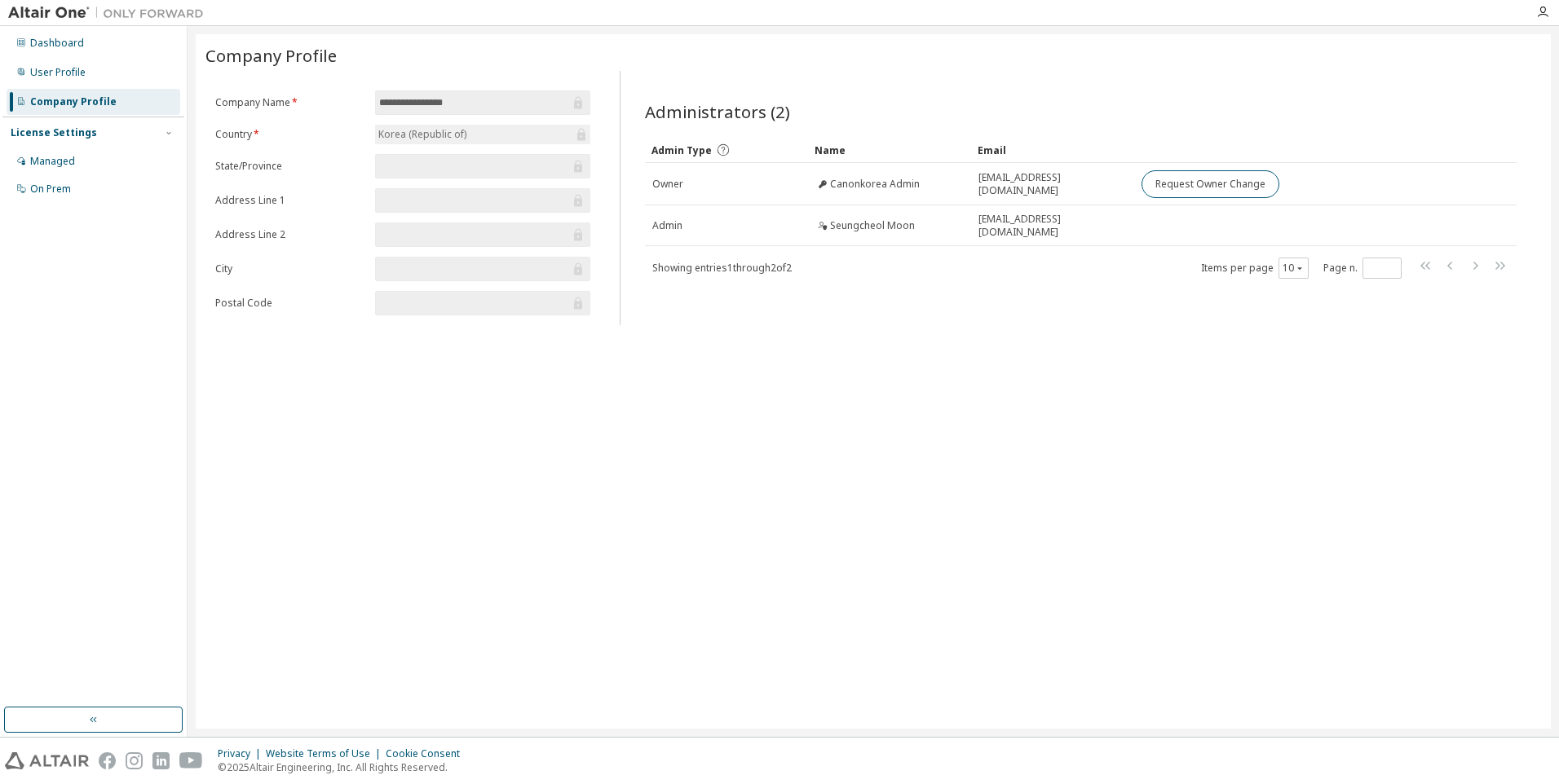
click at [746, 114] on span "Administrators (2)" at bounding box center [718, 112] width 145 height 23
click at [547, 105] on input "**********" at bounding box center [475, 103] width 191 height 16
click at [526, 136] on div "Korea (Republic of)" at bounding box center [482, 134] width 215 height 20
click at [458, 178] on span at bounding box center [482, 166] width 215 height 25
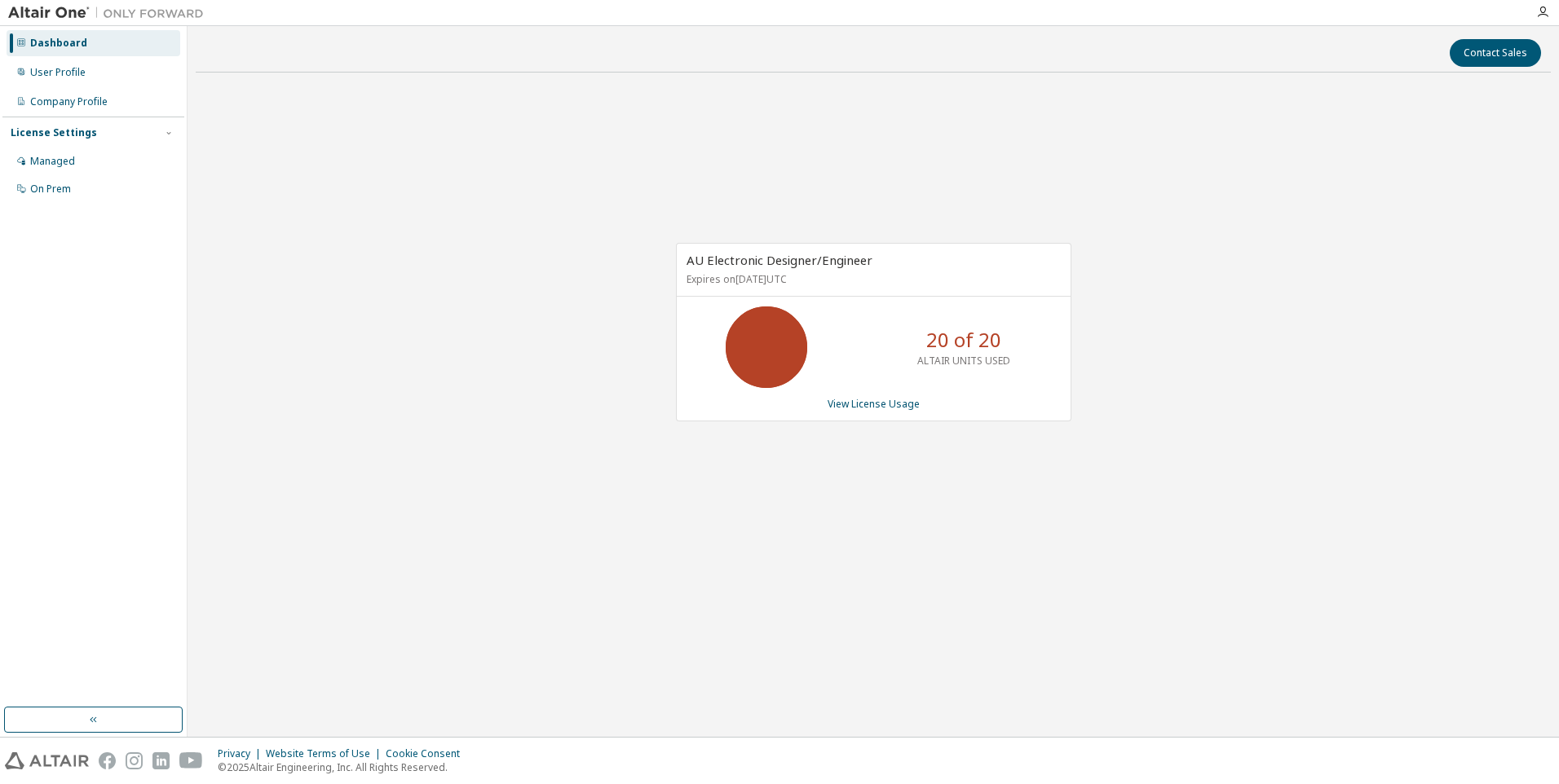
click at [774, 270] on div "AU Electronic Designer/Engineer Expires on April 22, 2026 UTC" at bounding box center [873, 270] width 394 height 53
click at [783, 343] on icon at bounding box center [765, 347] width 40 height 40
click at [967, 351] on p "20 of 20" at bounding box center [963, 340] width 75 height 28
click at [957, 364] on p "ALTAIR UNITS USED" at bounding box center [963, 360] width 93 height 14
click at [900, 399] on link "View License Usage" at bounding box center [873, 404] width 92 height 14
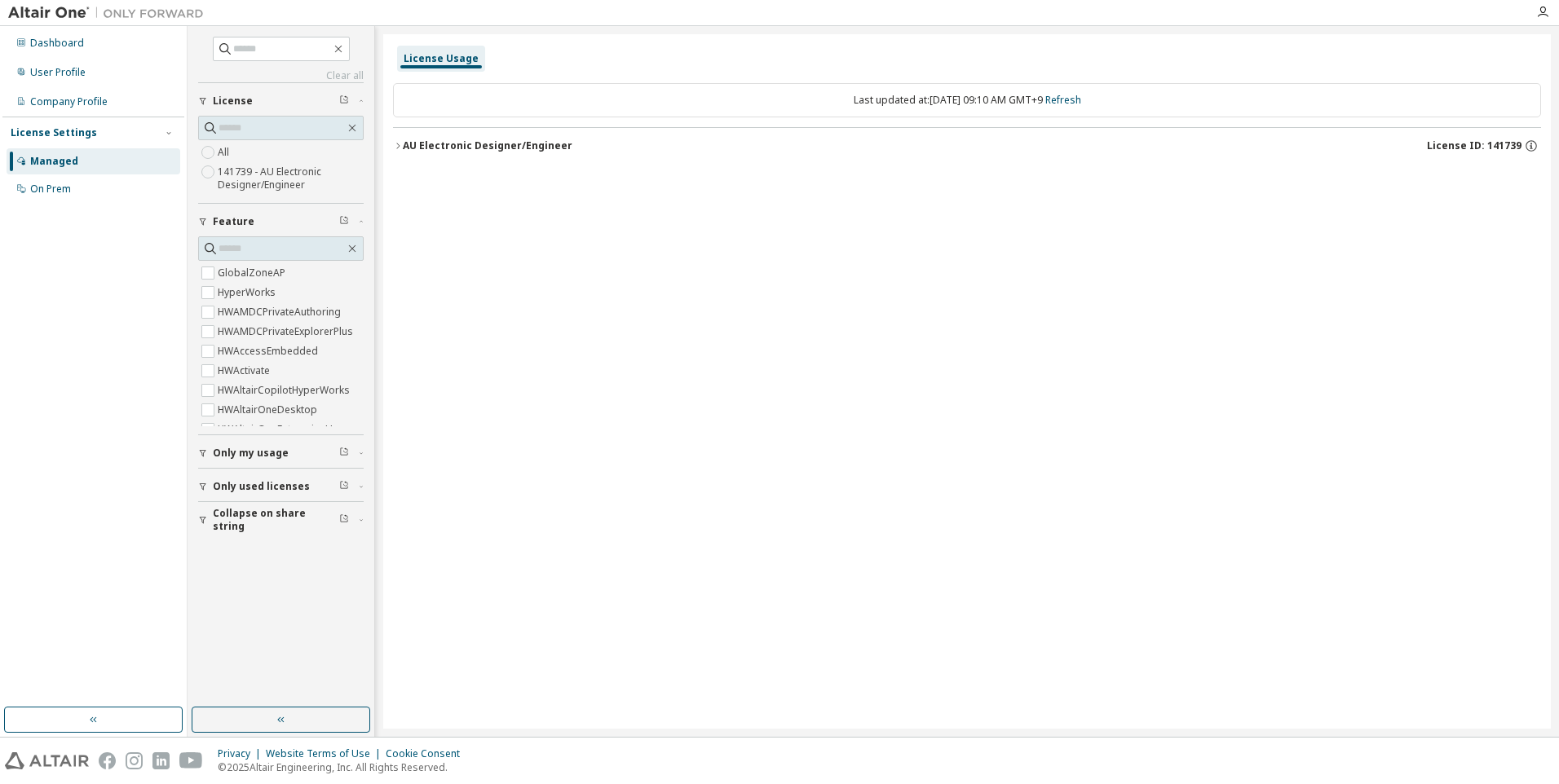
click at [398, 146] on icon "button" at bounding box center [398, 146] width 10 height 10
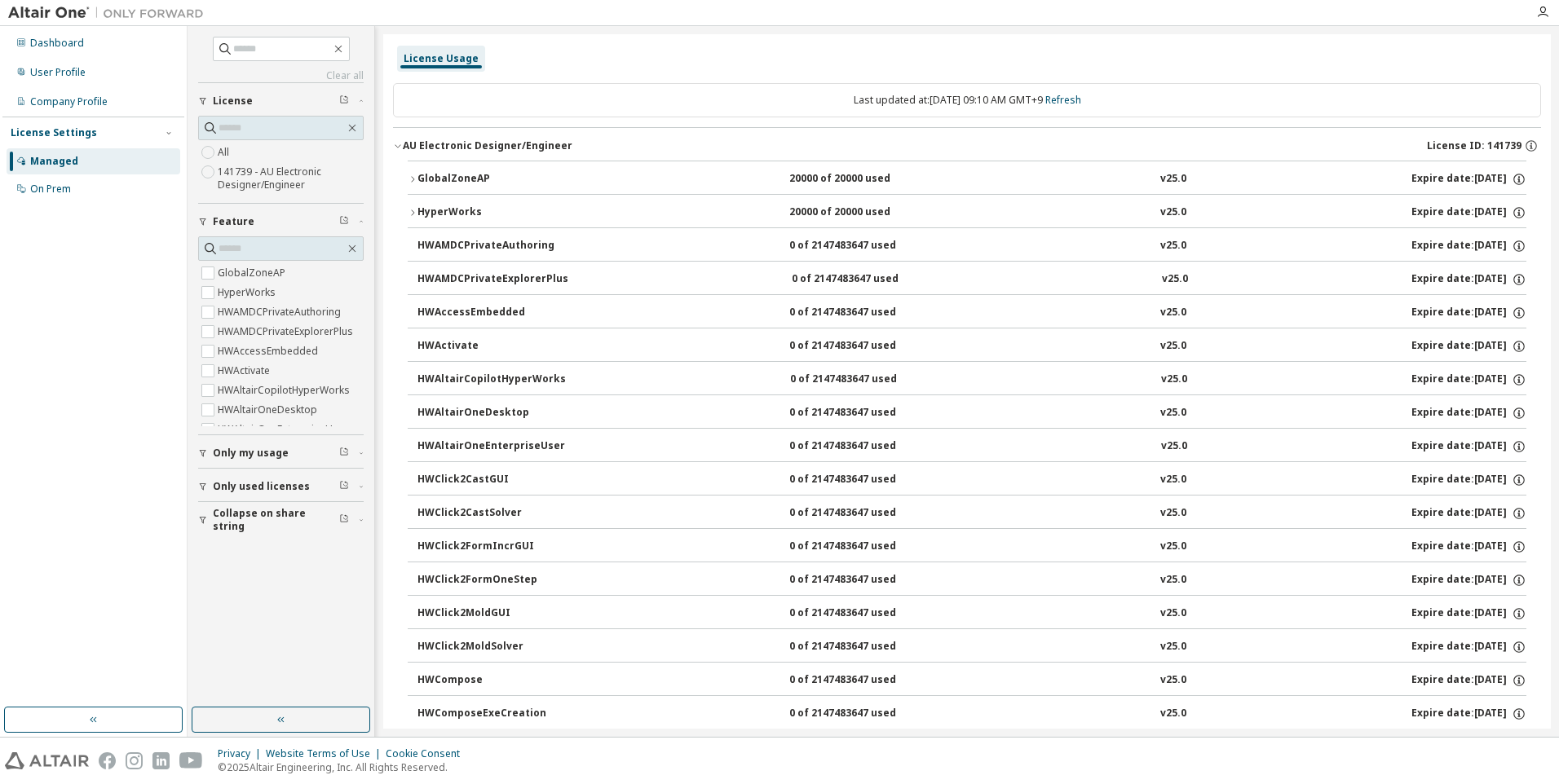
click at [414, 174] on button "GlobalZoneAP 20000 of 20000 used v25.0 Expire date: [DATE]" at bounding box center [967, 180] width 1119 height 36
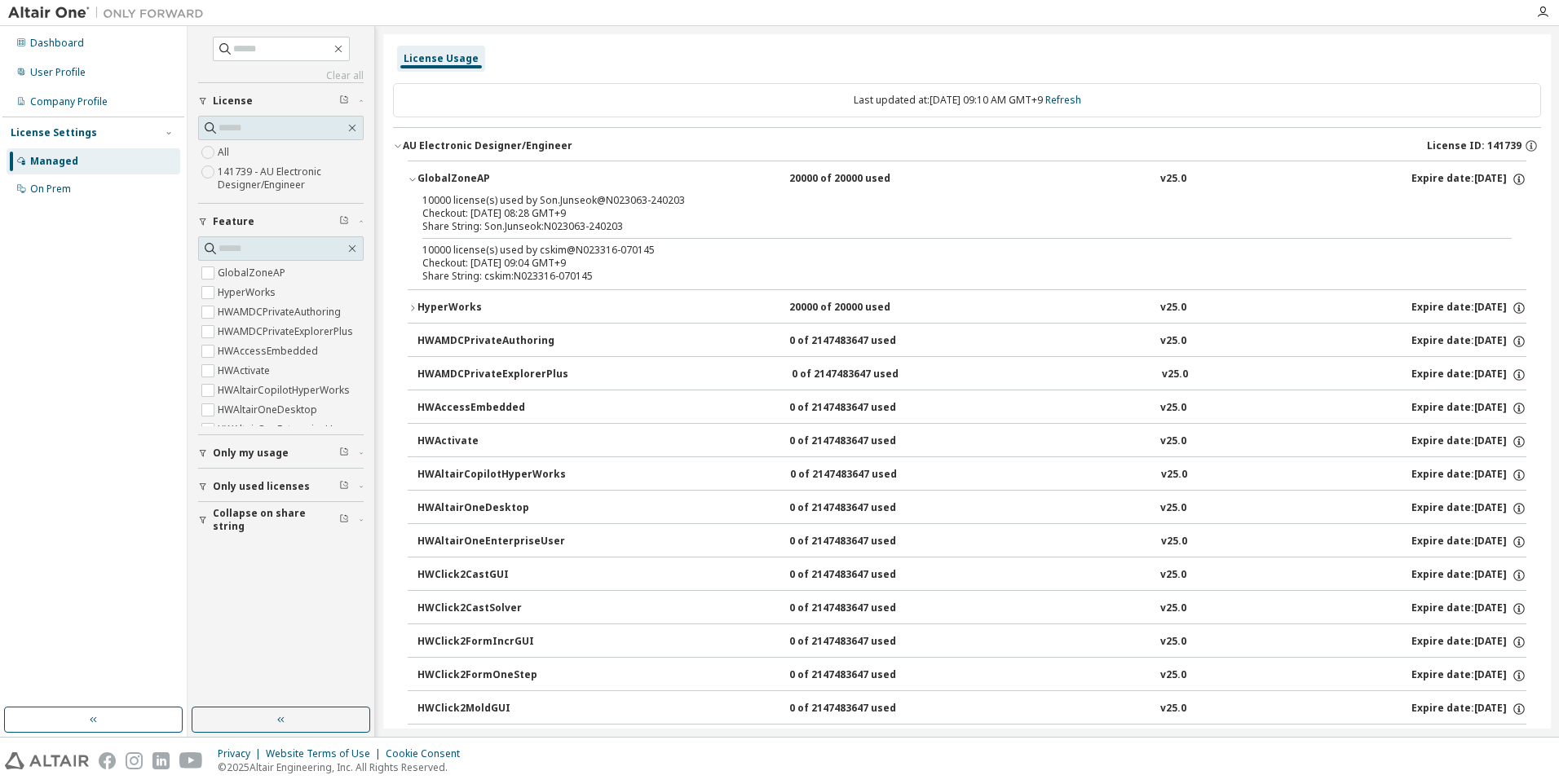
click at [411, 309] on icon "button" at bounding box center [413, 308] width 10 height 10
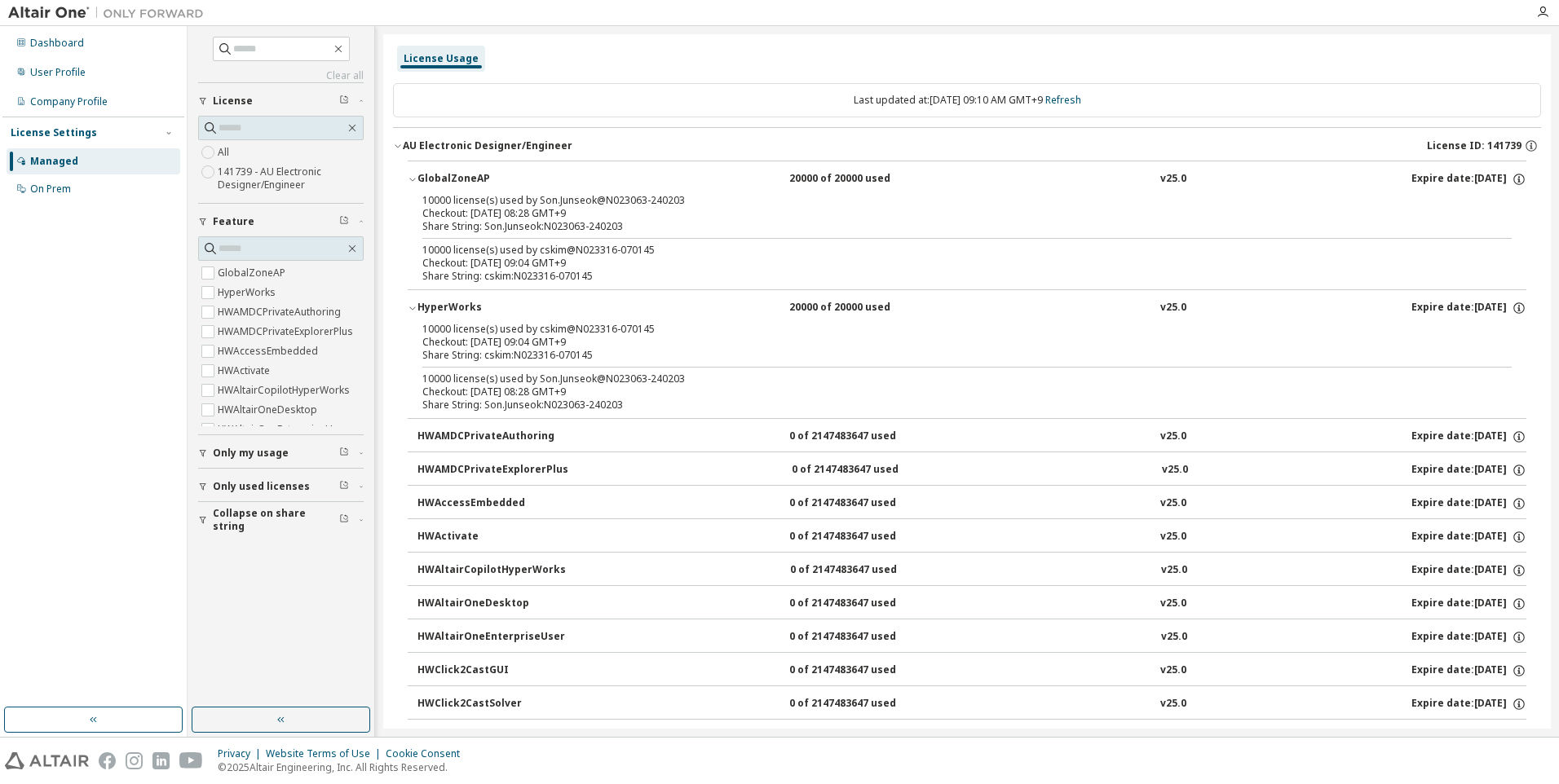
click at [461, 348] on div "Share String: cskim:N023316-070145" at bounding box center [948, 355] width 1050 height 13
click at [494, 393] on div "Checkout: [DATE] 08:28 GMT+9" at bounding box center [948, 392] width 1050 height 13
drag, startPoint x: 602, startPoint y: 393, endPoint x: 494, endPoint y: 360, distance: 112.9
click at [494, 360] on div "10000 license(s) used by cskim@N023316-070145 Checkout: 2025-09-09 09:04 GMT+9 …" at bounding box center [967, 371] width 1119 height 96
drag, startPoint x: 494, startPoint y: 360, endPoint x: 665, endPoint y: 350, distance: 171.3
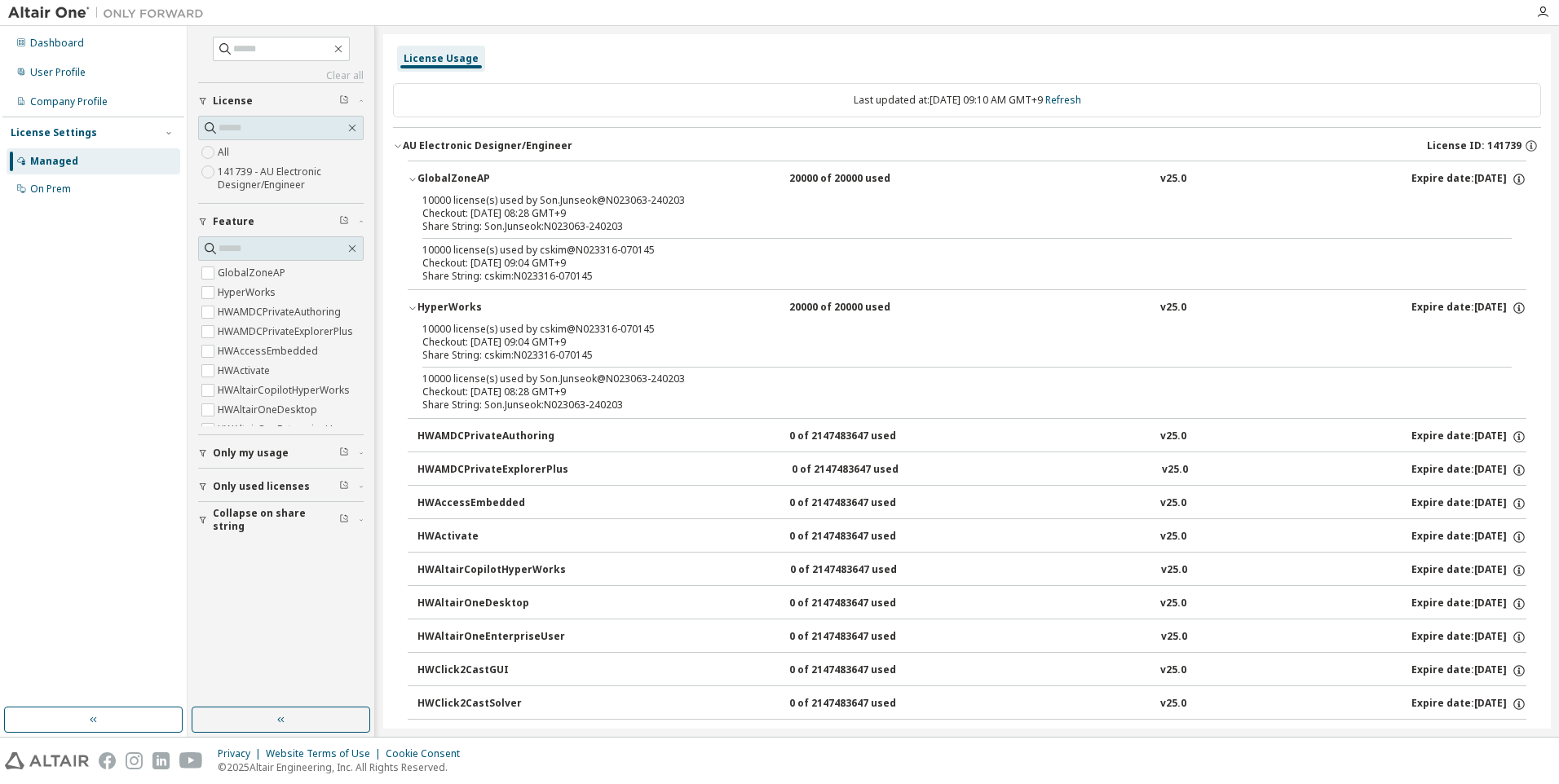
click at [672, 359] on div "Share String: cskim:N023316-070145" at bounding box center [948, 355] width 1050 height 13
drag, startPoint x: 557, startPoint y: 259, endPoint x: 536, endPoint y: 244, distance: 25.8
click at [536, 244] on div "10000 license(s) used by cskim@N023316-070145 Checkout: [DATE] 09:04 GMT+9 Shar…" at bounding box center [948, 263] width 1050 height 39
drag, startPoint x: 536, startPoint y: 244, endPoint x: 416, endPoint y: 307, distance: 135.5
click at [416, 307] on icon "button" at bounding box center [413, 308] width 10 height 10
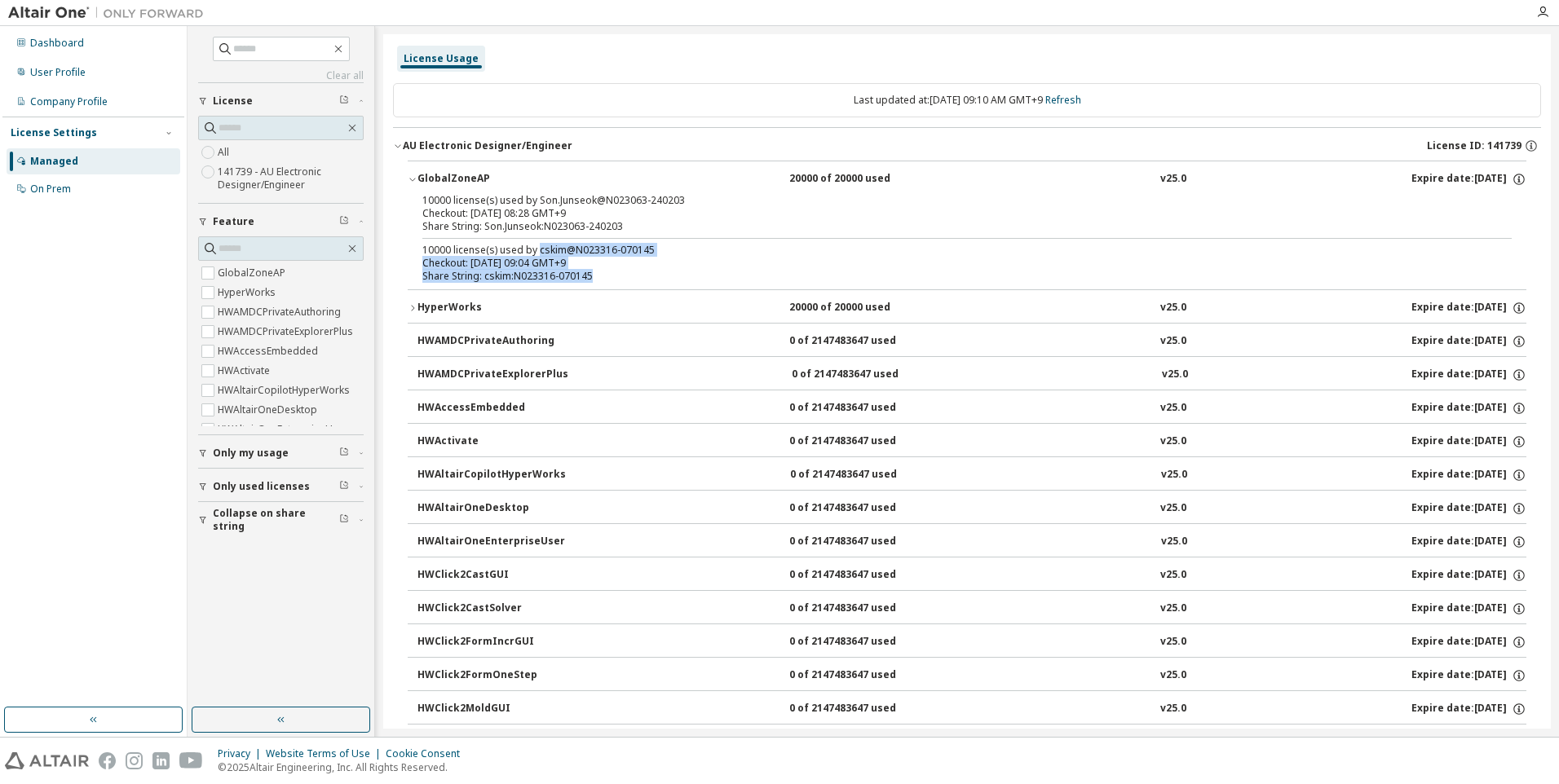
click at [453, 342] on div "HWAMDCPrivateAuthoring" at bounding box center [491, 342] width 147 height 15
click at [419, 177] on div "GlobalZoneAP" at bounding box center [491, 180] width 147 height 15
